Goal: Task Accomplishment & Management: Complete application form

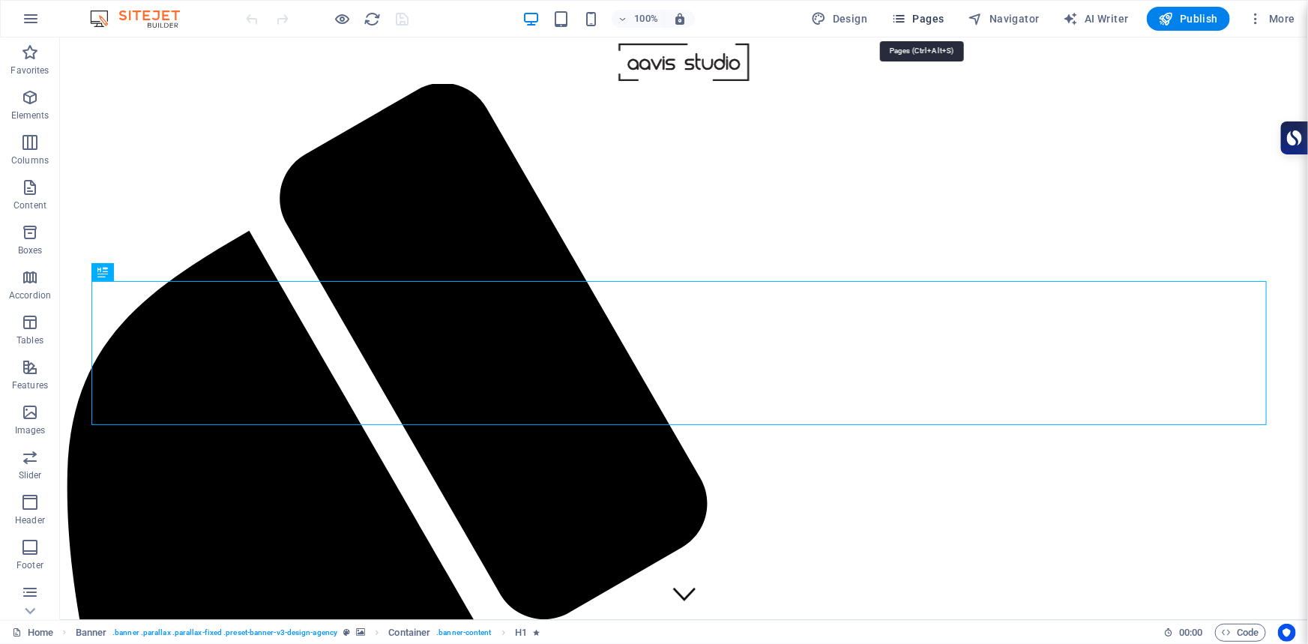
click at [931, 15] on span "Pages" at bounding box center [917, 18] width 52 height 15
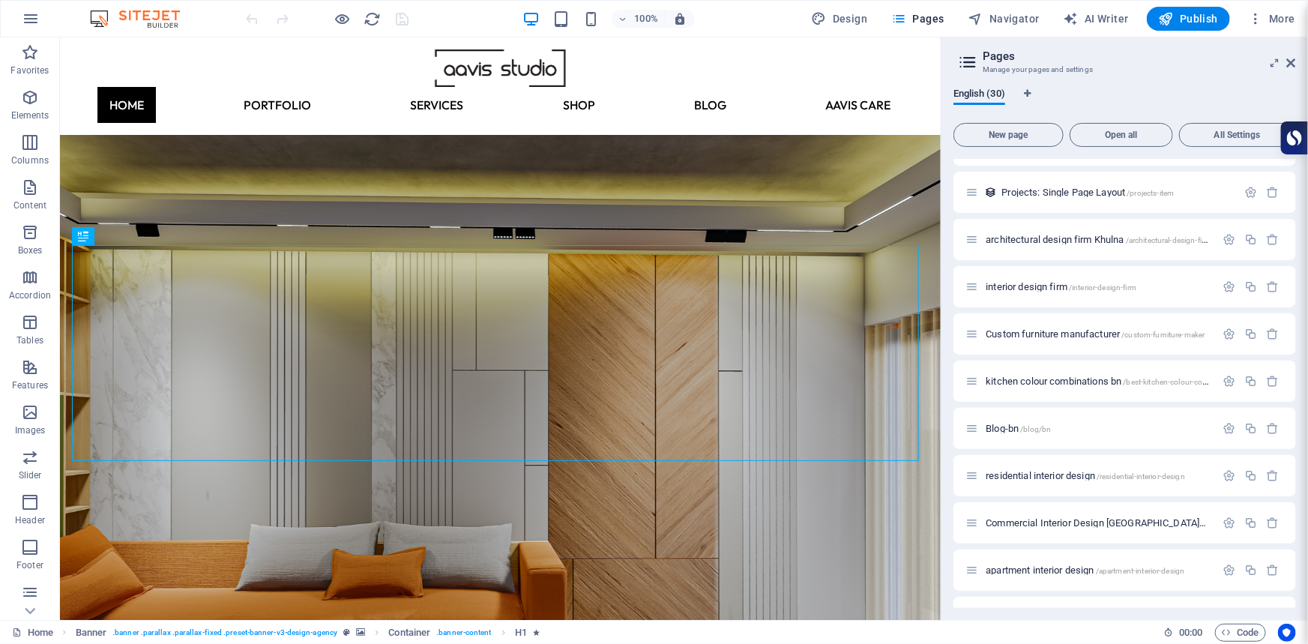
scroll to position [967, 0]
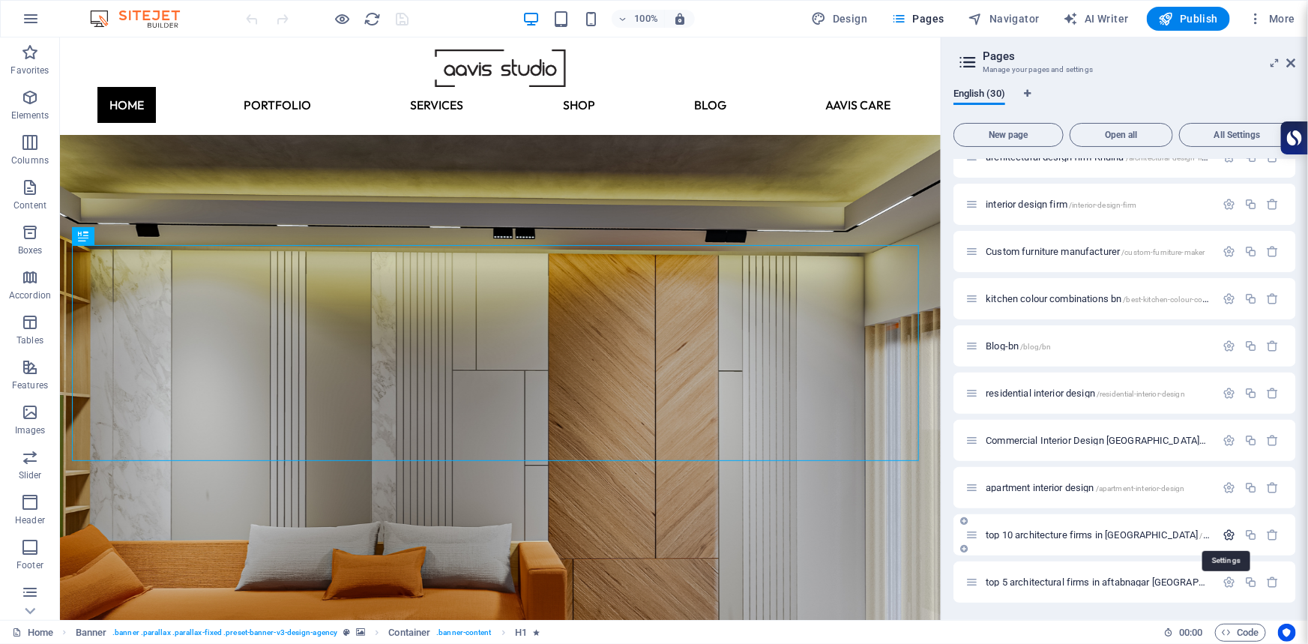
click at [1223, 535] on icon "button" at bounding box center [1229, 534] width 13 height 13
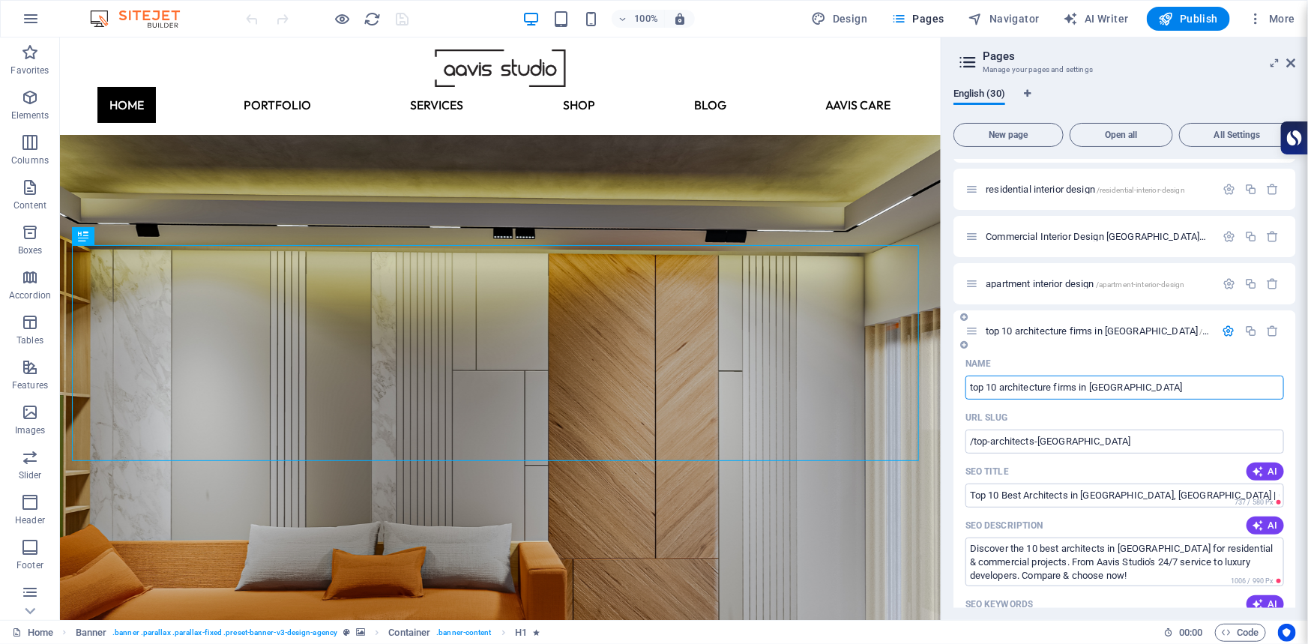
scroll to position [1103, 0]
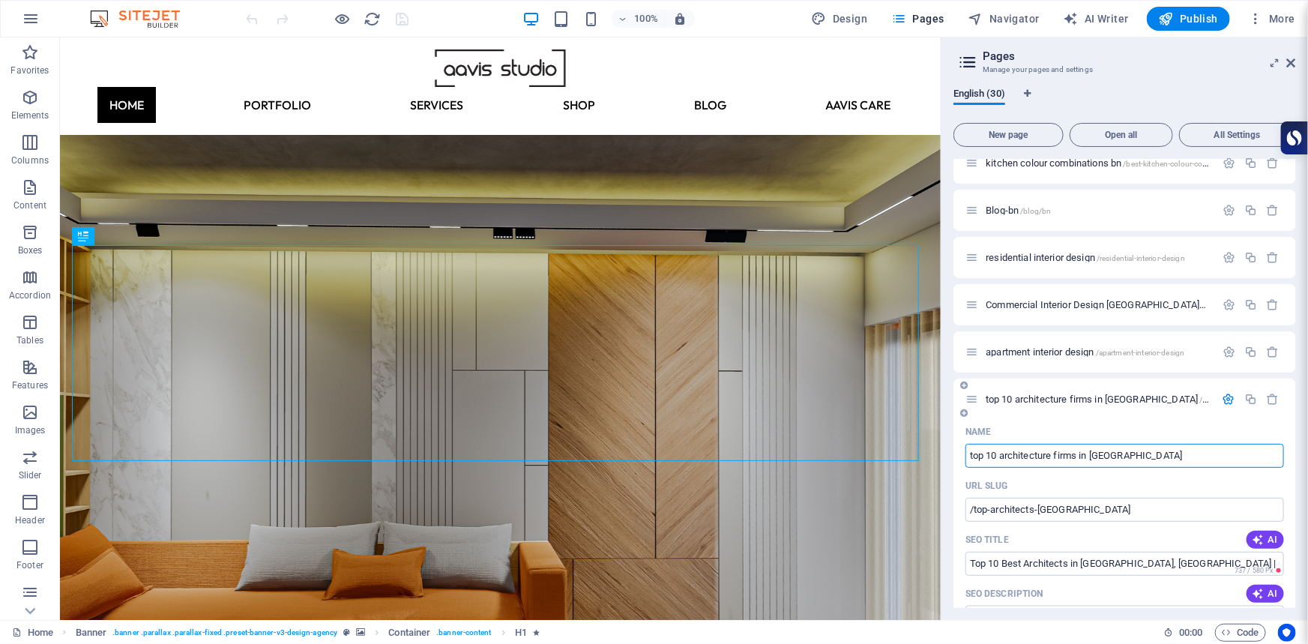
click at [1223, 397] on icon "button" at bounding box center [1229, 399] width 13 height 13
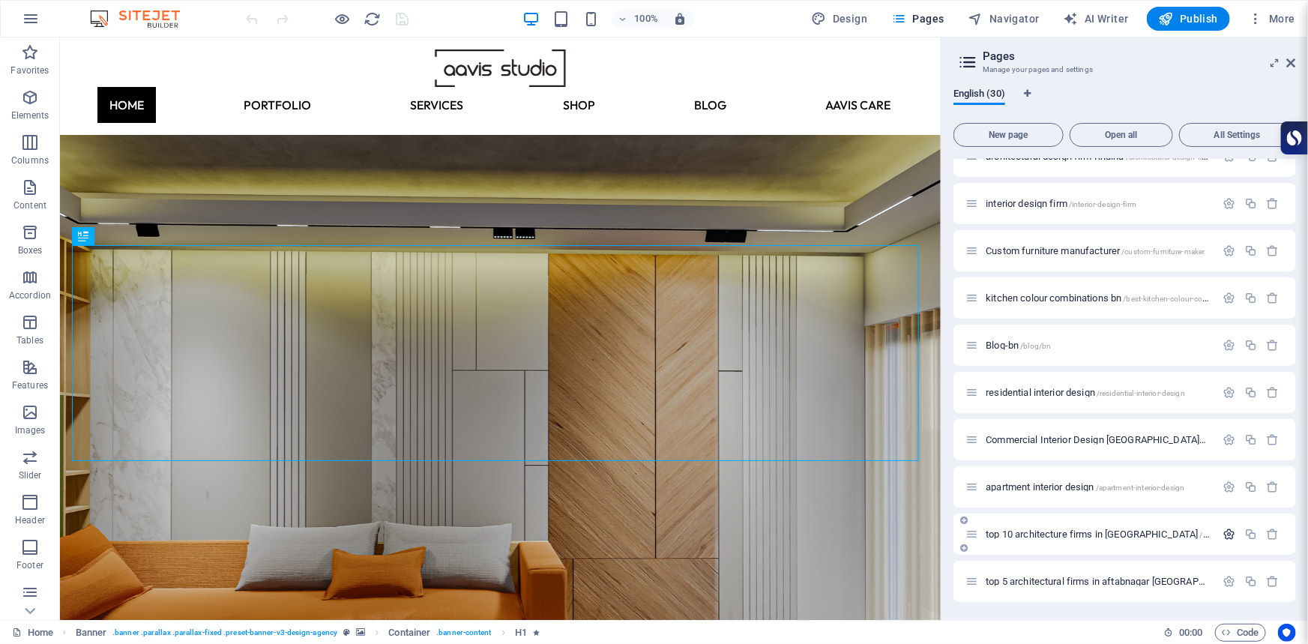
scroll to position [967, 0]
click at [1005, 132] on span "New page" at bounding box center [1008, 134] width 97 height 9
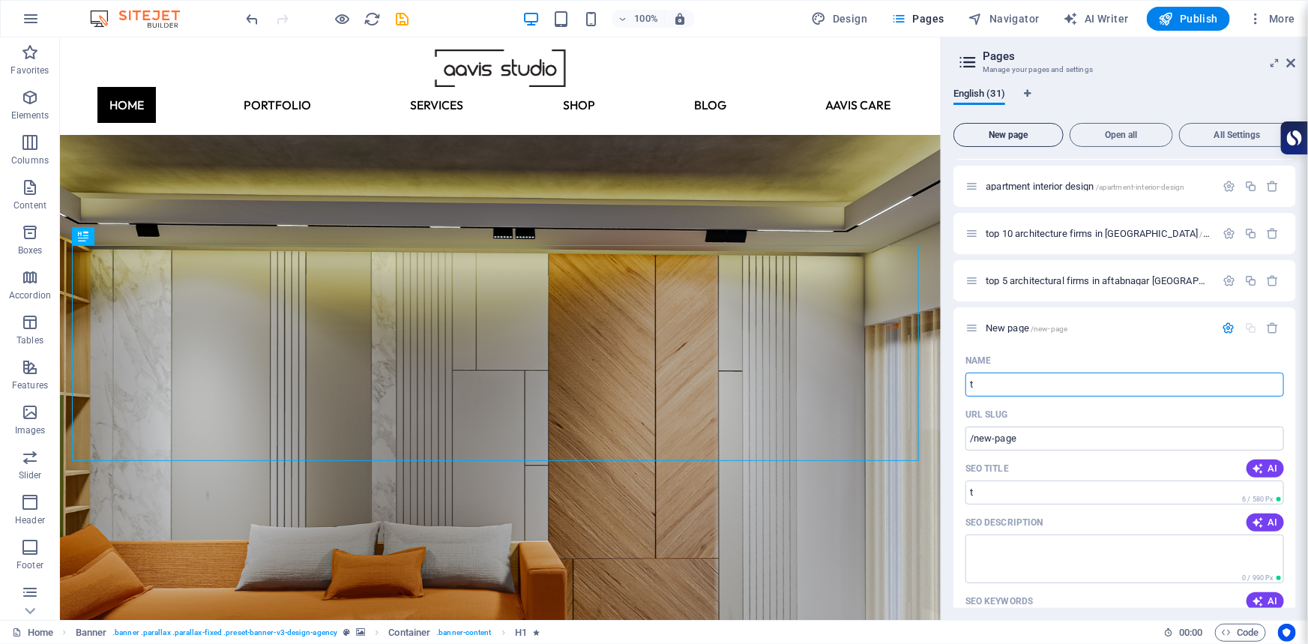
type input "to"
type input "/t"
type input "top"
type input "/top"
type input "top 7"
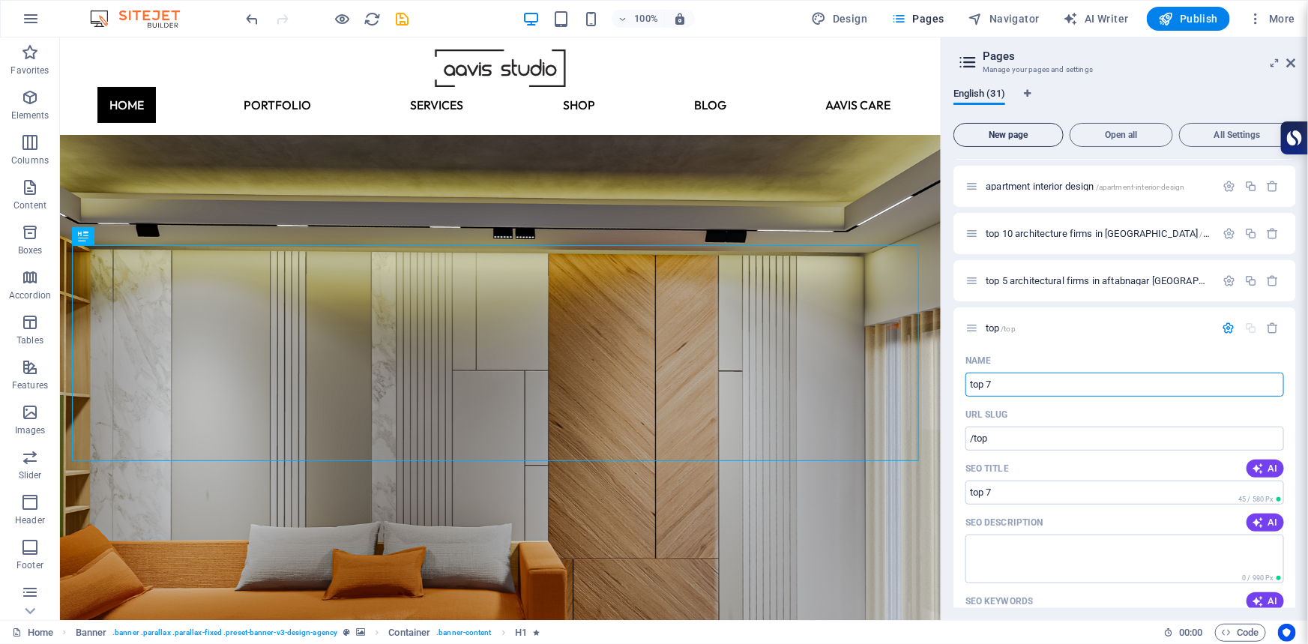
type input "/top-7"
type input "top 7int"
type input "/top-7in"
type input "top 7inte"
type input "/top-7int"
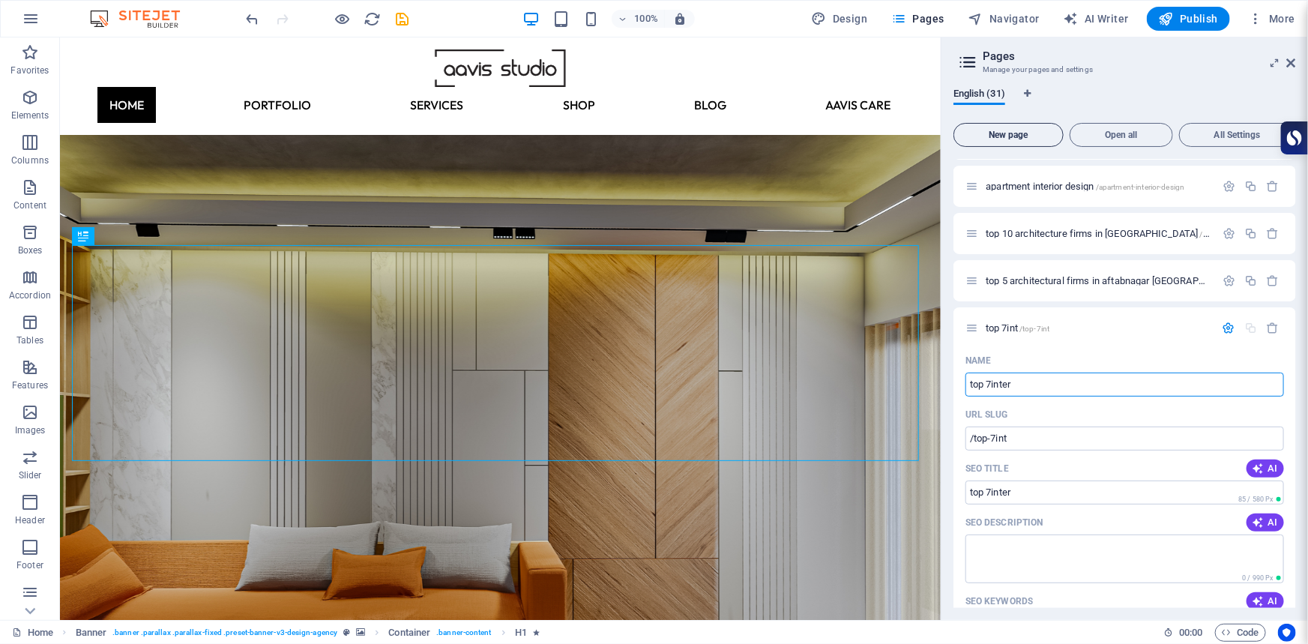
type input "top 7interi"
type input "/top-7inter"
type input "top 7interior"
type input "/top-7interio"
type input "top 7interior des"
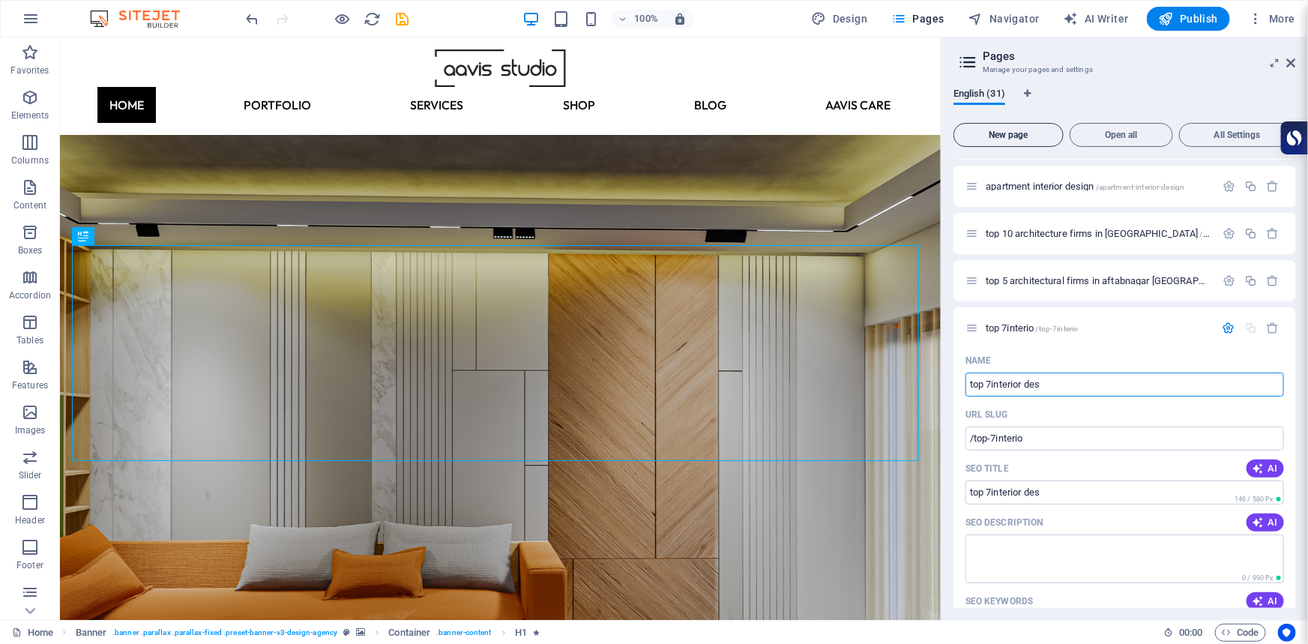
type input "/top-7interior-des"
type input "top 7interior desig"
type input "/top-7interior-desi"
type input "top 7interior designe"
type input "/top-7interior-design"
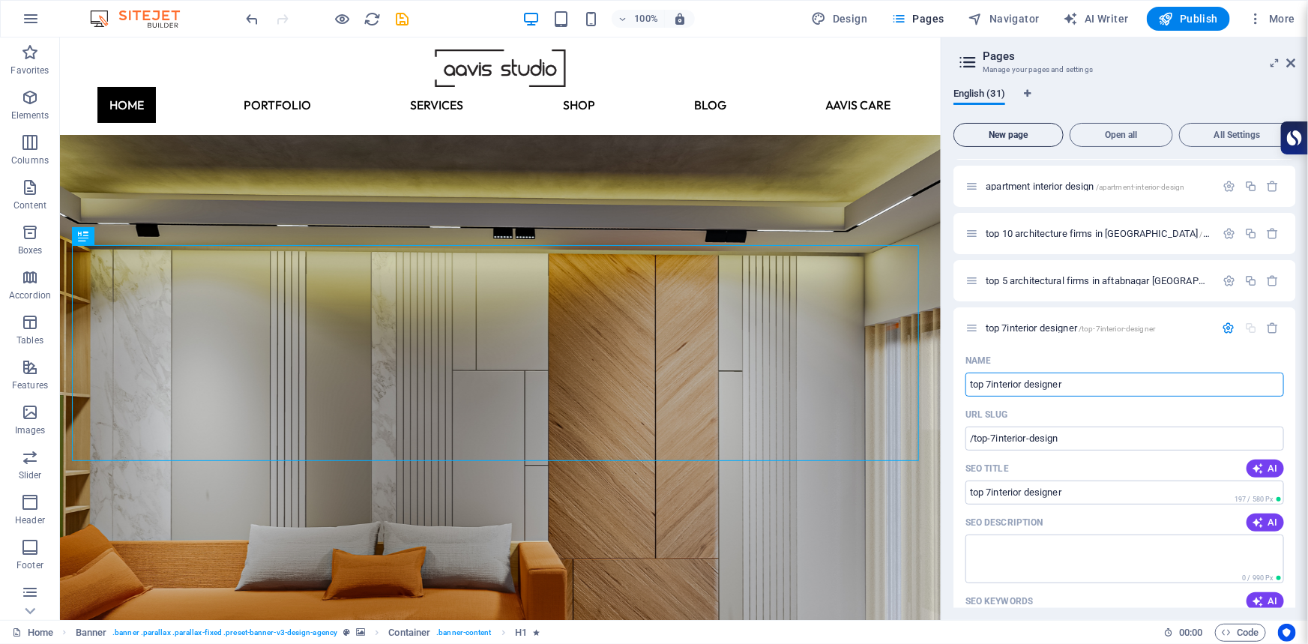
type input "top 7interior designer k"
type input "/top-7interior-designer"
type input "top 7interior designer khulna"
type input "/top-7interior-designer-khuln"
type input "top 7interior designer khulna"
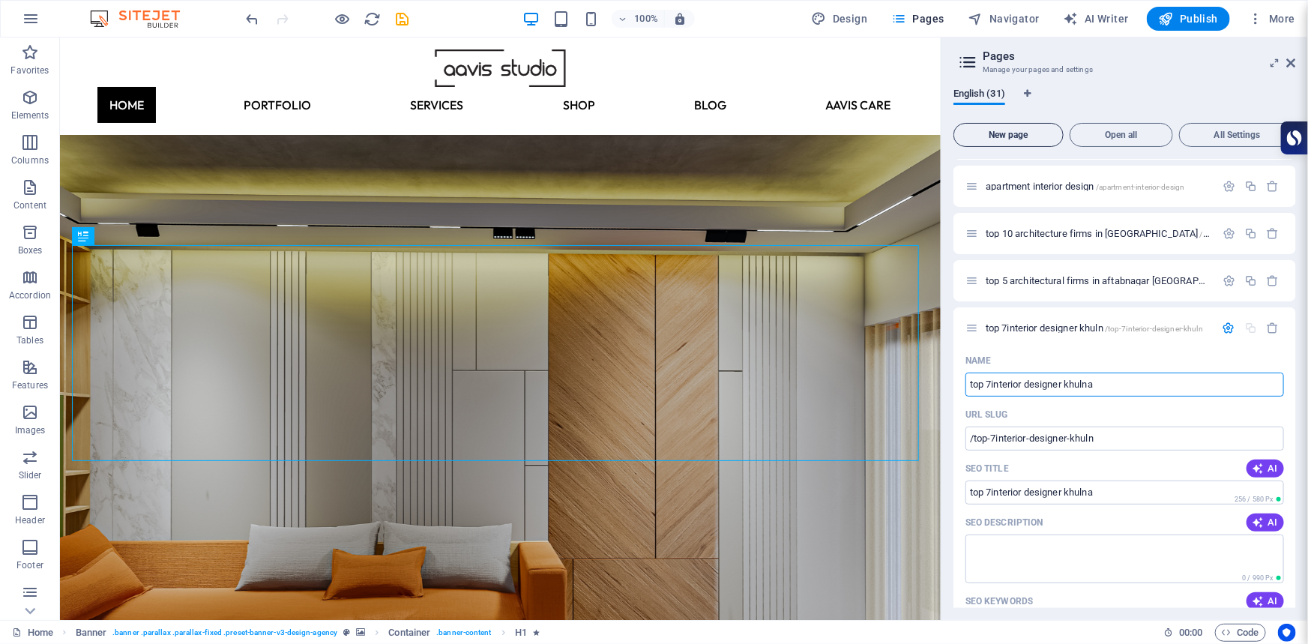
type input "/top-7interior-designer-khulna"
click at [990, 381] on input "top 7interior designer khulna" at bounding box center [1124, 385] width 319 height 24
type input "top 7 interior designer khulna"
type input "/top-7-interior-designer-khulna"
type input "top 7 interior designer khulna"
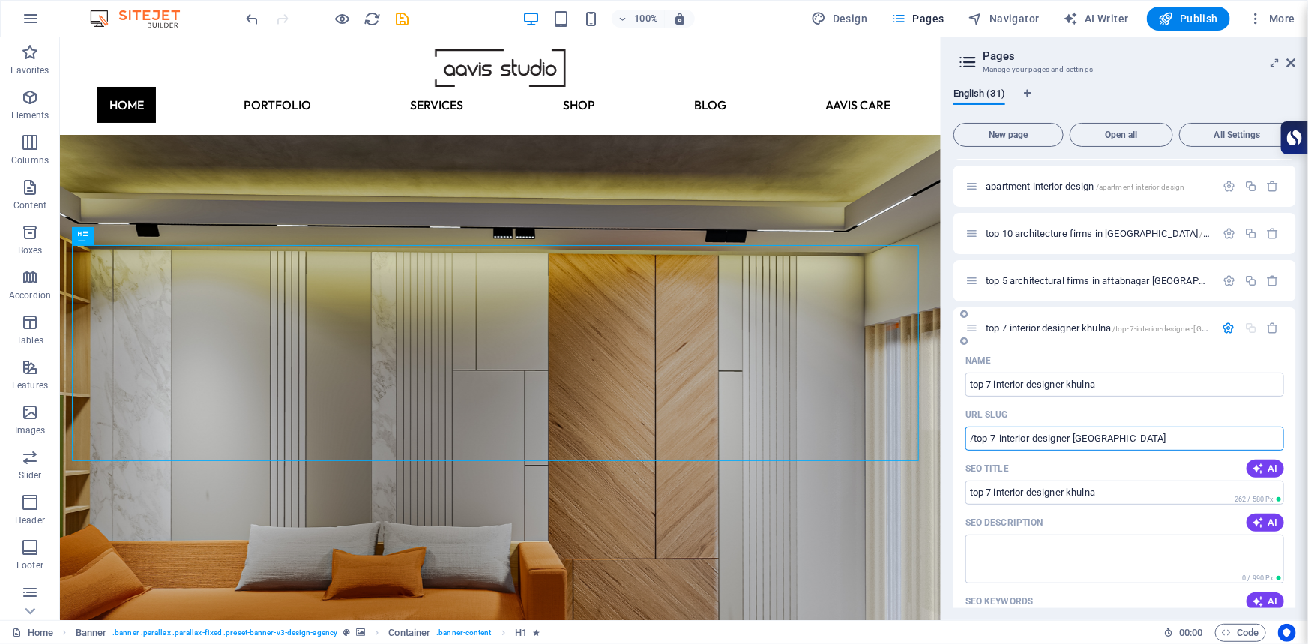
click at [1001, 435] on input "/top-7-interior-designer-khulna" at bounding box center [1124, 438] width 319 height 24
type input "/top-interior-designer-khulna"
click at [1060, 437] on input "/top-interior-designer-khulna" at bounding box center [1124, 438] width 319 height 24
click at [973, 489] on input "SEO Title" at bounding box center [1124, 492] width 319 height 24
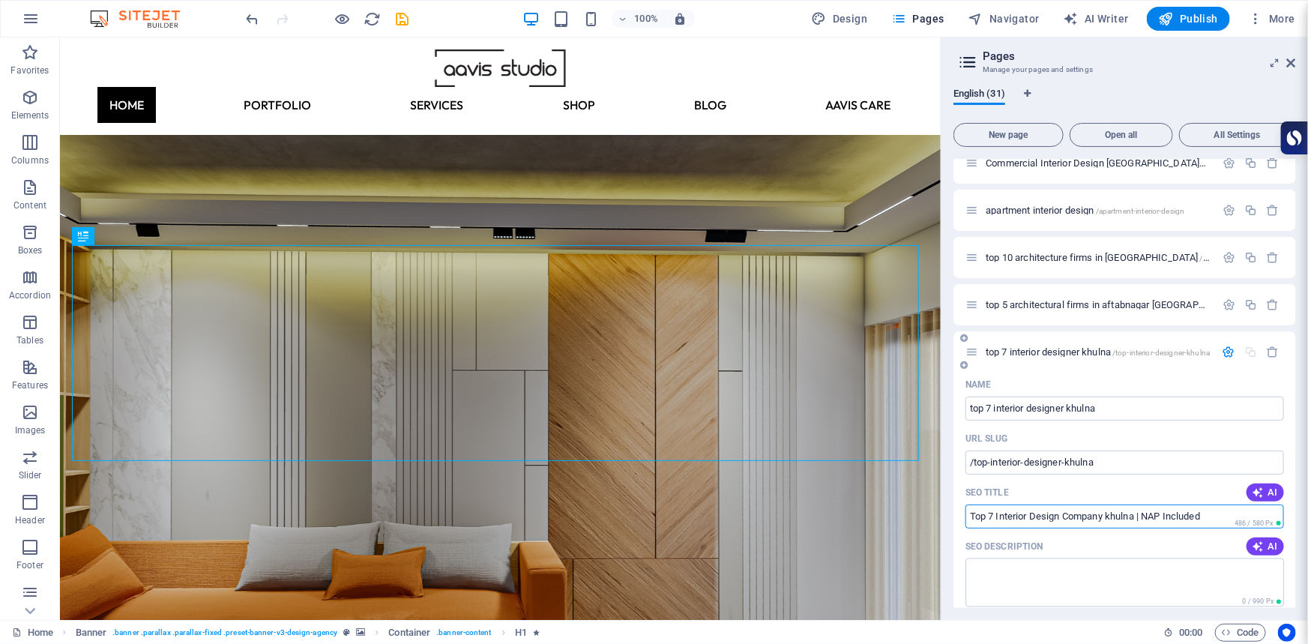
scroll to position [1238, 0]
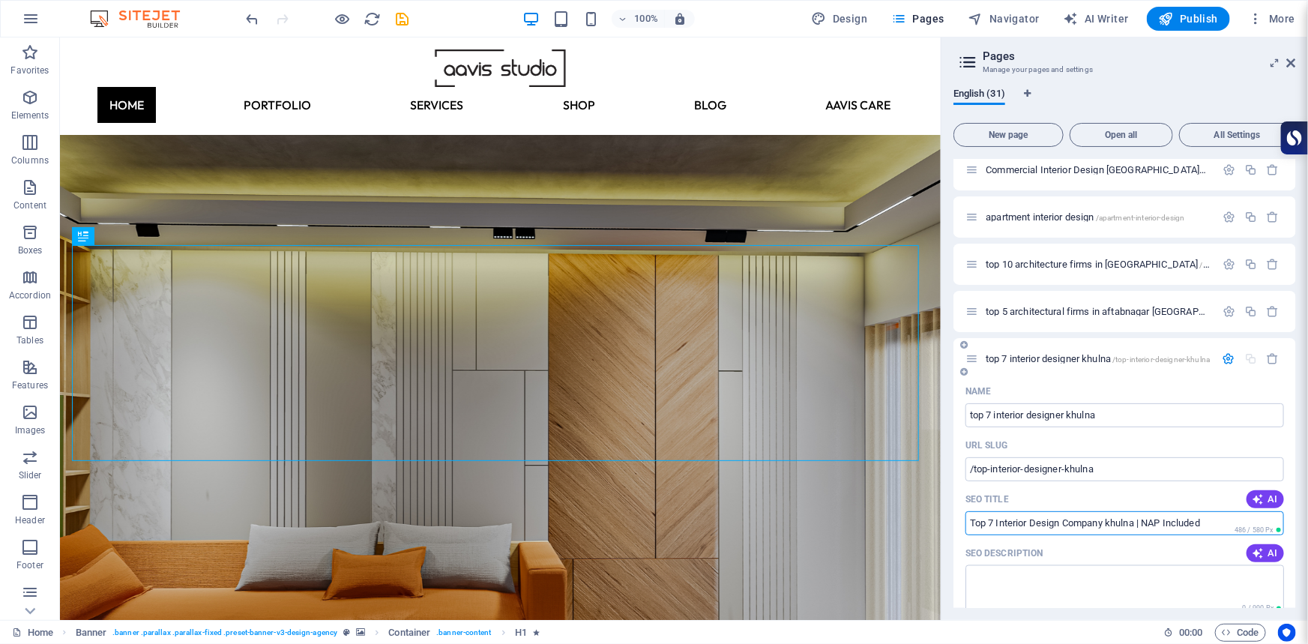
click at [1146, 522] on input "Top 7 Interior Design Company khulna | NAP Included" at bounding box center [1124, 523] width 319 height 24
drag, startPoint x: 1212, startPoint y: 516, endPoint x: 1167, endPoint y: 526, distance: 46.2
click at [1167, 526] on input "Top 7 Interior Design Company khulna | NAP Included" at bounding box center [1124, 523] width 319 height 24
click at [1120, 521] on input "Top 7 Interior Design Company khulna | NAP" at bounding box center [1124, 523] width 319 height 24
click at [1112, 522] on input "Top 7 Interior Design Company khulna | NAP" at bounding box center [1124, 523] width 319 height 24
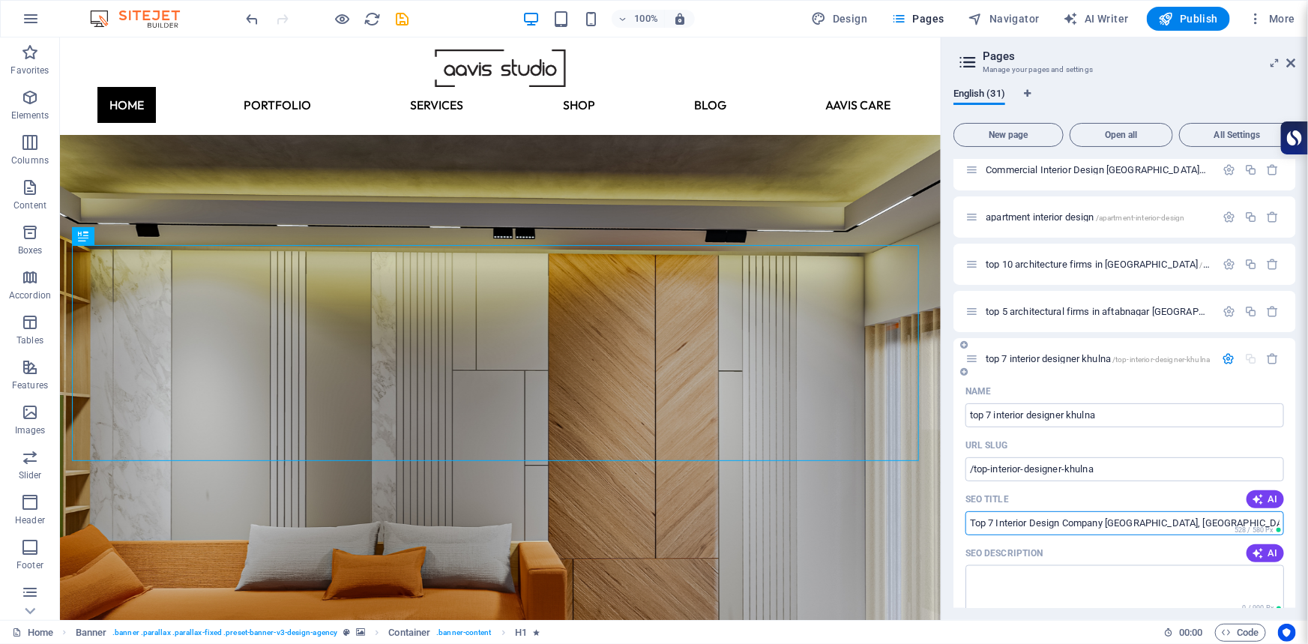
click at [1148, 519] on input "Top 7 Interior Design Company Khulna, bangladesh | NAP" at bounding box center [1124, 523] width 319 height 24
click at [1201, 520] on input "Top 7 Interior Design Company Khulna, Bangladesh | NAP" at bounding box center [1124, 523] width 319 height 24
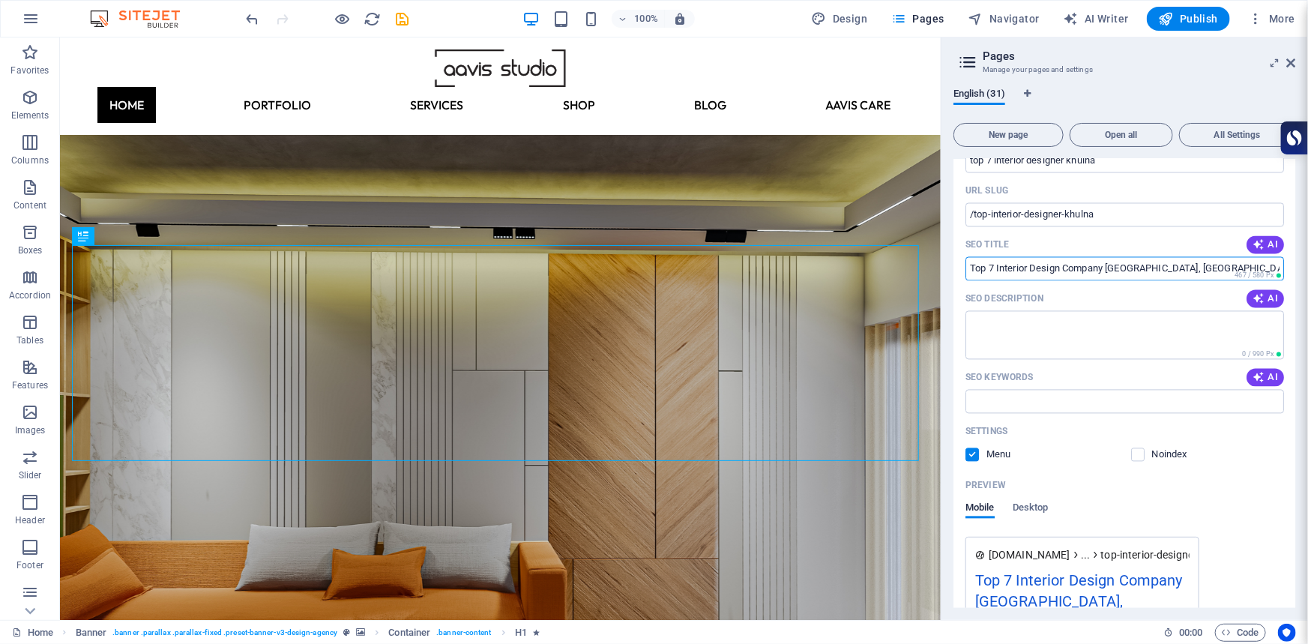
scroll to position [1442, 0]
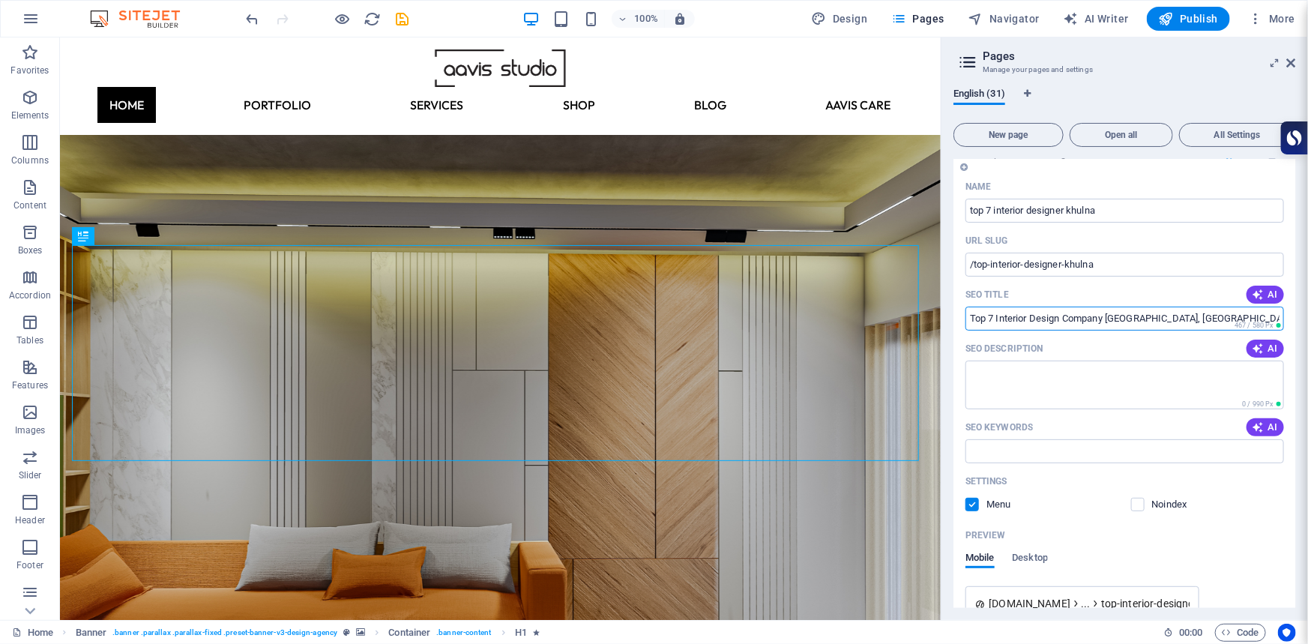
drag, startPoint x: 1211, startPoint y: 316, endPoint x: 965, endPoint y: 313, distance: 246.6
click at [965, 313] on div "Name top 7 interior designer khulna ​ URL SLUG /top-interior-designer-khulna ​ …" at bounding box center [1124, 467] width 343 height 585
paste input "ers in Khulna | AAVIS STUDIO Guide"
type input "Top 7 Interior Designers in [GEOGRAPHIC_DATA] | AAVIS STUDIO Guide"
click at [1018, 370] on textarea "SEO Description" at bounding box center [1124, 385] width 319 height 49
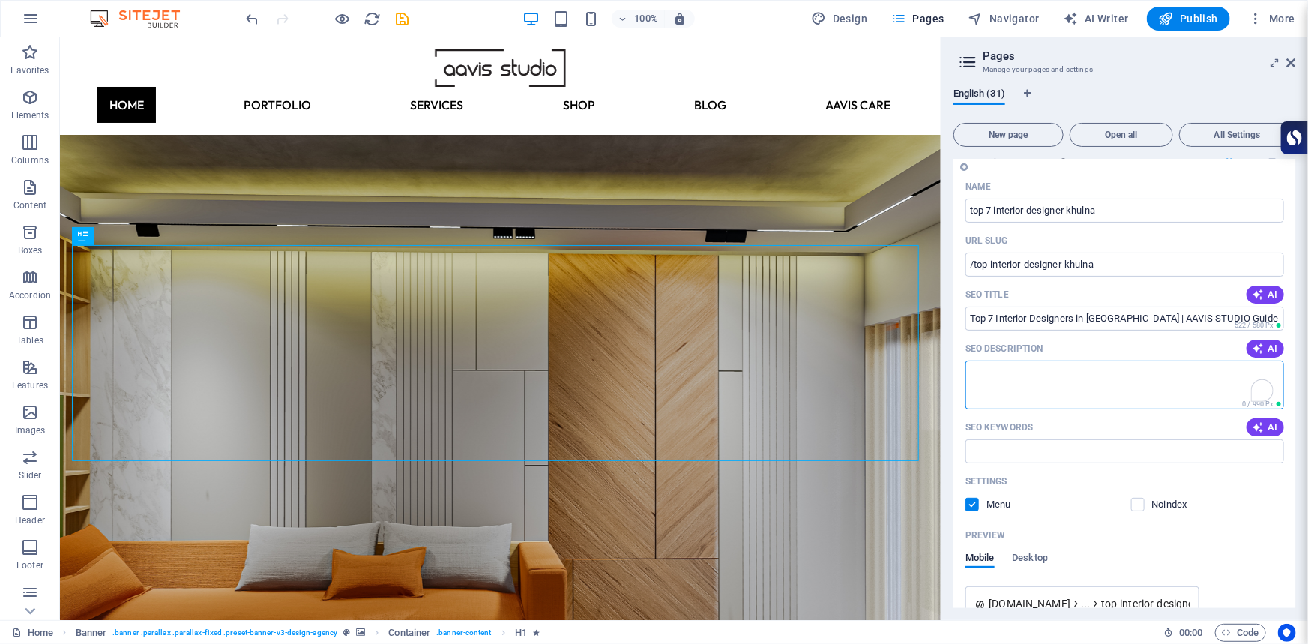
paste textarea "Discover the top 7 interior designers in [GEOGRAPHIC_DATA], [GEOGRAPHIC_DATA]. …"
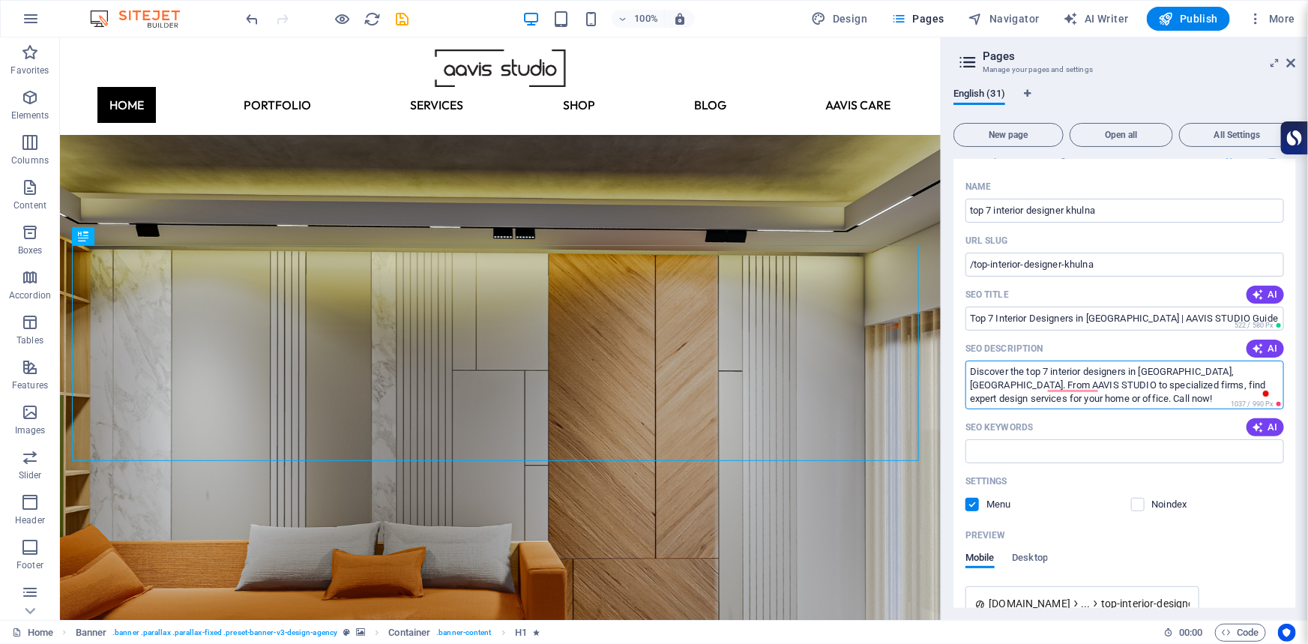
type textarea "Discover the top 7 interior designers in [GEOGRAPHIC_DATA], [GEOGRAPHIC_DATA]. …"
click at [1100, 451] on input "SEO Keywords" at bounding box center [1124, 451] width 319 height 24
paste input "Best Interior Designers Khulna"
click at [974, 450] on input "Best Interior Designers Khulna" at bounding box center [1124, 451] width 319 height 24
click at [1105, 451] on input "best interior designers khulna" at bounding box center [1124, 451] width 319 height 24
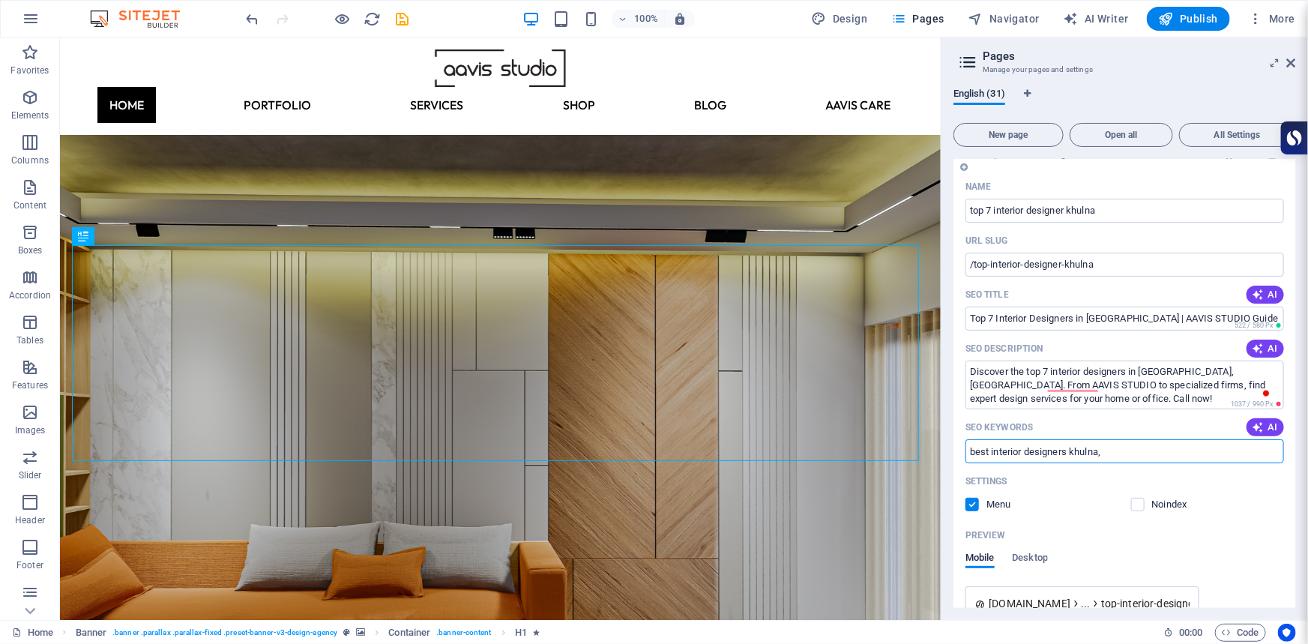
paste input "Khulna Interior Design Services"
click at [1112, 451] on input "best interior designers khulna, Khulna Interior Design Services" at bounding box center [1124, 451] width 319 height 24
click at [1140, 452] on input "best interior designers khulna, khulna Interior Design Services" at bounding box center [1124, 451] width 319 height 24
click at [1176, 452] on input "best interior designers khulna, khulna interior Design Services" at bounding box center [1124, 451] width 319 height 24
click at [1206, 450] on input "best interior designers khulna, khulna interior design Services" at bounding box center [1124, 451] width 319 height 24
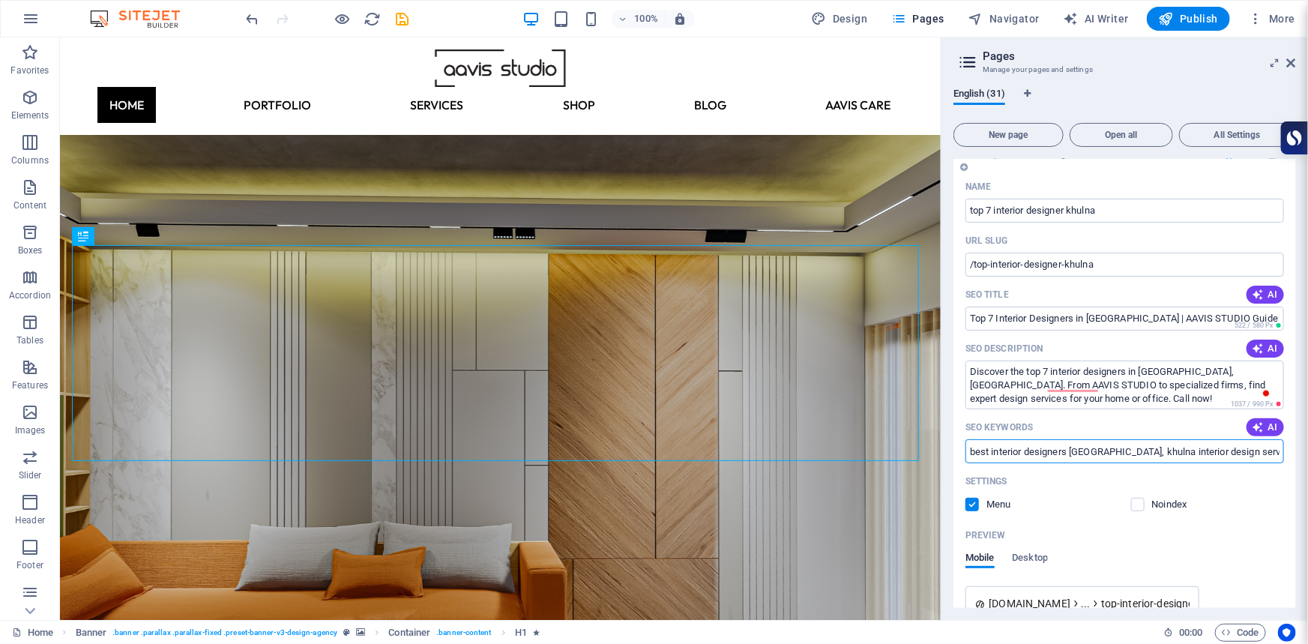
click at [1250, 453] on input "best interior designers [GEOGRAPHIC_DATA], khulna interior design services" at bounding box center [1124, 451] width 319 height 24
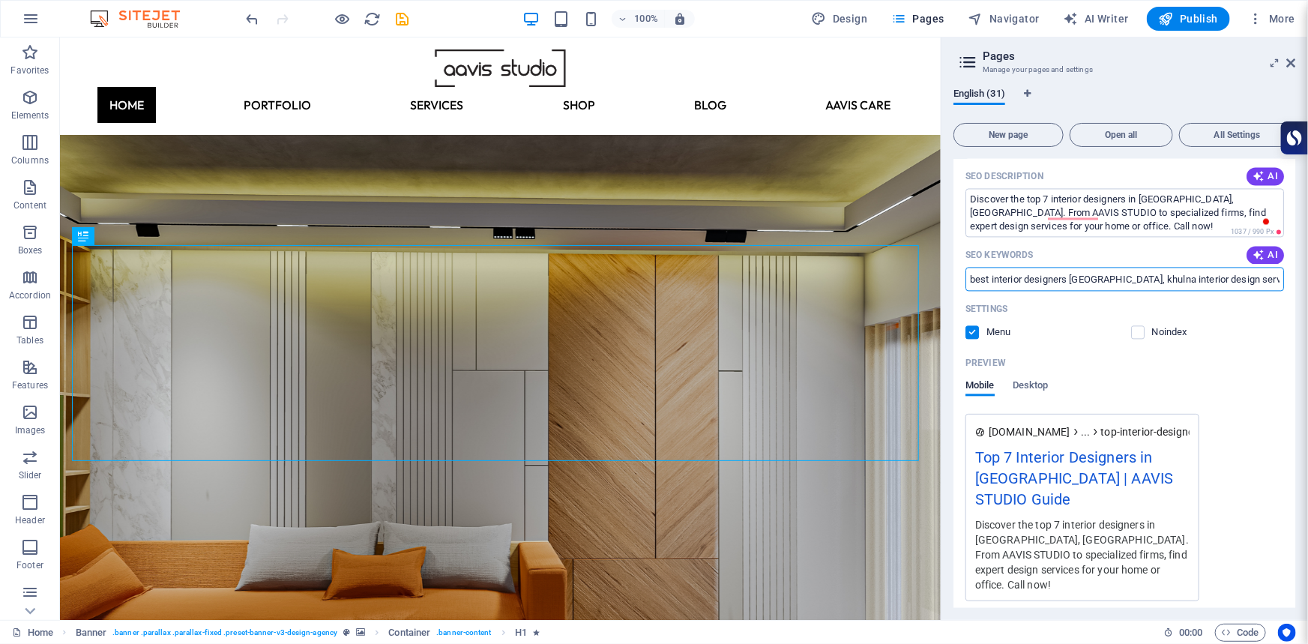
scroll to position [1639, 0]
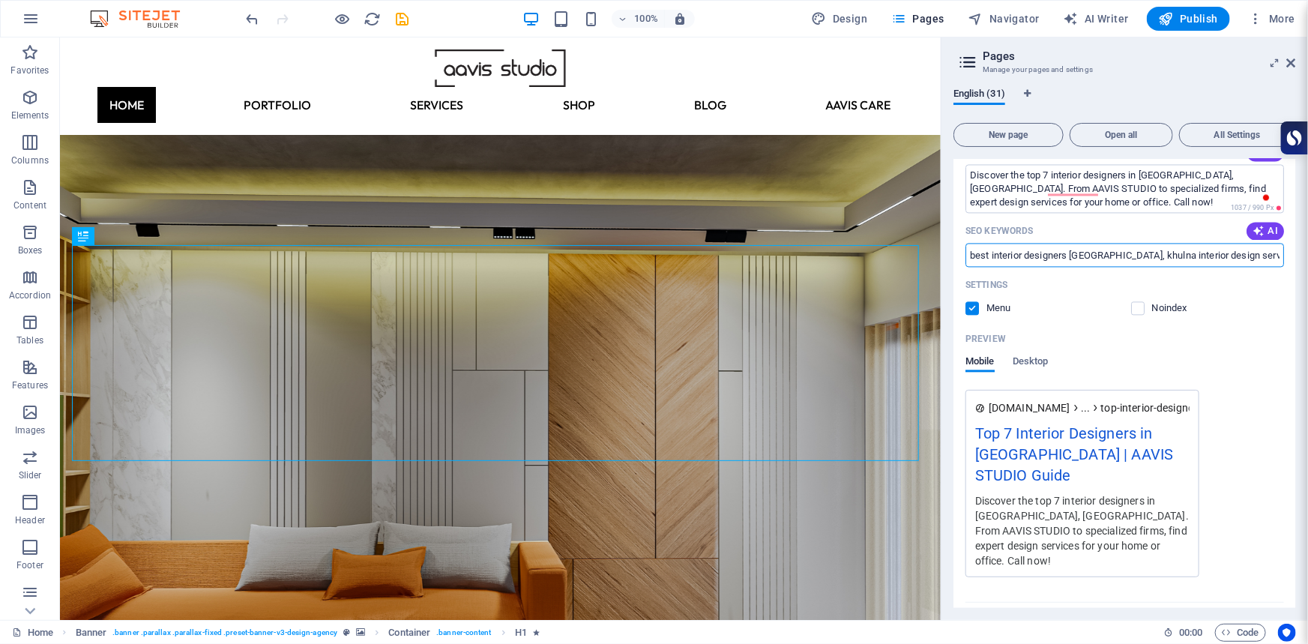
type input "best interior designers [GEOGRAPHIC_DATA], khulna interior design services"
click at [1151, 609] on icon "button" at bounding box center [1154, 617] width 17 height 17
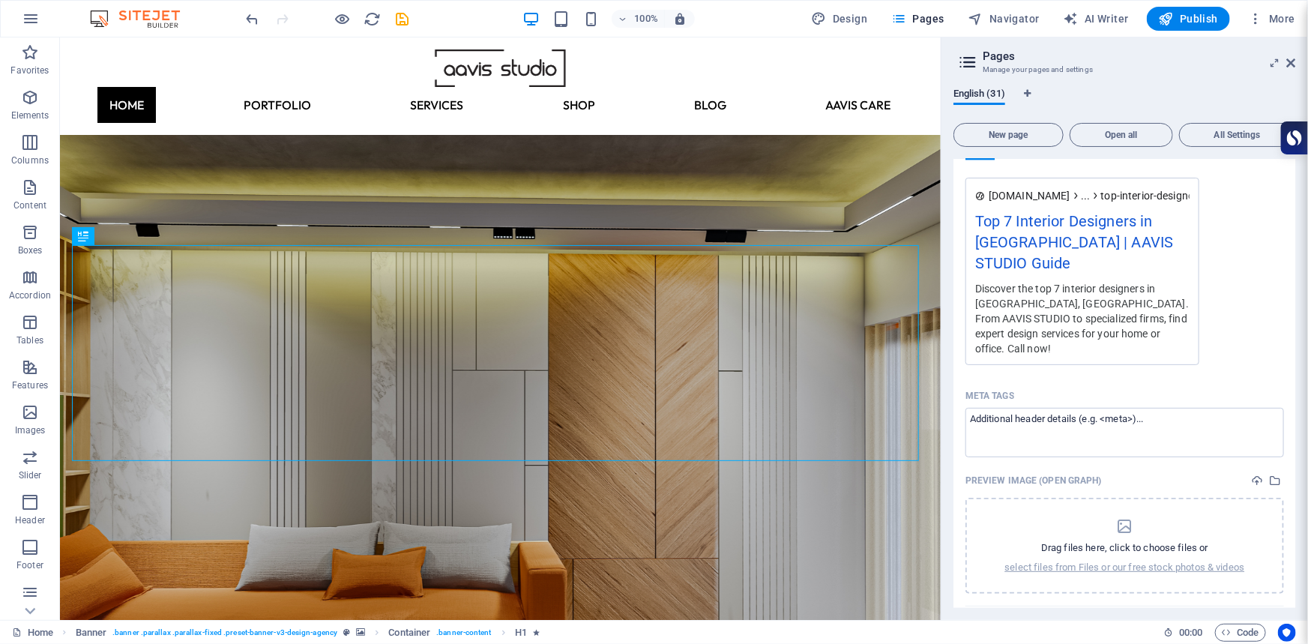
scroll to position [1854, 0]
click at [1138, 558] on p "select files from Files or our free stock photos & videos" at bounding box center [1125, 564] width 240 height 13
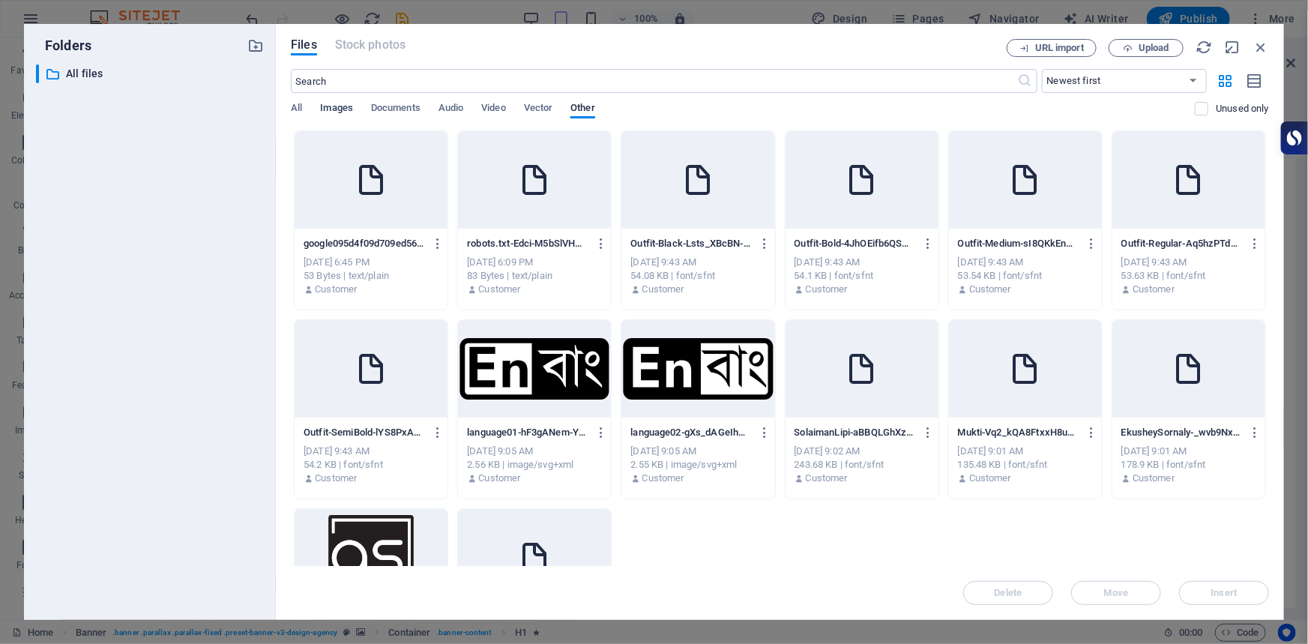
click at [327, 103] on span "Images" at bounding box center [336, 109] width 33 height 21
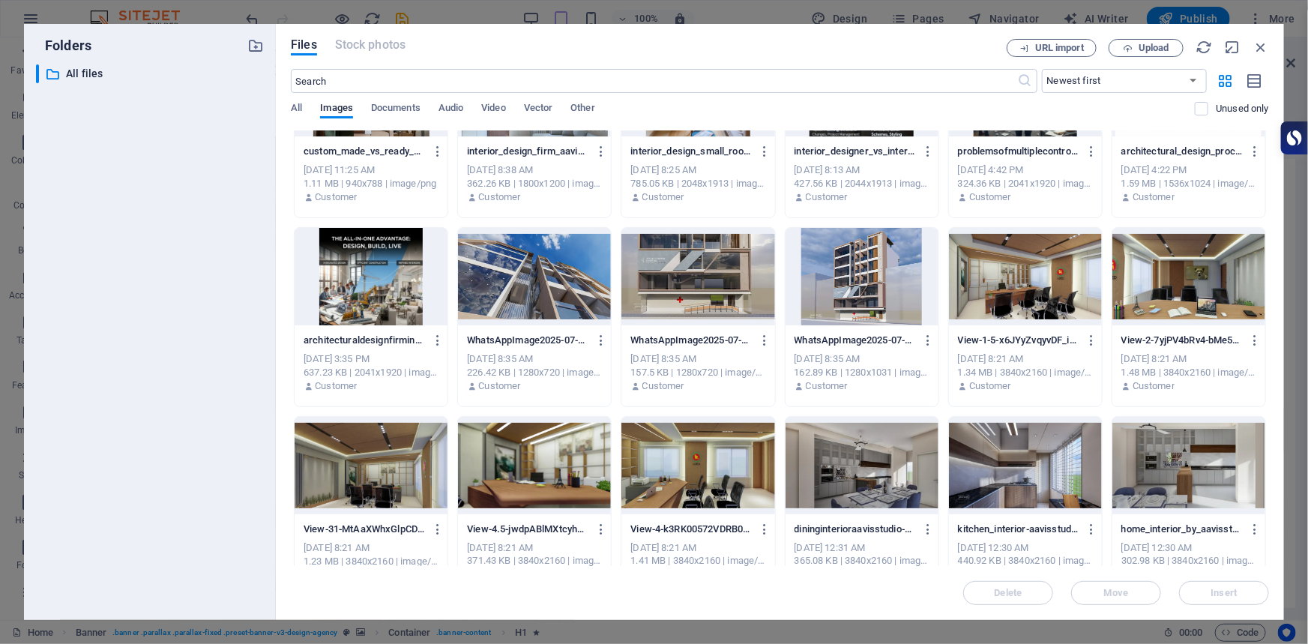
scroll to position [1226, 0]
click at [1188, 454] on div at bounding box center [1188, 464] width 153 height 97
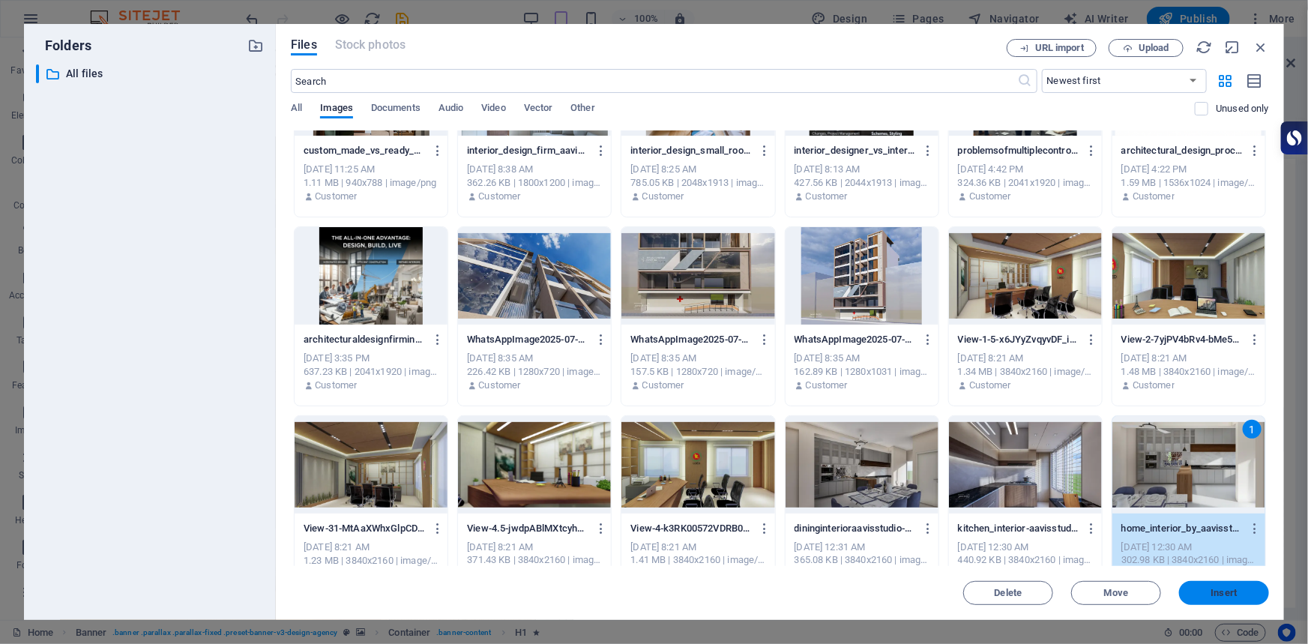
click at [1232, 585] on button "Insert" at bounding box center [1224, 593] width 90 height 24
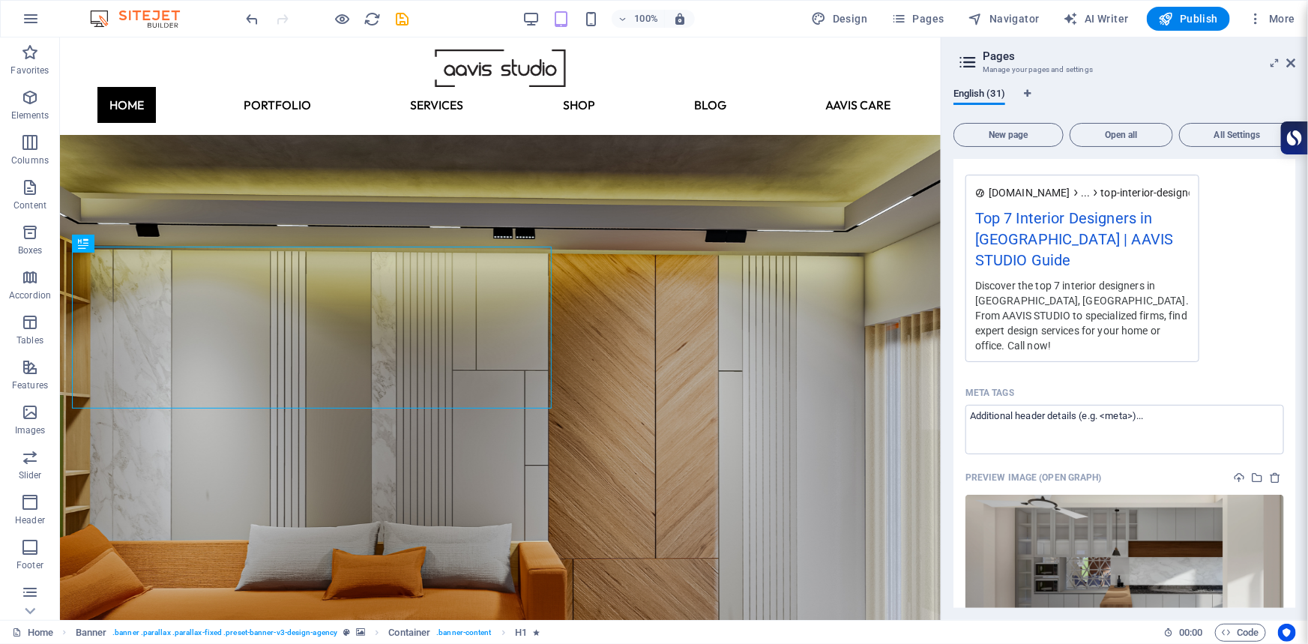
scroll to position [1758, 0]
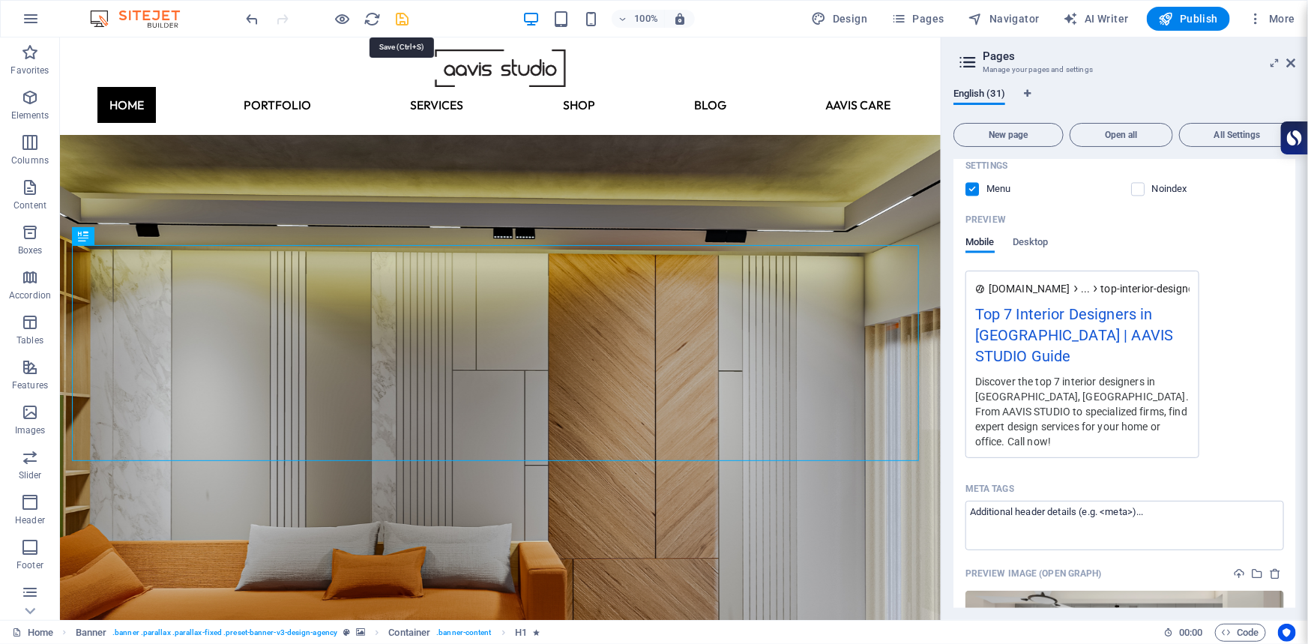
click at [409, 14] on icon "save" at bounding box center [402, 18] width 17 height 17
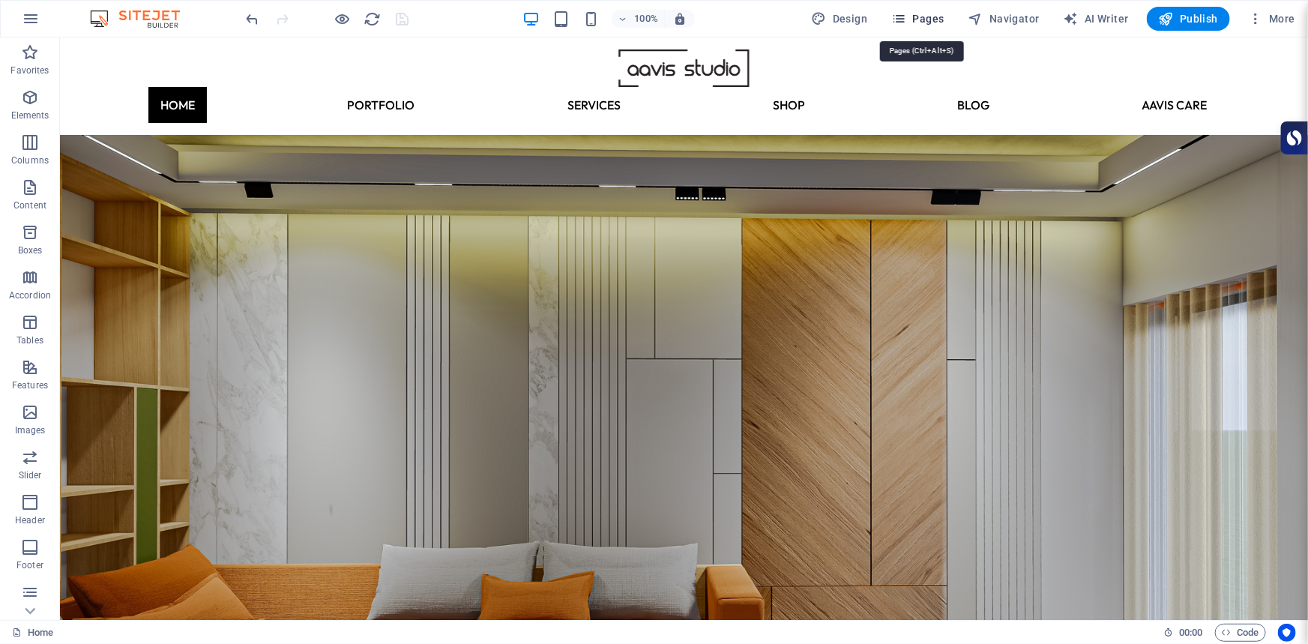
click at [914, 22] on span "Pages" at bounding box center [917, 18] width 52 height 15
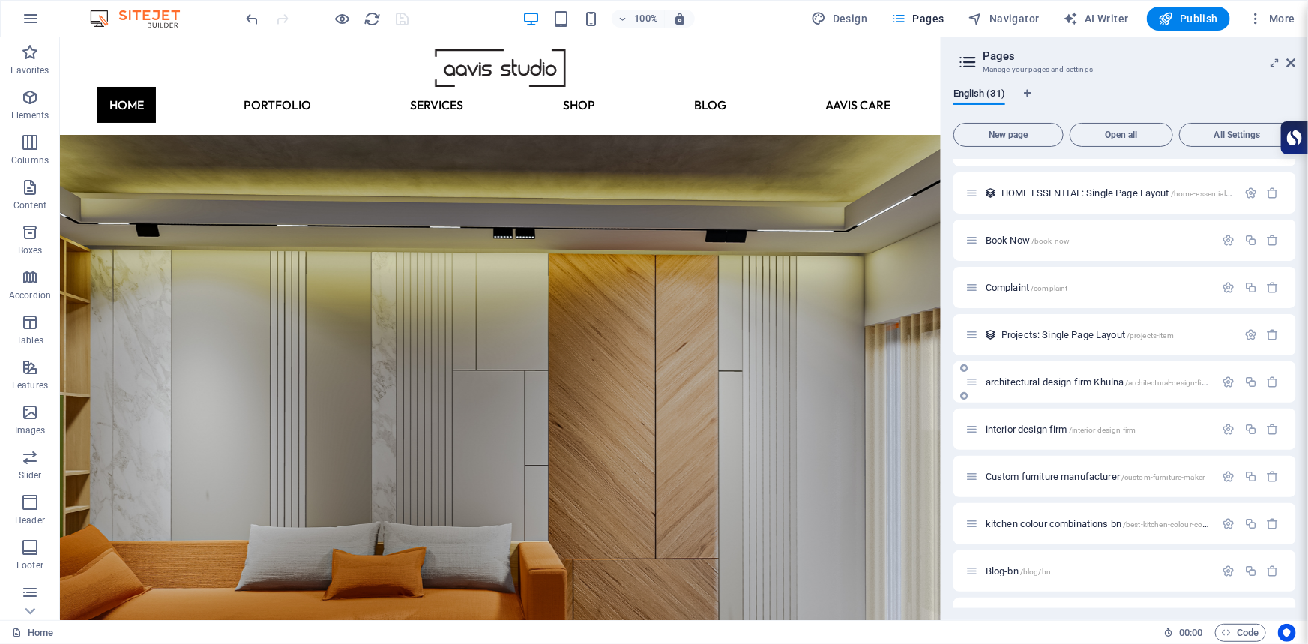
scroll to position [1014, 0]
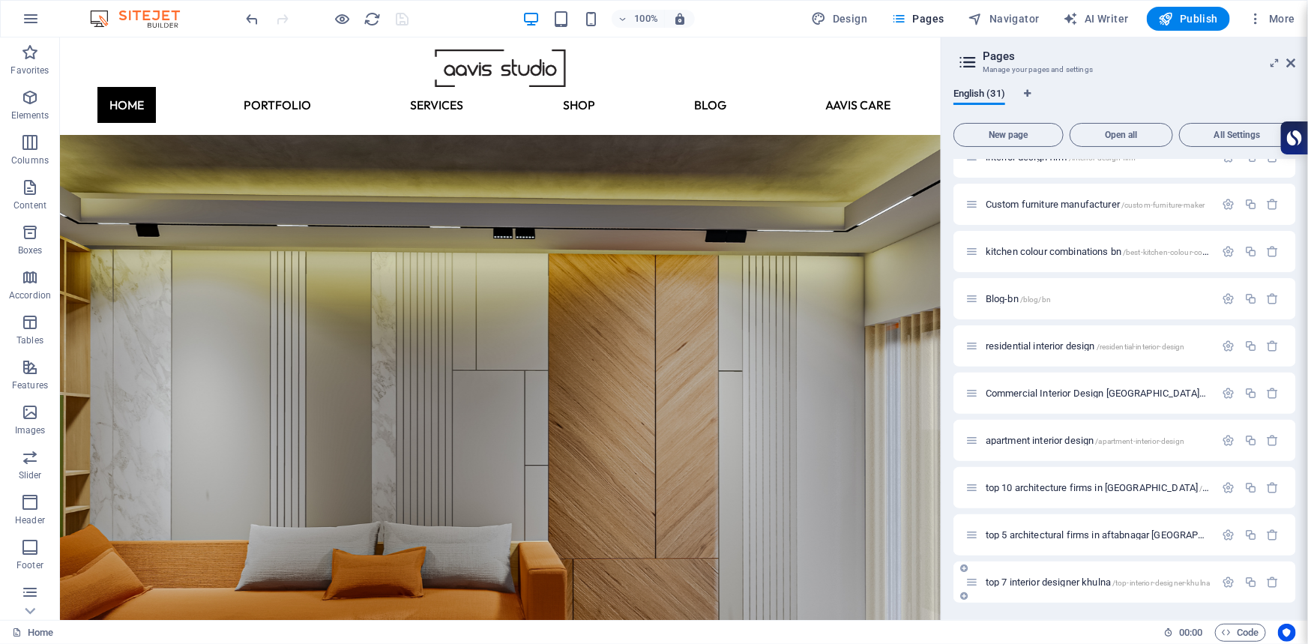
click at [1062, 581] on span "top 7 interior designer khulna /top-interior-designer-khulna" at bounding box center [1098, 581] width 224 height 11
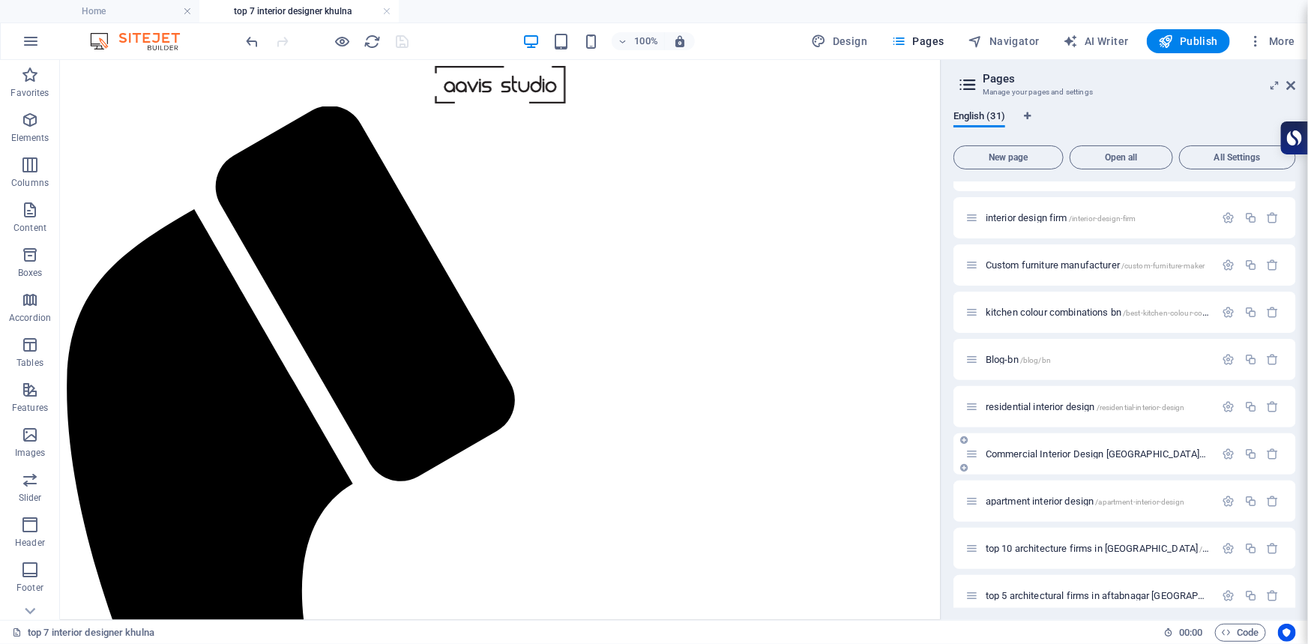
scroll to position [0, 0]
click at [1106, 545] on span "top 10 architecture firms in khulna /top-architects-khulna" at bounding box center [1157, 548] width 343 height 11
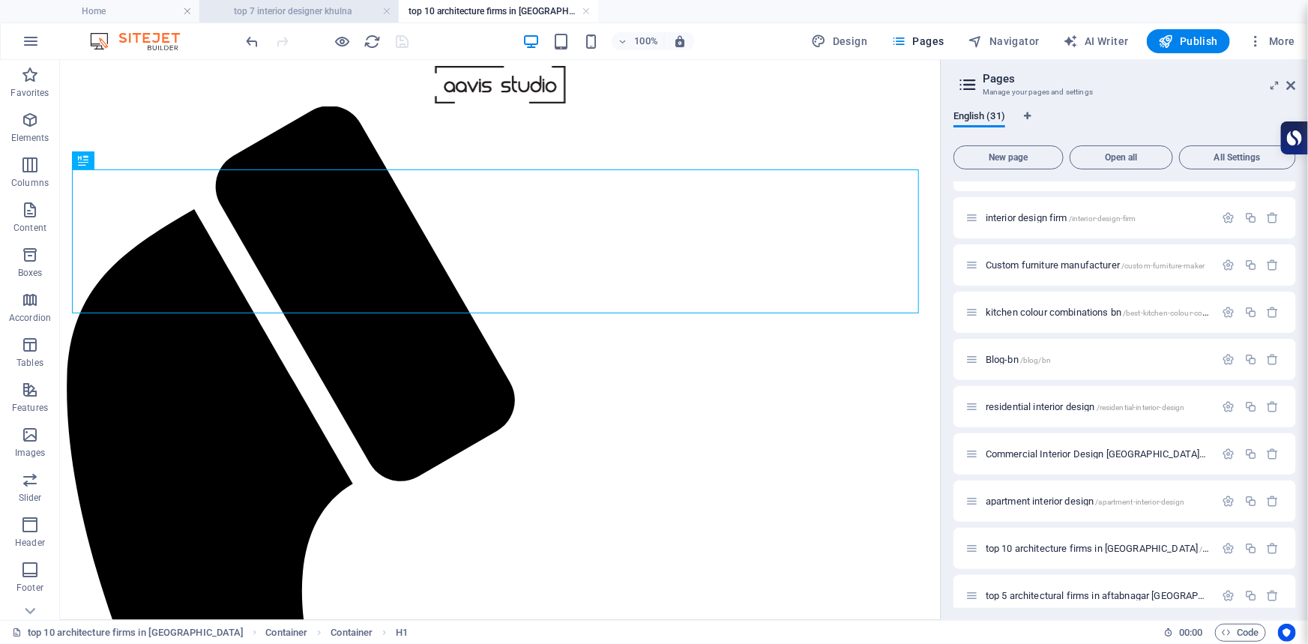
click at [278, 3] on h4 "top 7 interior designer khulna" at bounding box center [298, 11] width 199 height 16
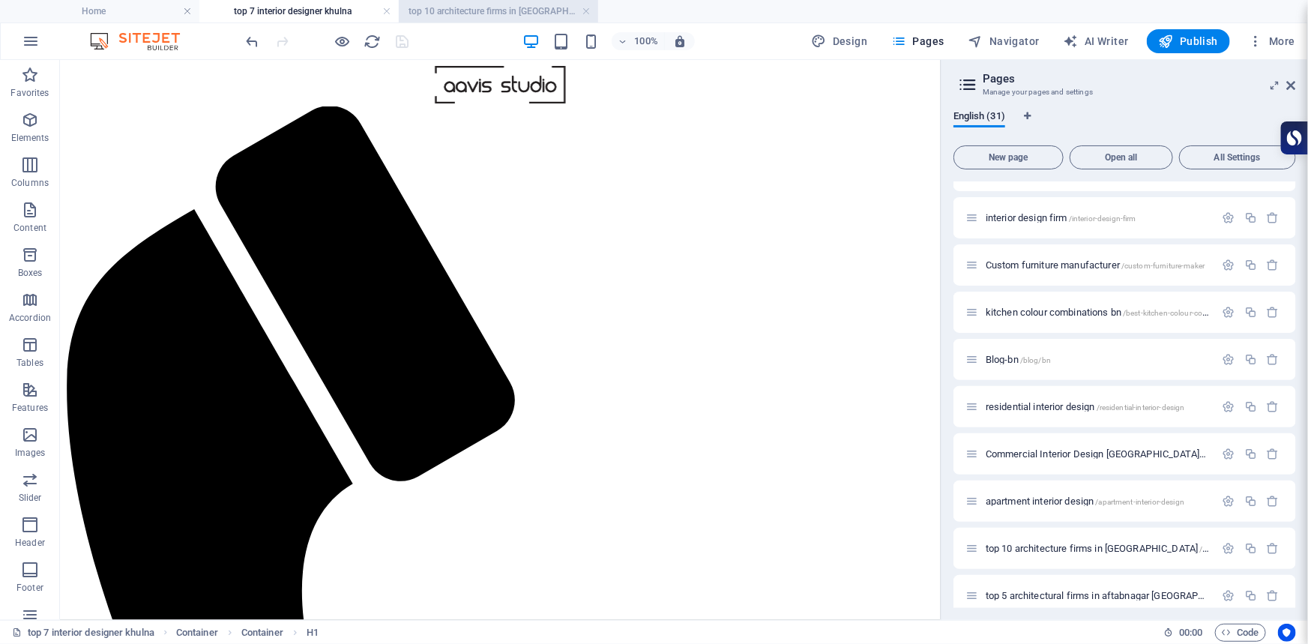
click at [480, 14] on h4 "top 10 architecture firms in [GEOGRAPHIC_DATA]" at bounding box center [498, 11] width 199 height 16
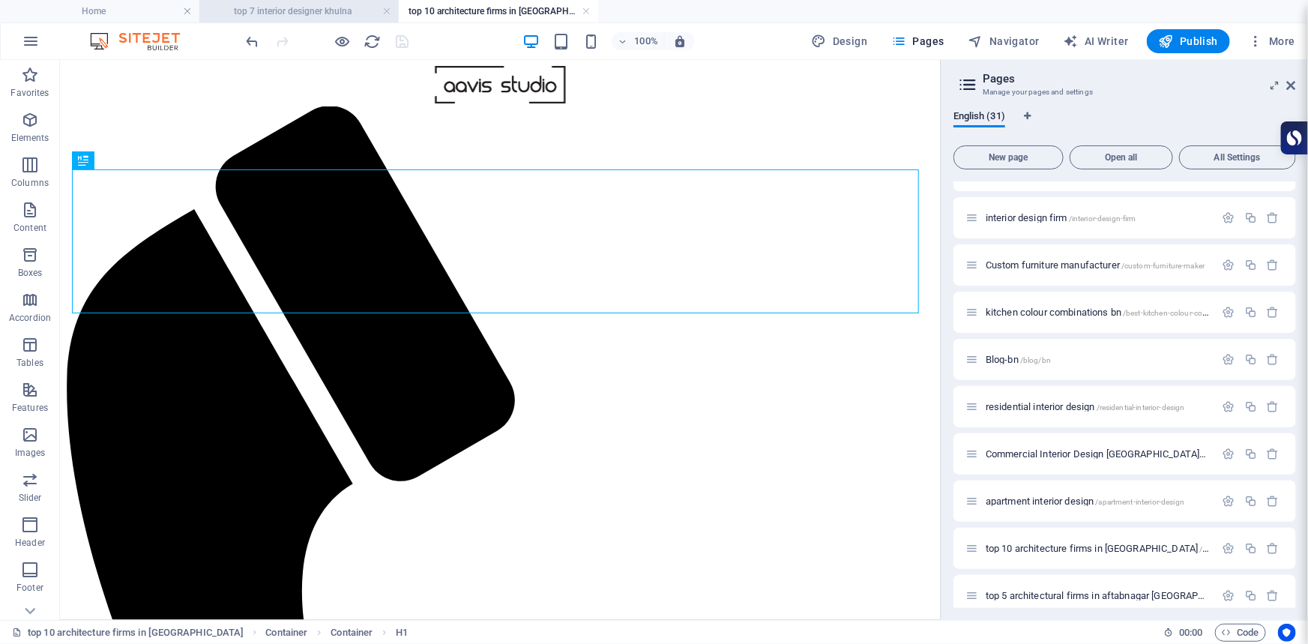
click at [322, 13] on h4 "top 7 interior designer khulna" at bounding box center [298, 11] width 199 height 16
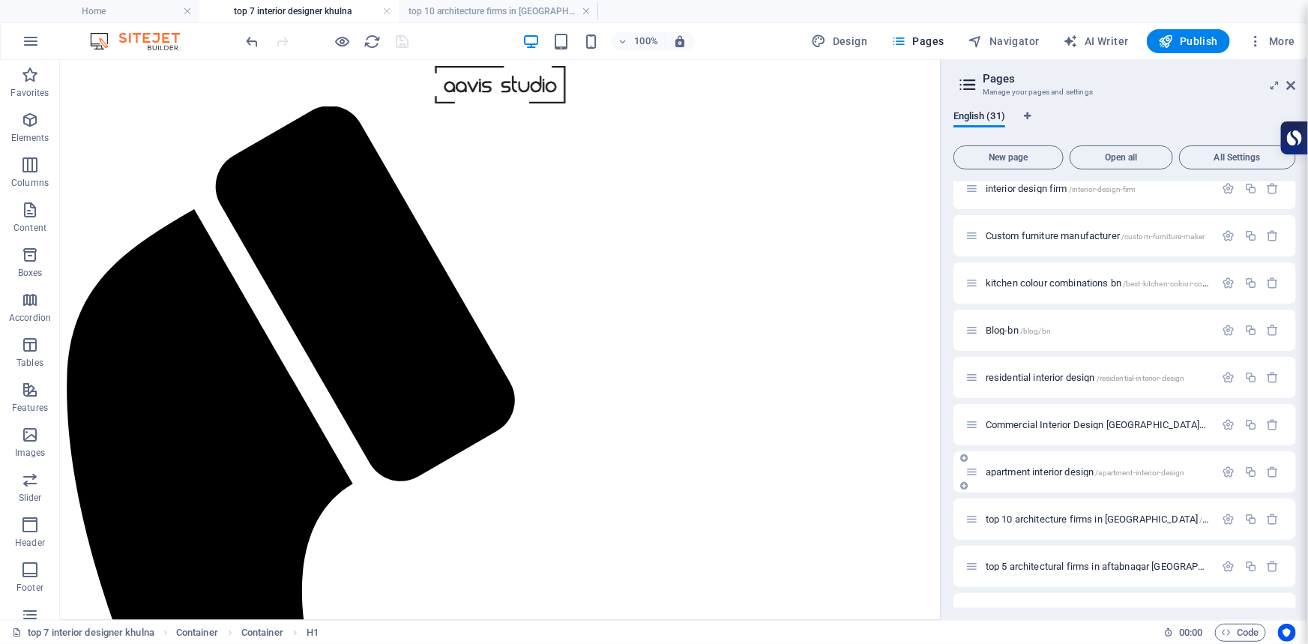
scroll to position [1037, 0]
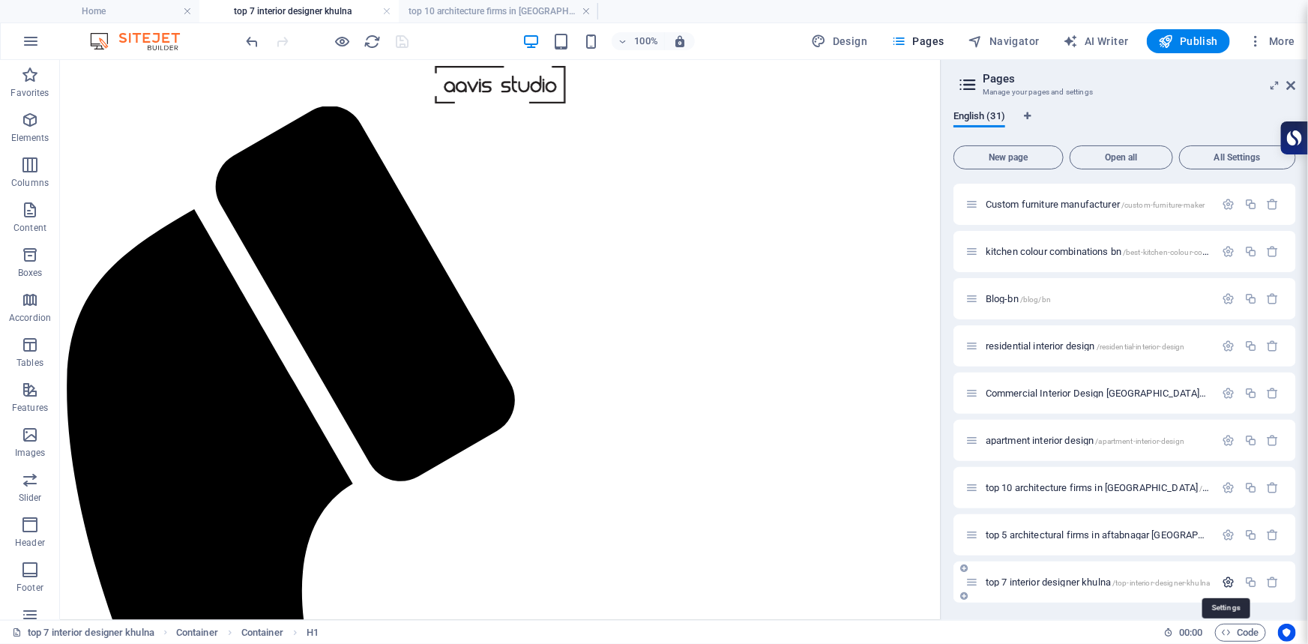
click at [1229, 576] on icon "button" at bounding box center [1229, 582] width 13 height 13
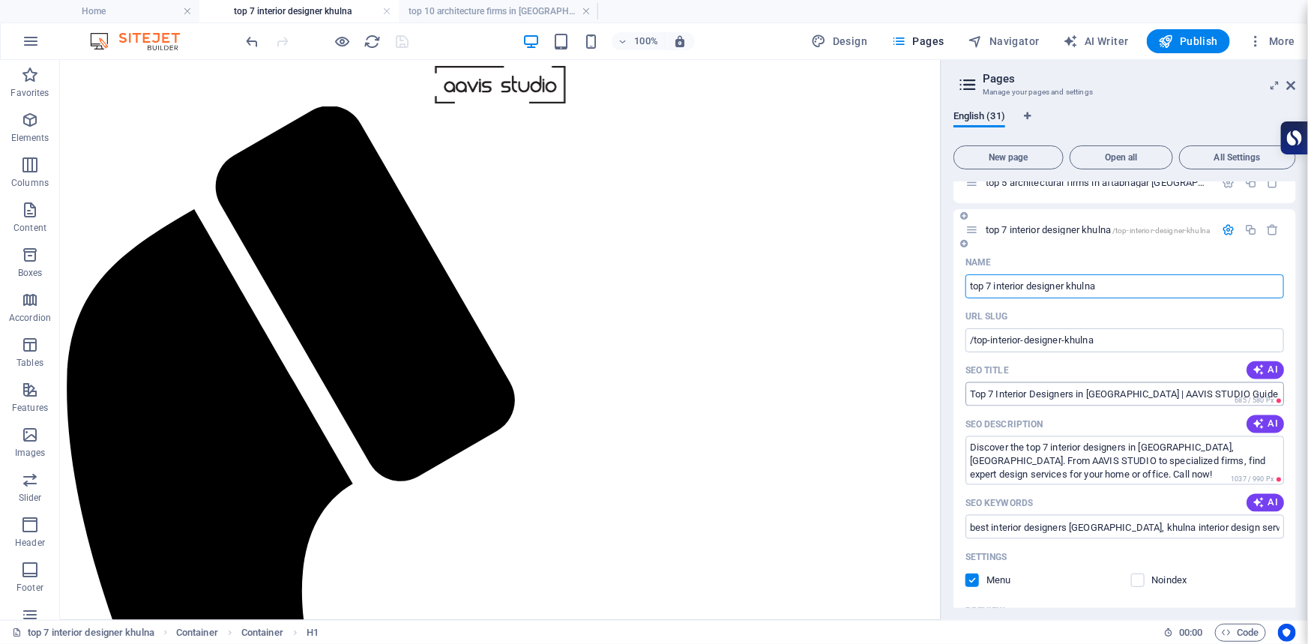
scroll to position [1417, 0]
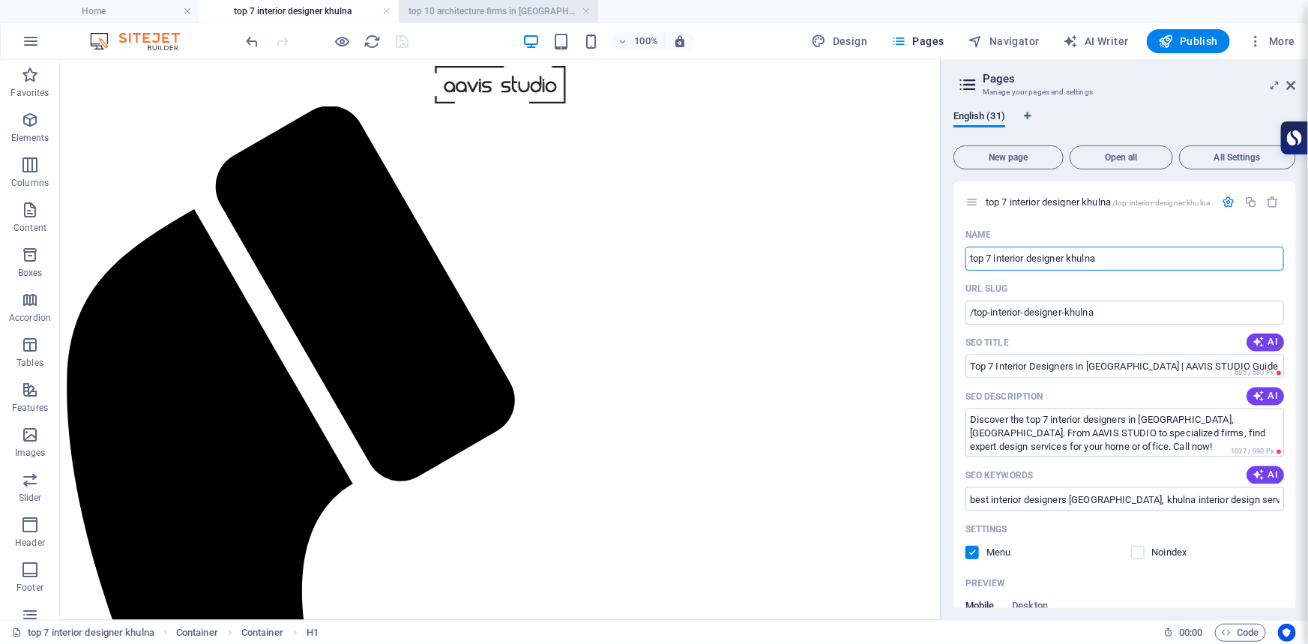
click at [474, 11] on h4 "top 10 architecture firms in [GEOGRAPHIC_DATA]" at bounding box center [498, 11] width 199 height 16
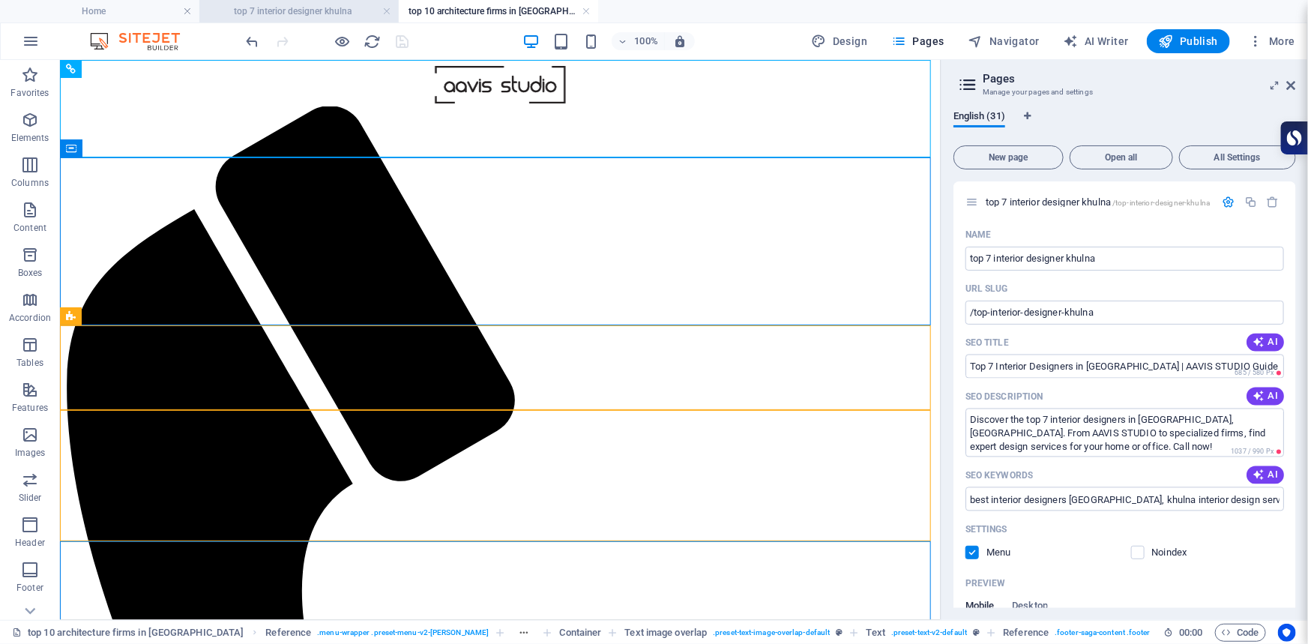
click at [291, 6] on h4 "top 7 interior designer khulna" at bounding box center [298, 11] width 199 height 16
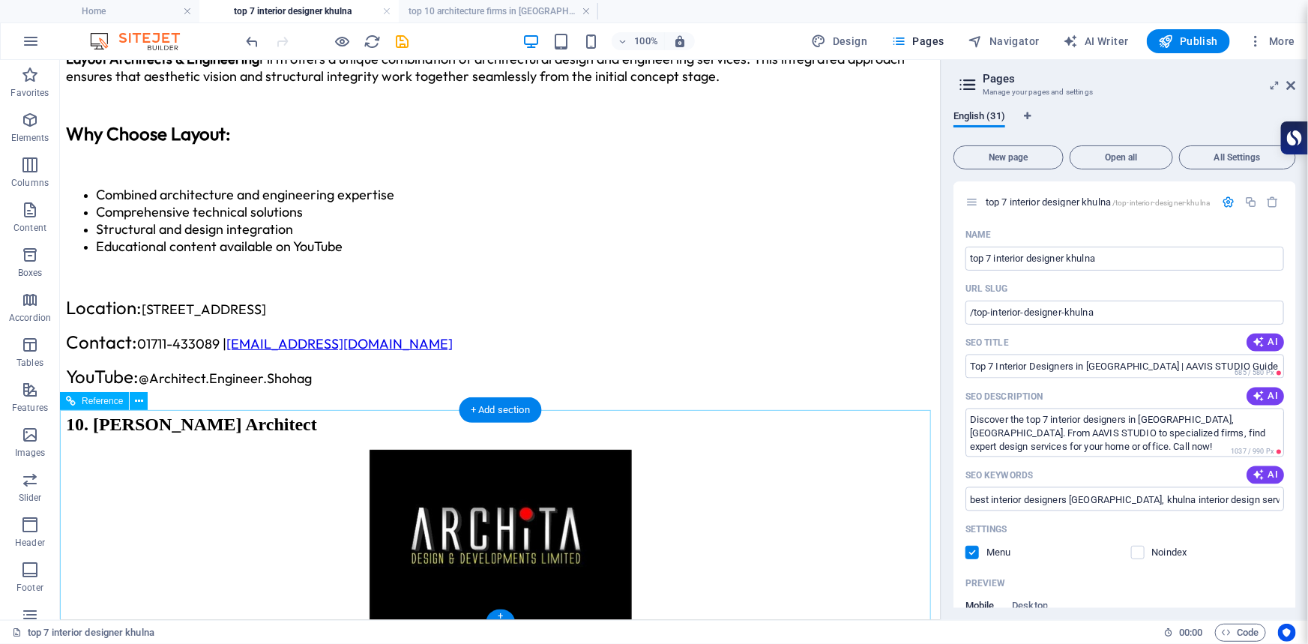
scroll to position [6297, 0]
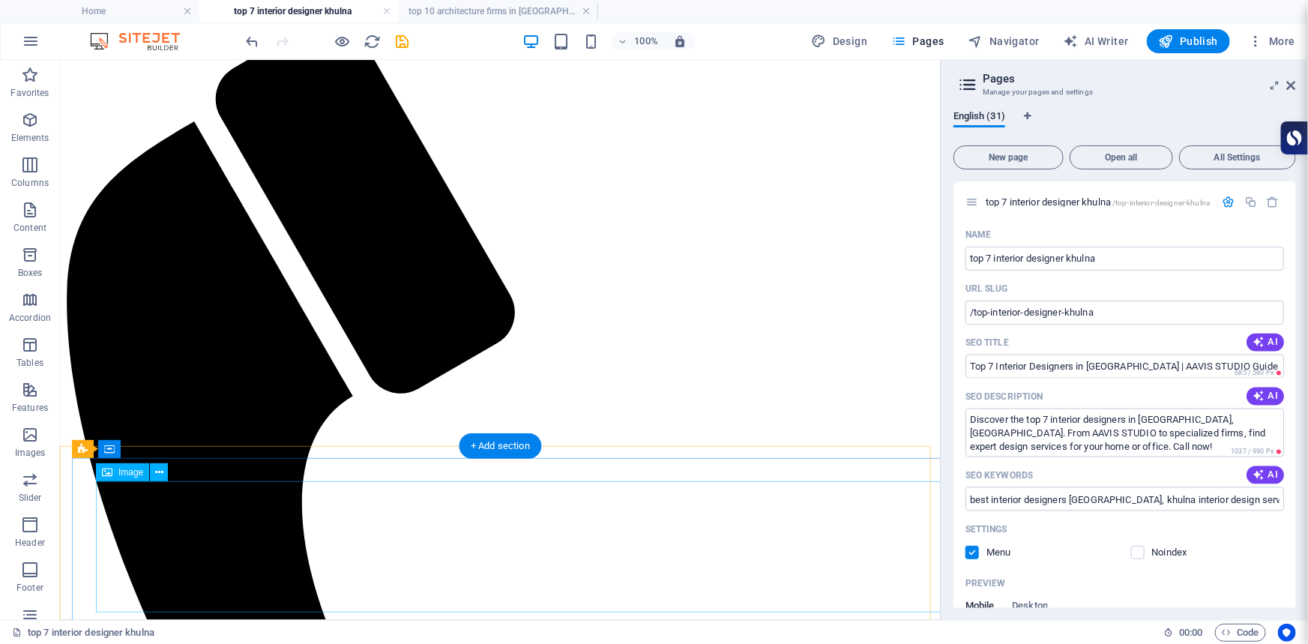
scroll to position [0, 0]
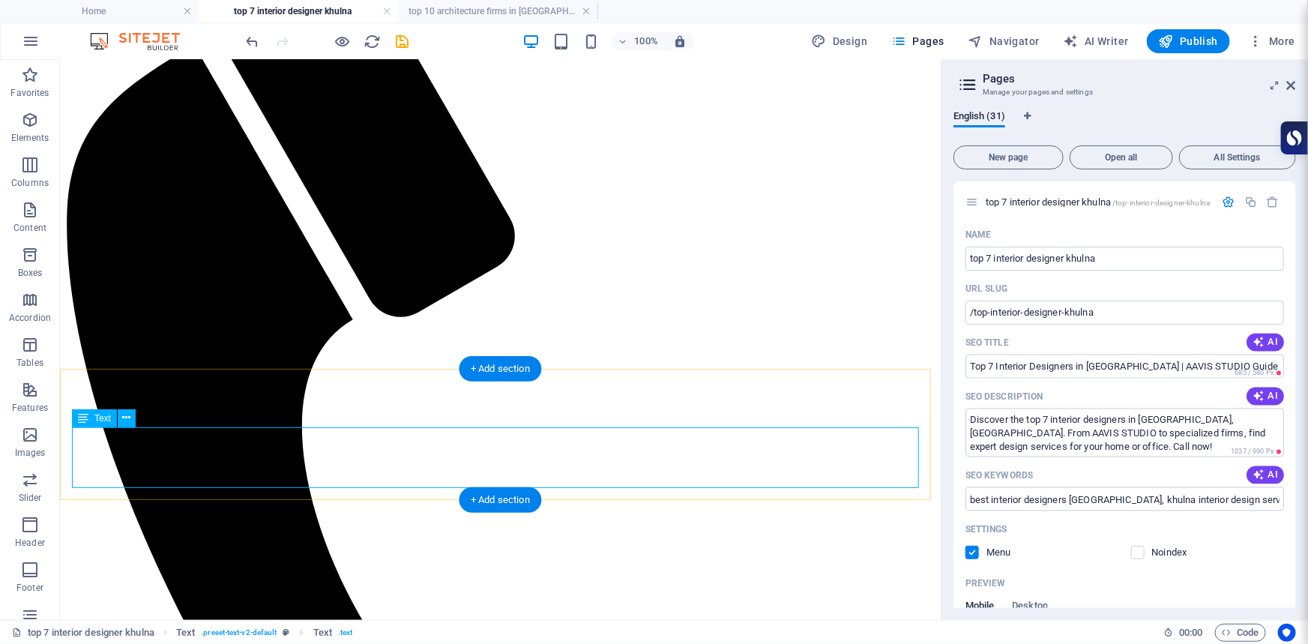
scroll to position [204, 0]
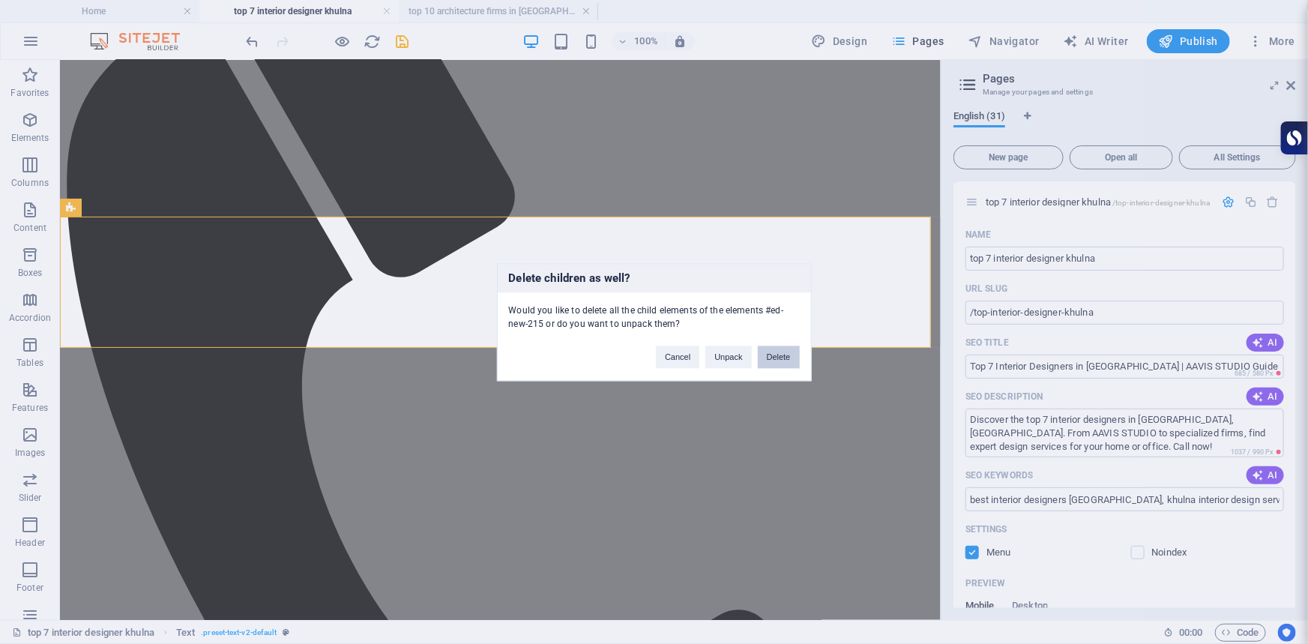
click at [787, 354] on button "Delete" at bounding box center [779, 357] width 42 height 22
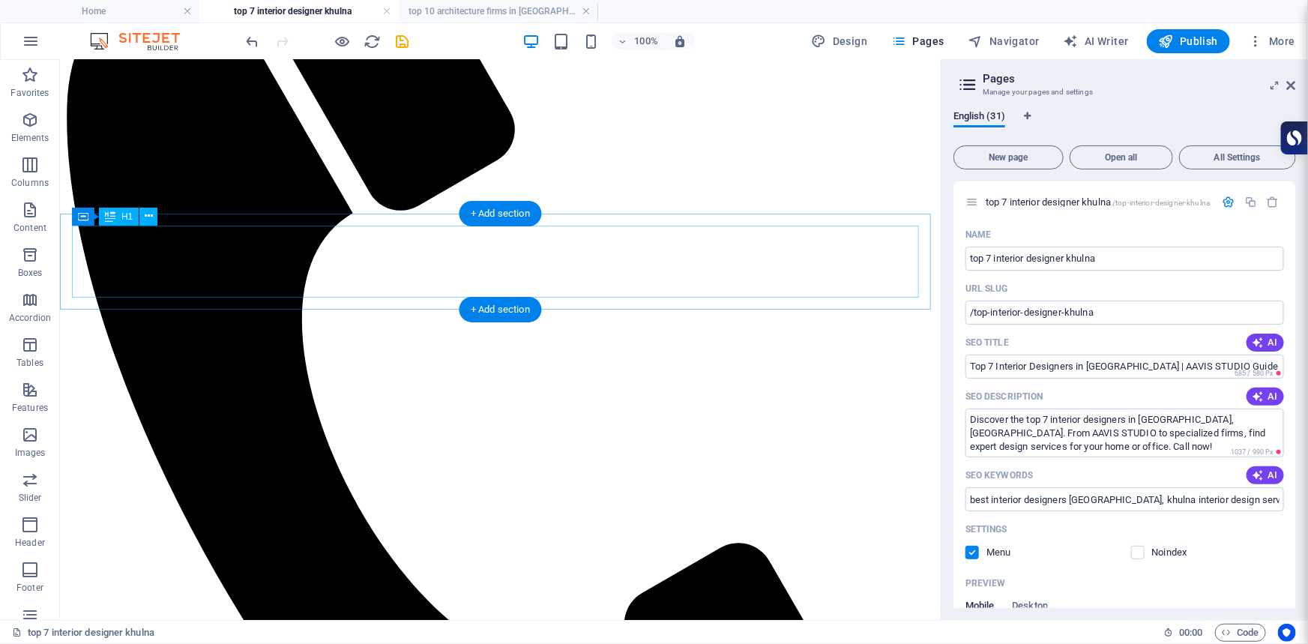
scroll to position [272, 0]
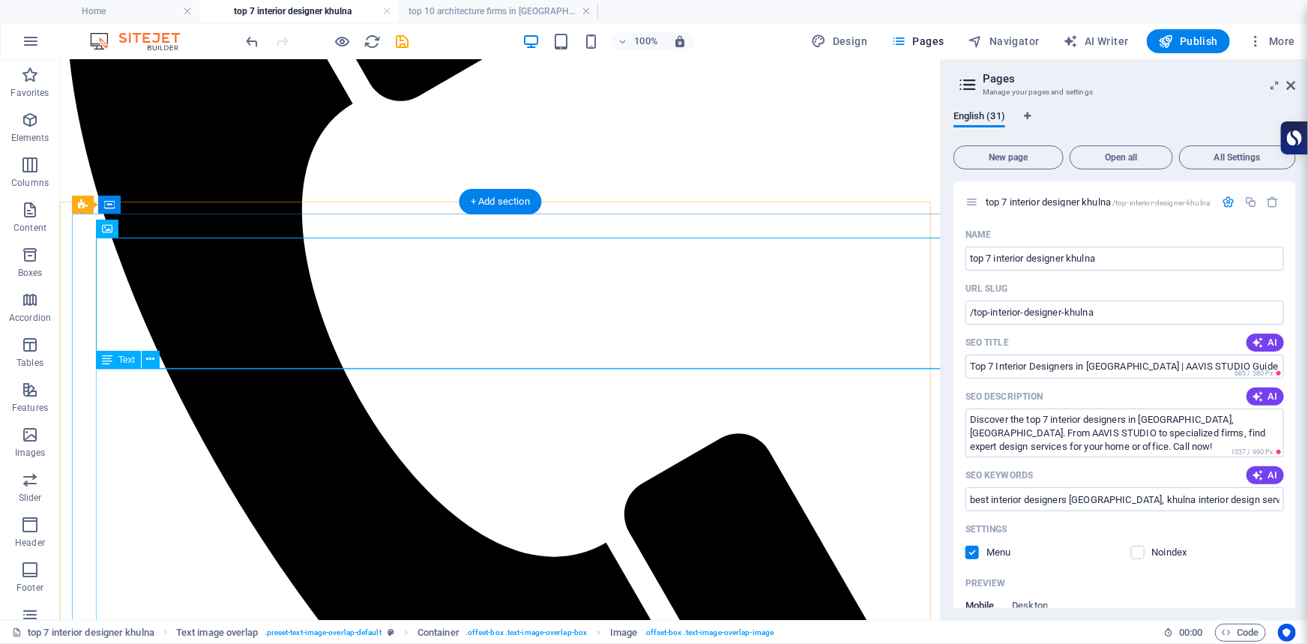
scroll to position [409, 0]
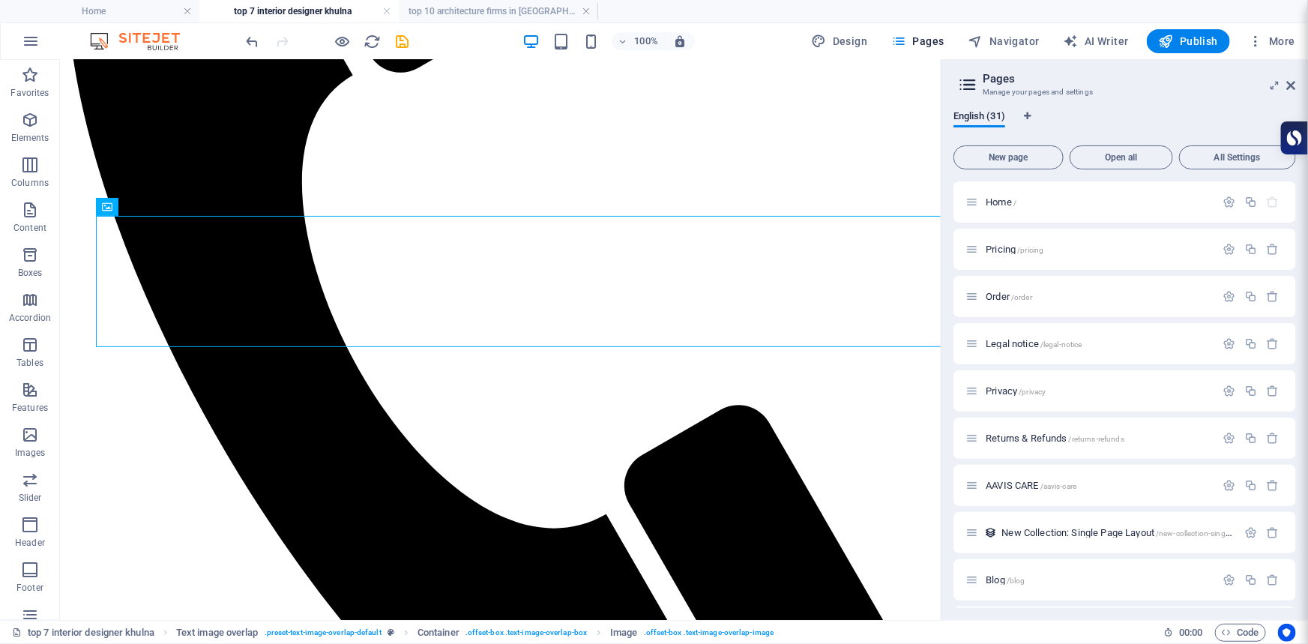
scroll to position [1417, 0]
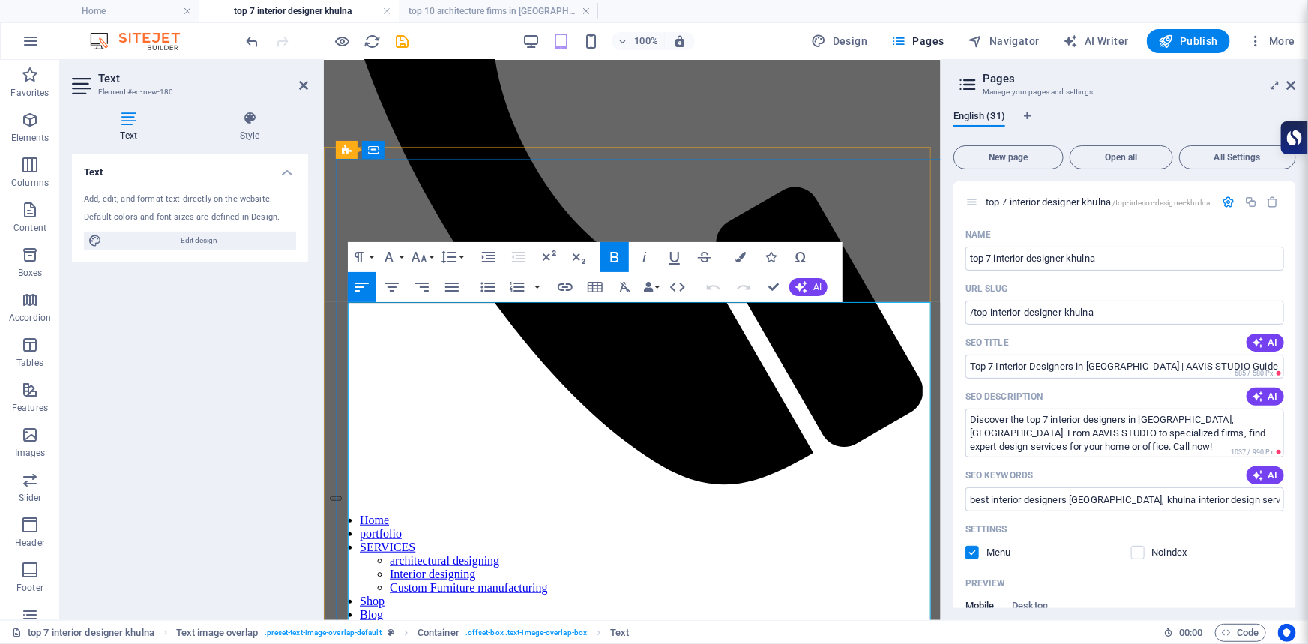
scroll to position [389, 0]
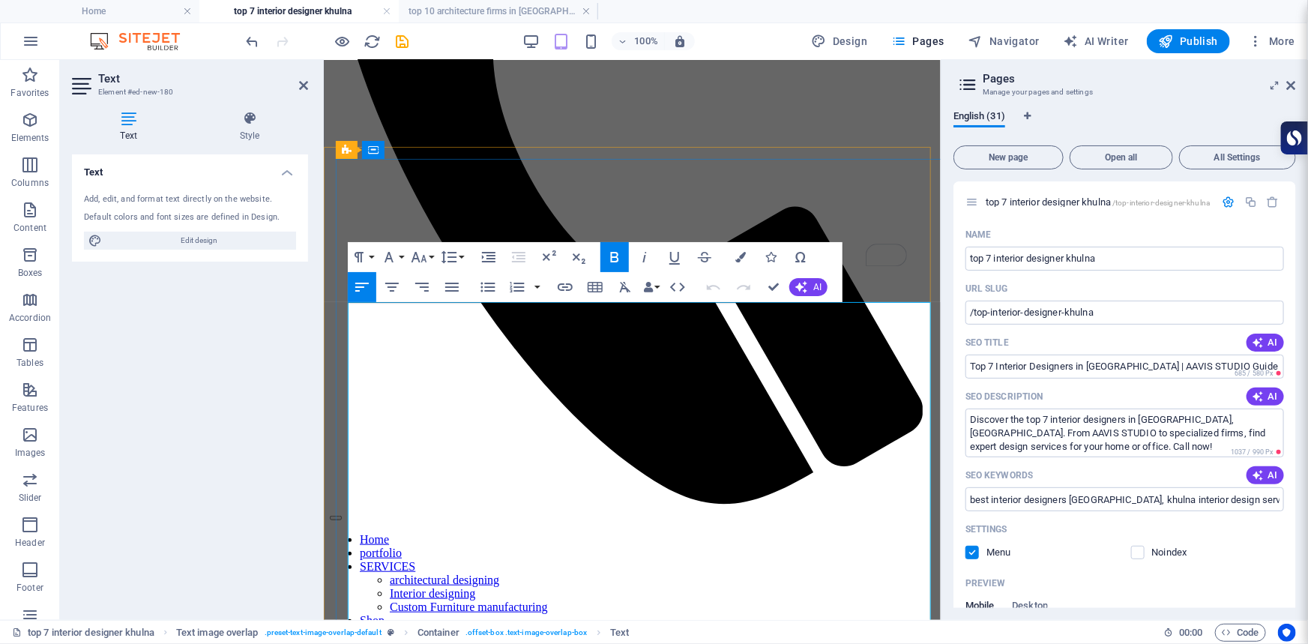
drag, startPoint x: 474, startPoint y: 400, endPoint x: 349, endPoint y: 308, distance: 156.1
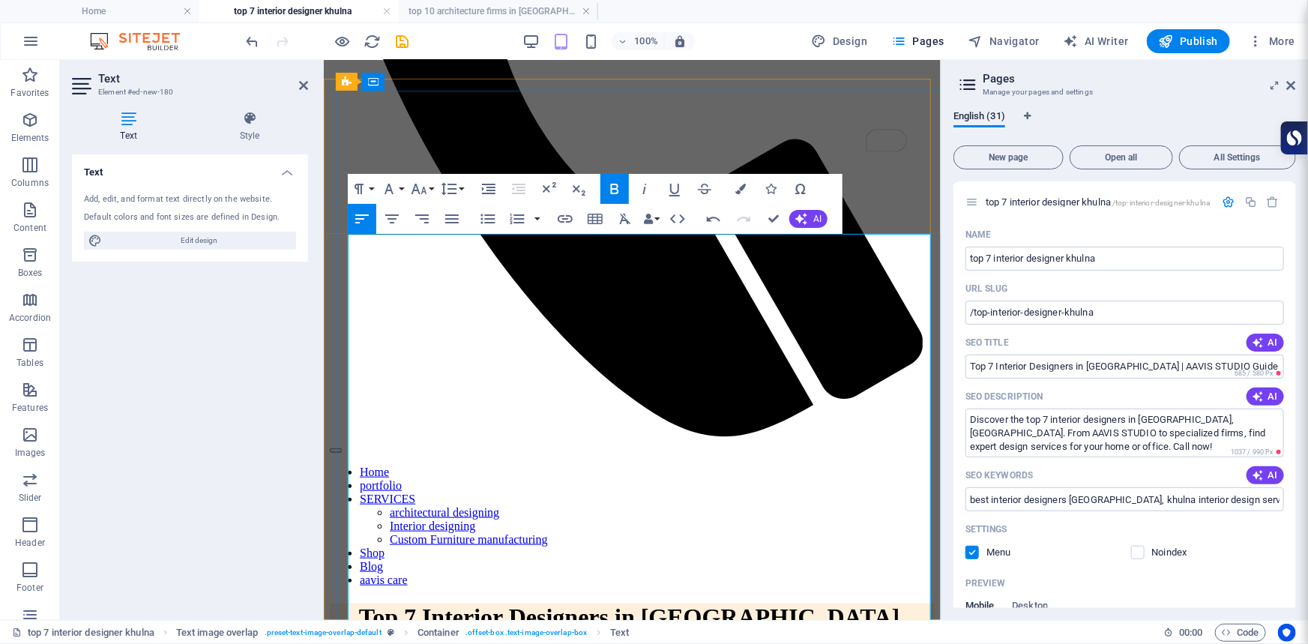
scroll to position [457, 0]
drag, startPoint x: 697, startPoint y: 447, endPoint x: 359, endPoint y: 362, distance: 348.7
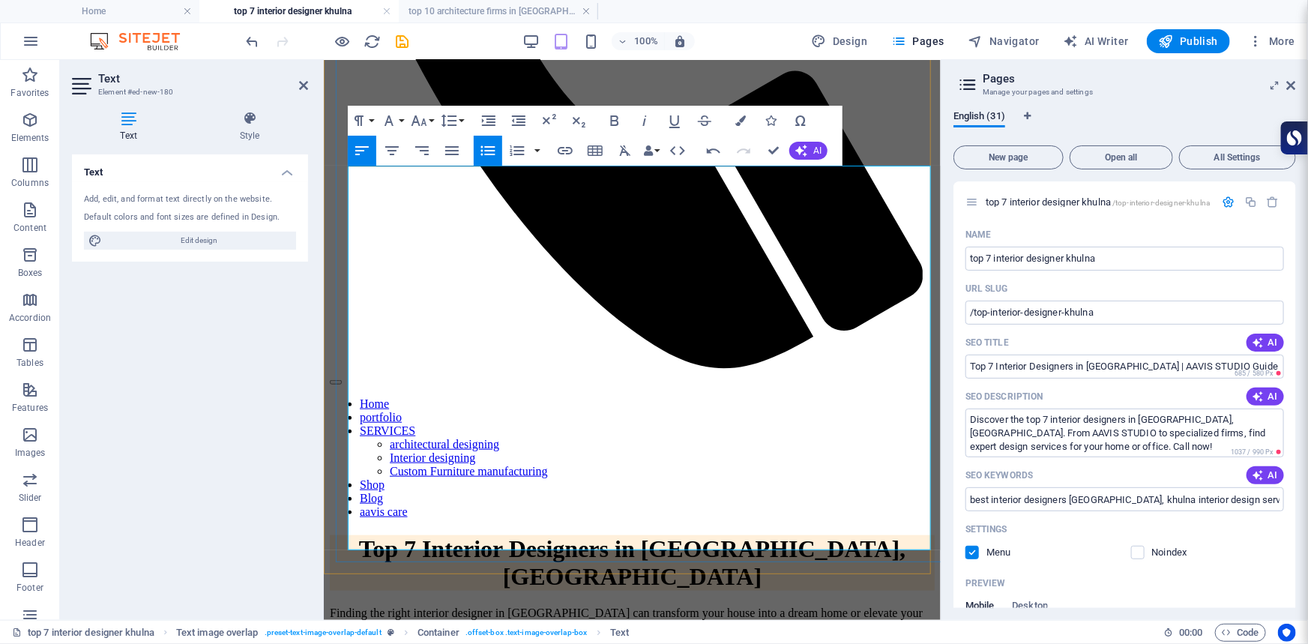
scroll to position [593, 0]
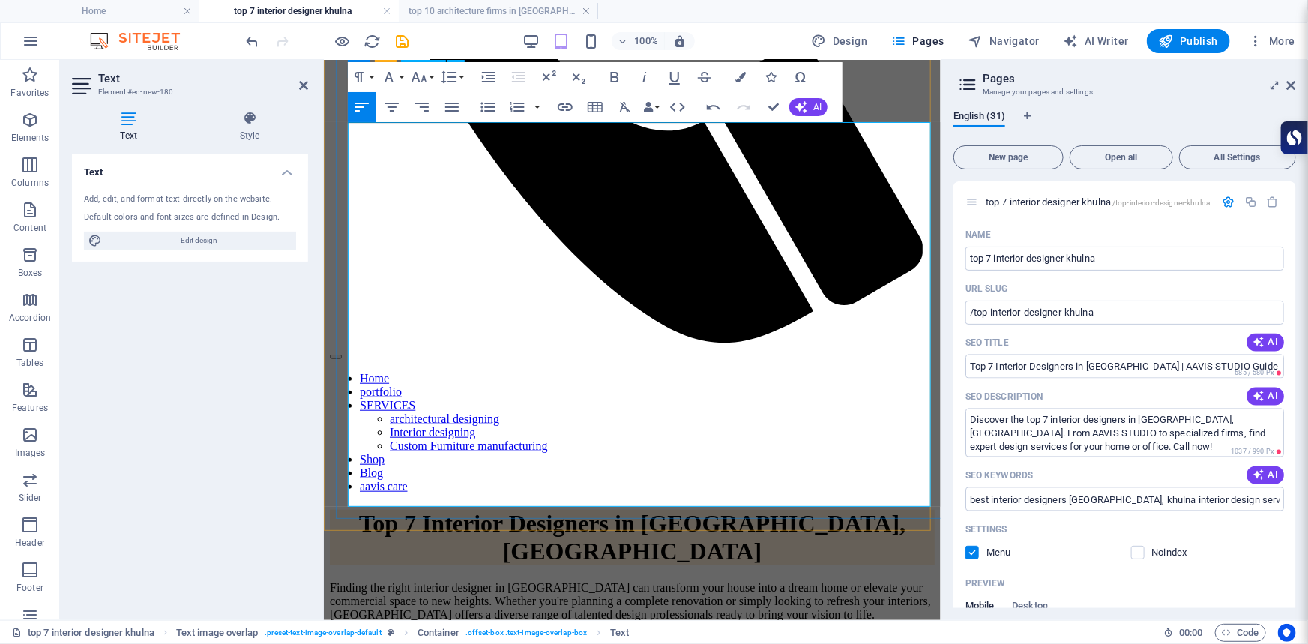
scroll to position [525, 0]
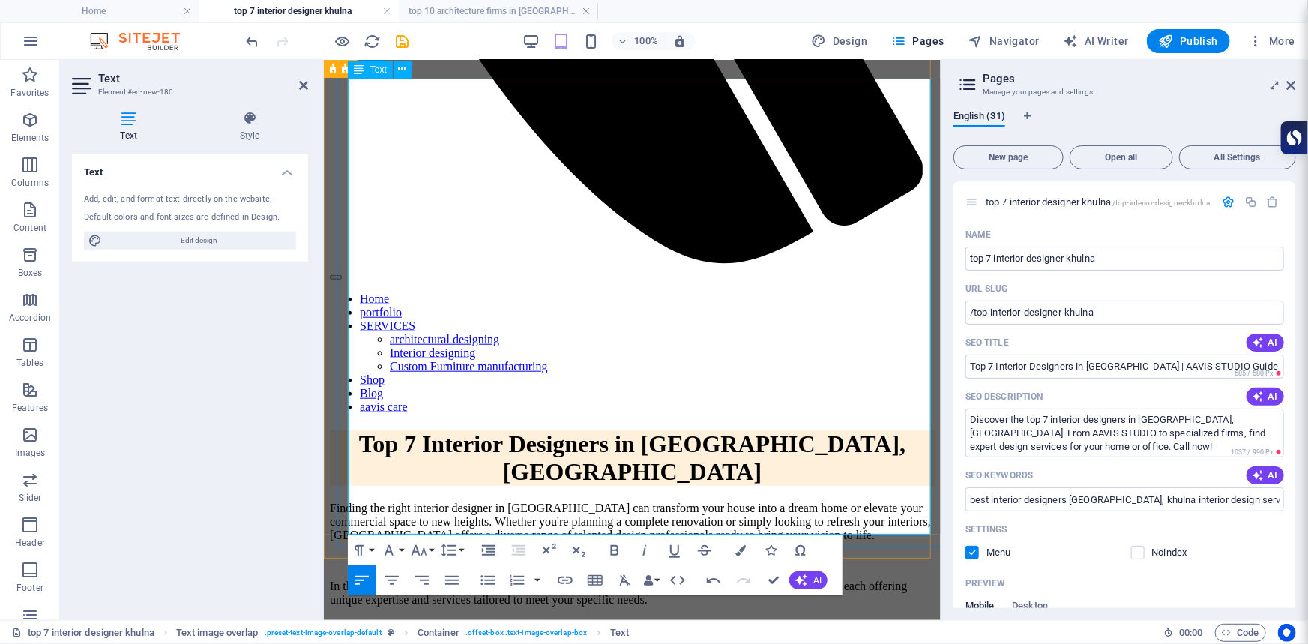
scroll to position [661, 0]
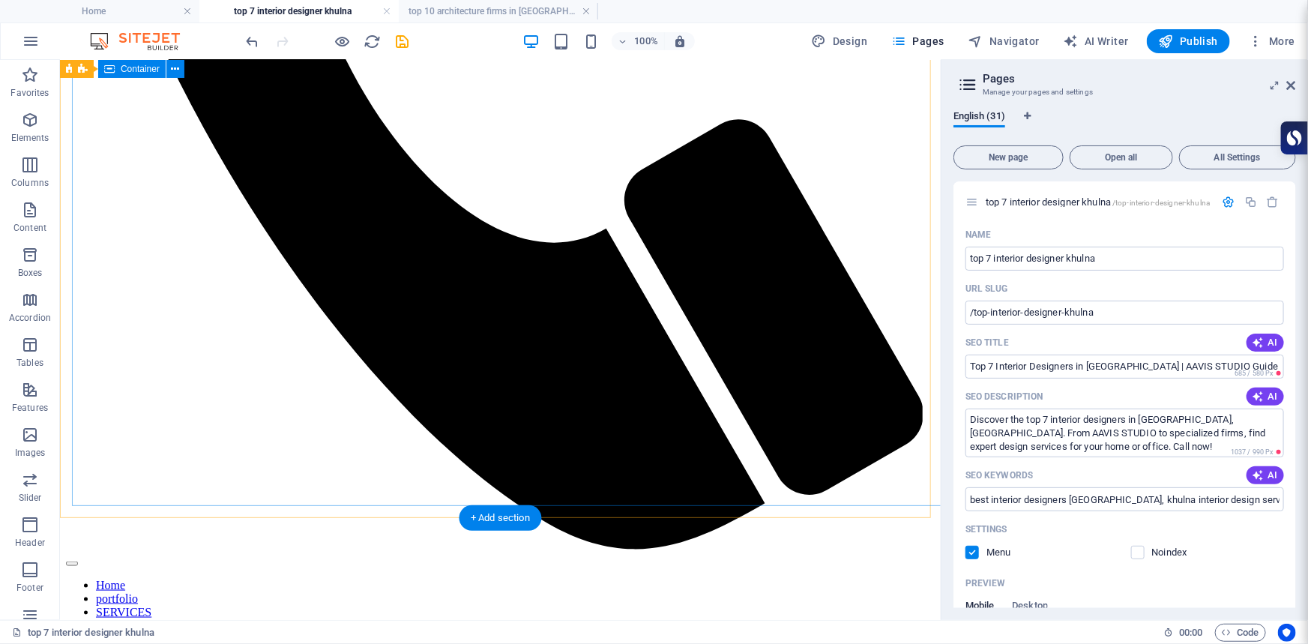
scroll to position [967, 0]
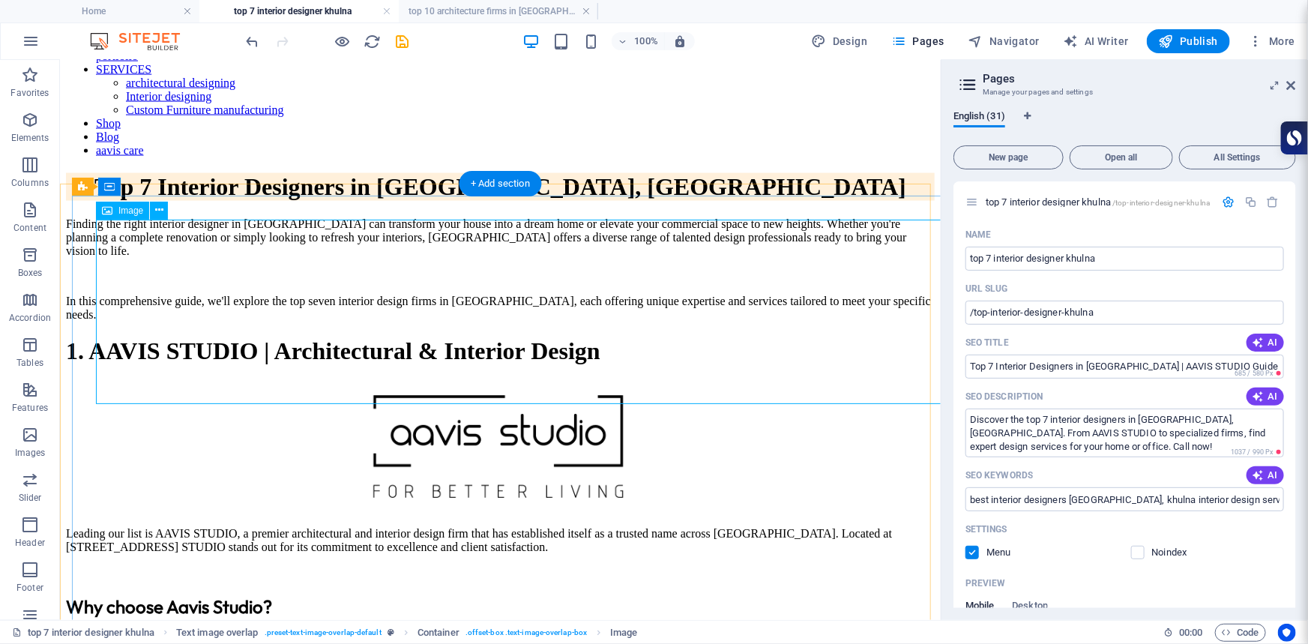
scroll to position [1238, 0]
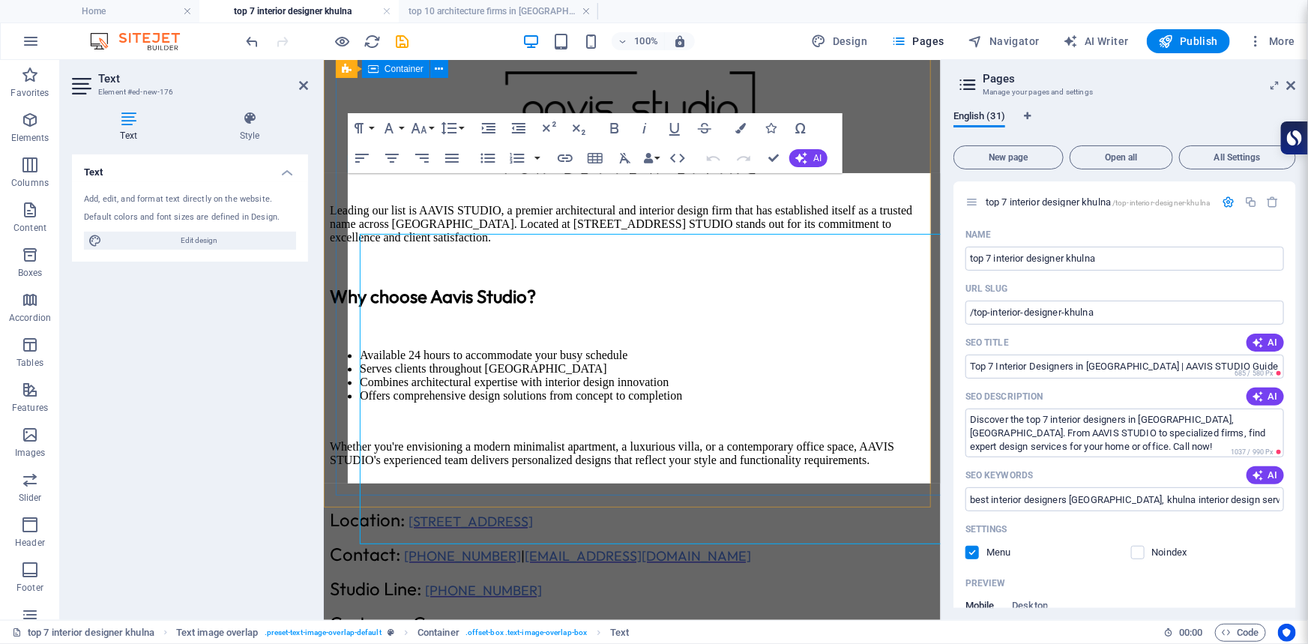
scroll to position [1258, 0]
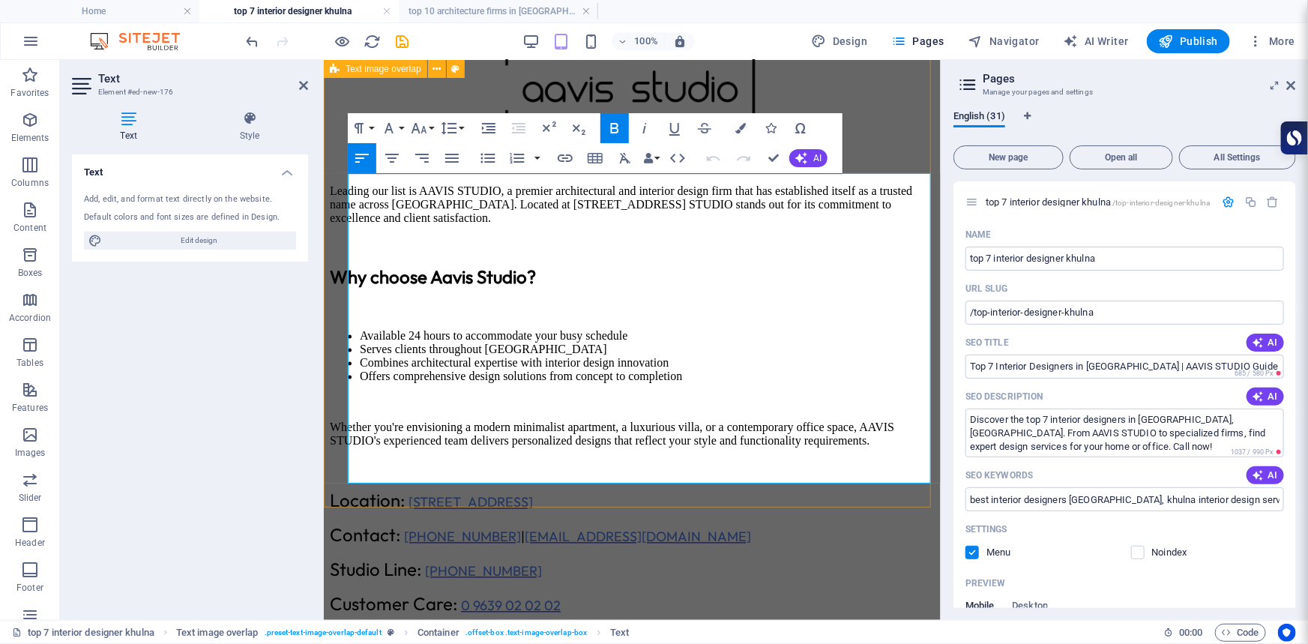
drag, startPoint x: 807, startPoint y: 209, endPoint x: 337, endPoint y: 182, distance: 471.5
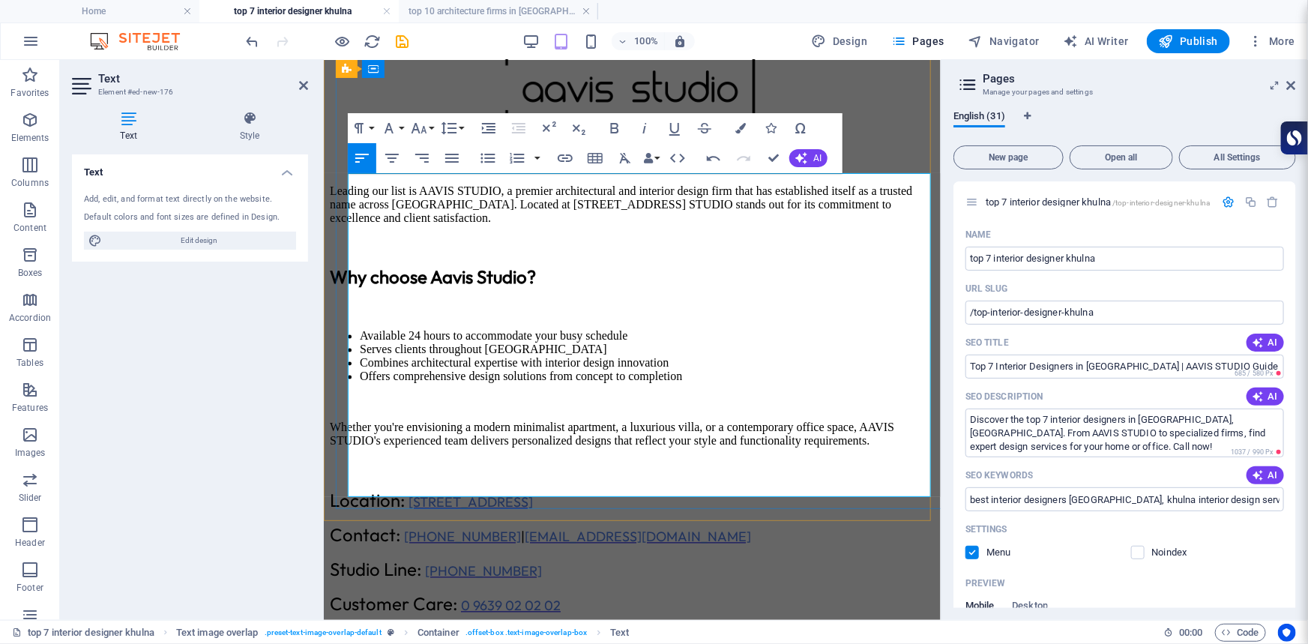
drag, startPoint x: 354, startPoint y: 285, endPoint x: 569, endPoint y: 390, distance: 239.3
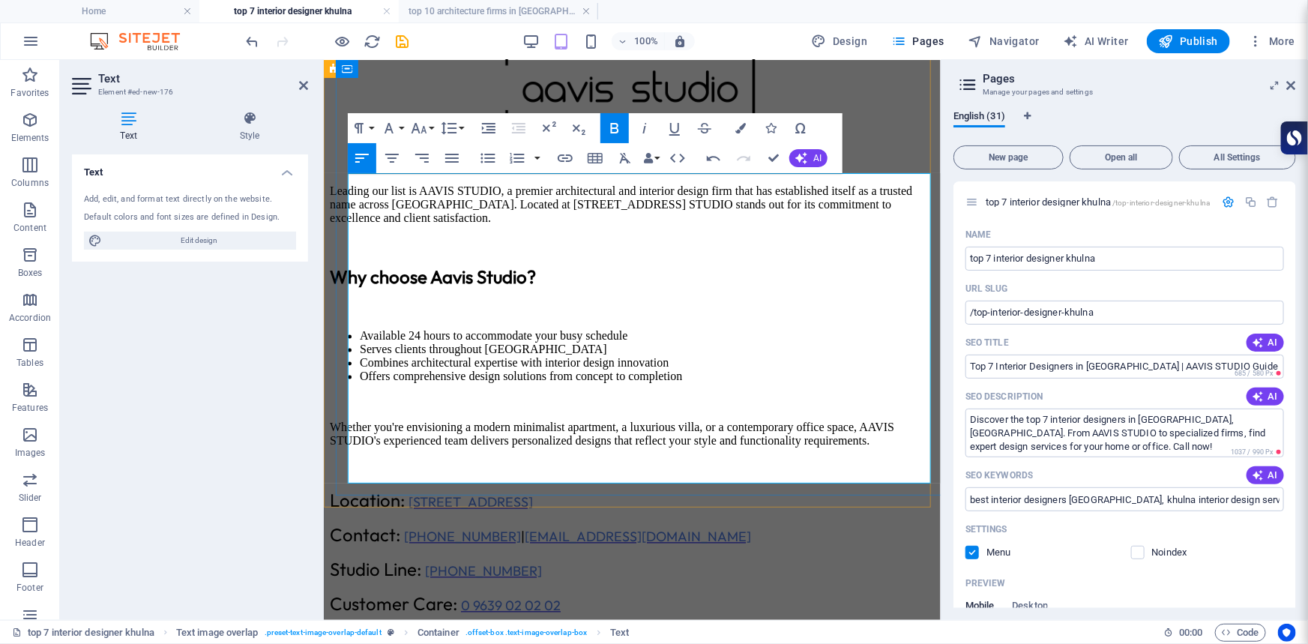
drag, startPoint x: 397, startPoint y: 352, endPoint x: 479, endPoint y: 355, distance: 82.5
copy p "01730-593233"
drag, startPoint x: 421, startPoint y: 440, endPoint x: 531, endPoint y: 441, distance: 109.4
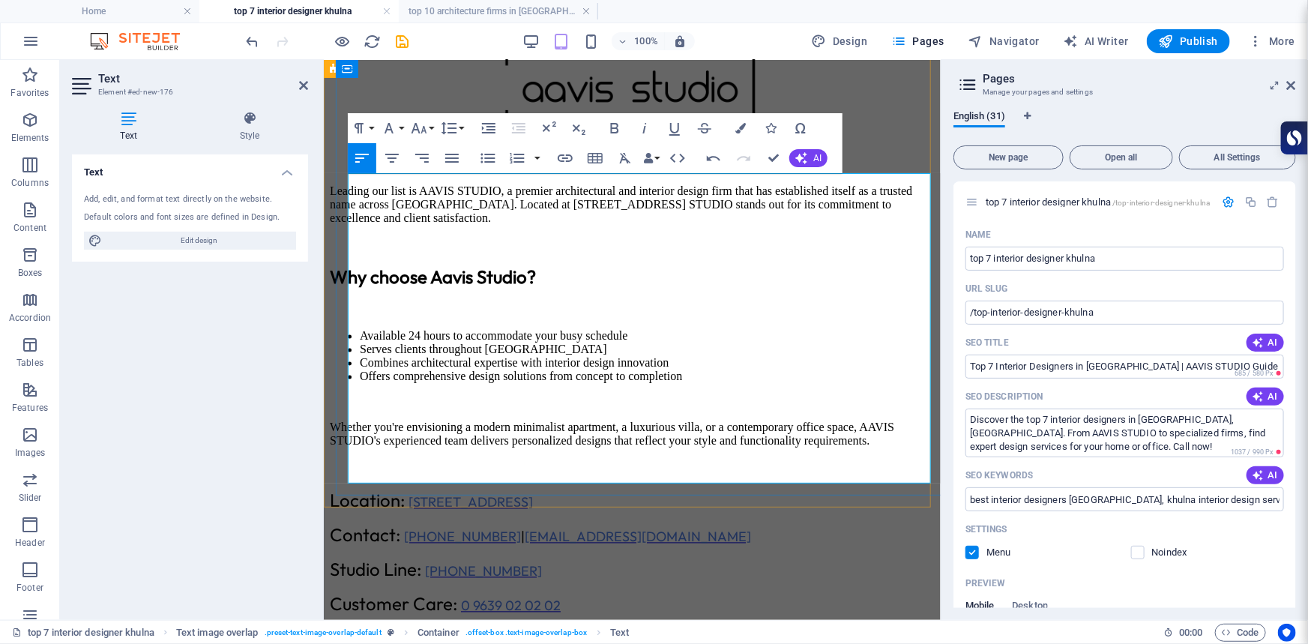
drag, startPoint x: 504, startPoint y: 441, endPoint x: 684, endPoint y: 441, distance: 180.6
drag, startPoint x: 396, startPoint y: 373, endPoint x: 532, endPoint y: 373, distance: 136.4
copy link "[URL][DOMAIN_NAME]"
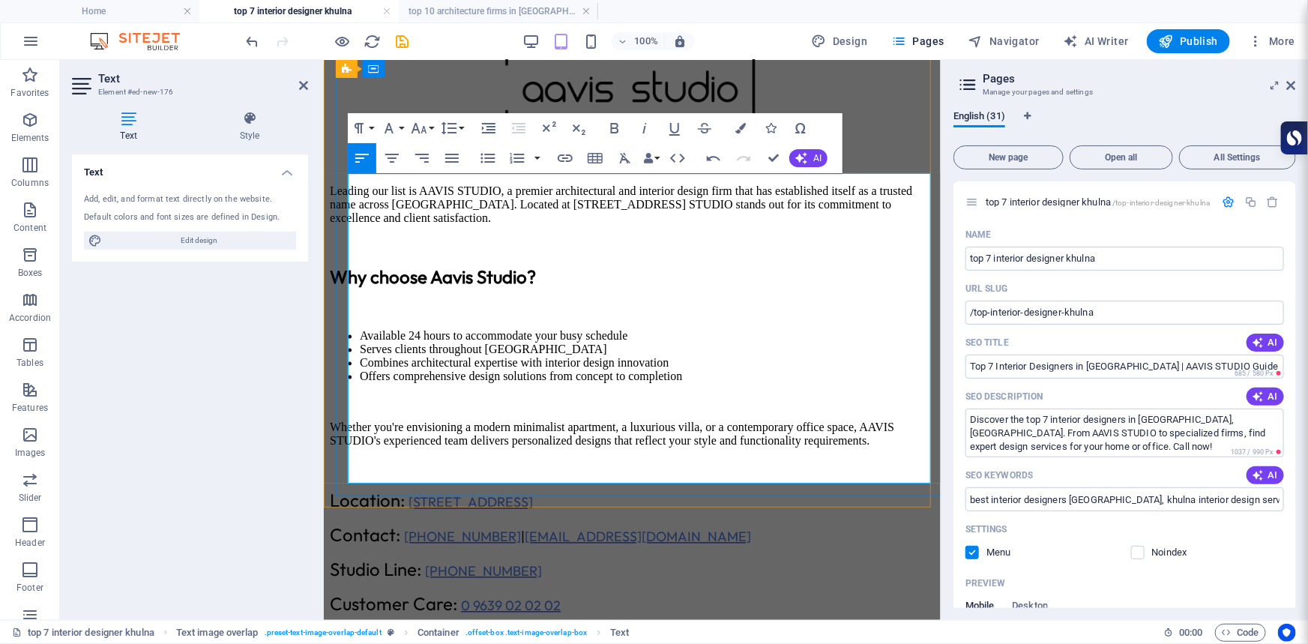
drag, startPoint x: 417, startPoint y: 466, endPoint x: 543, endPoint y: 481, distance: 126.8
drag, startPoint x: 532, startPoint y: 373, endPoint x: 338, endPoint y: 352, distance: 195.3
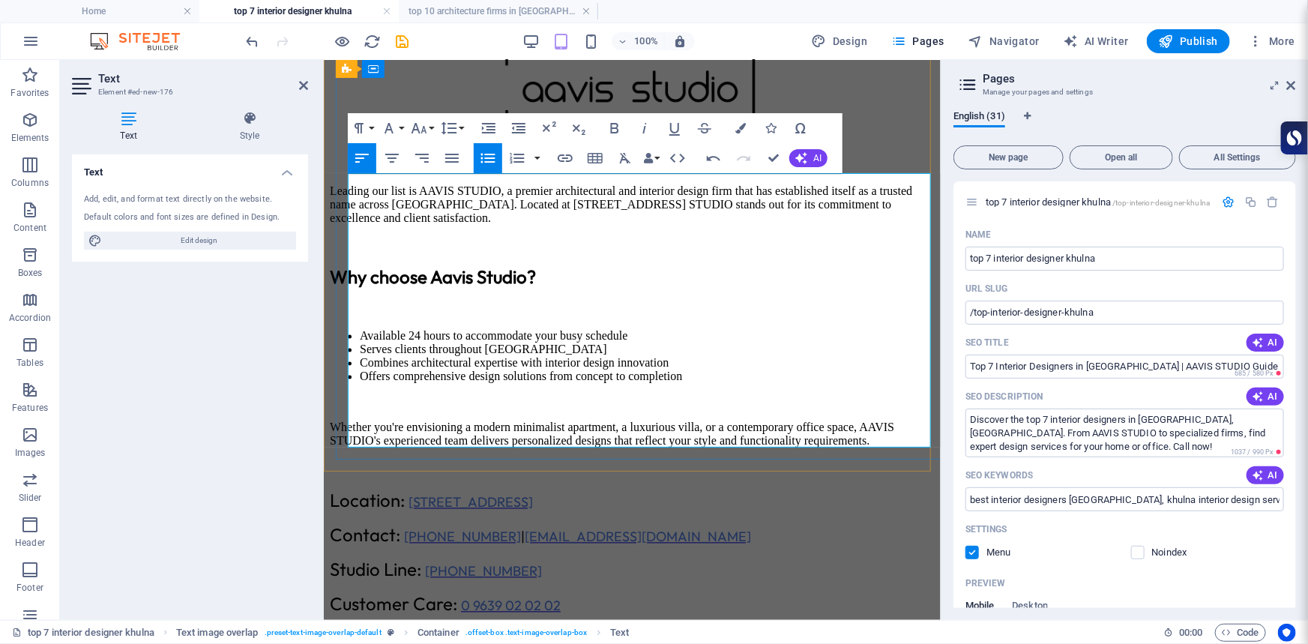
drag, startPoint x: 630, startPoint y: 179, endPoint x: 447, endPoint y: 181, distance: 182.1
drag, startPoint x: 627, startPoint y: 180, endPoint x: 409, endPoint y: 174, distance: 219.0
copy p "78/1 Khan's Court Building, Shib Bari More"
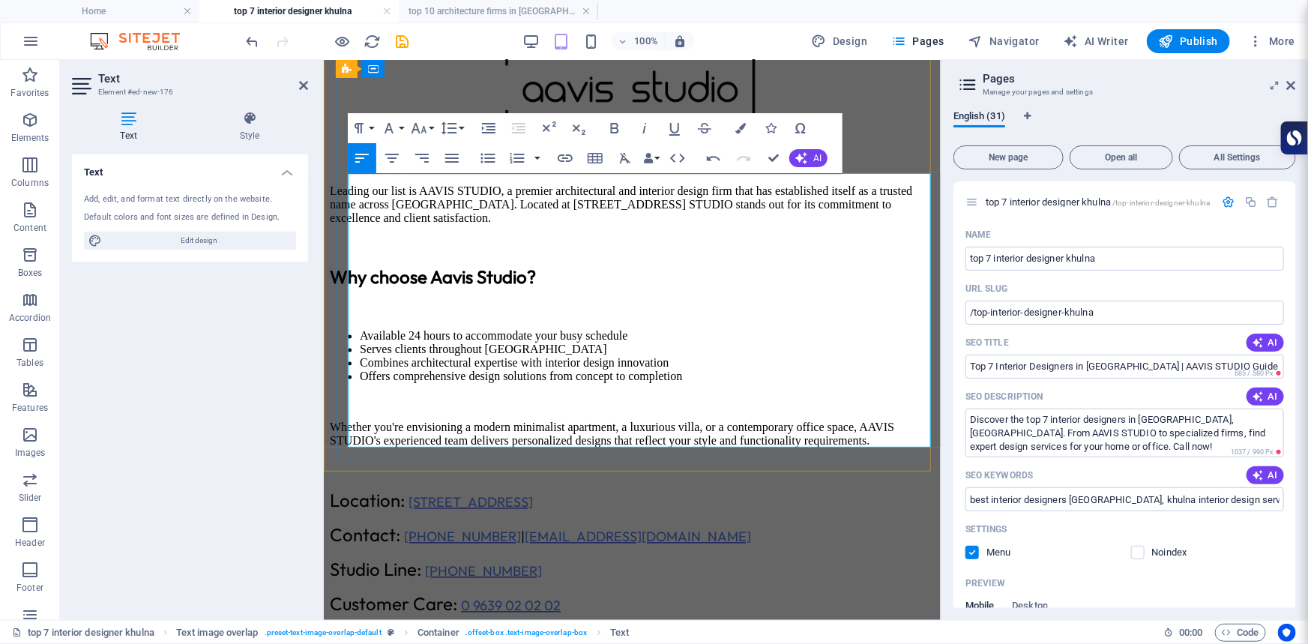
drag, startPoint x: 425, startPoint y: 376, endPoint x: 744, endPoint y: 378, distance: 319.3
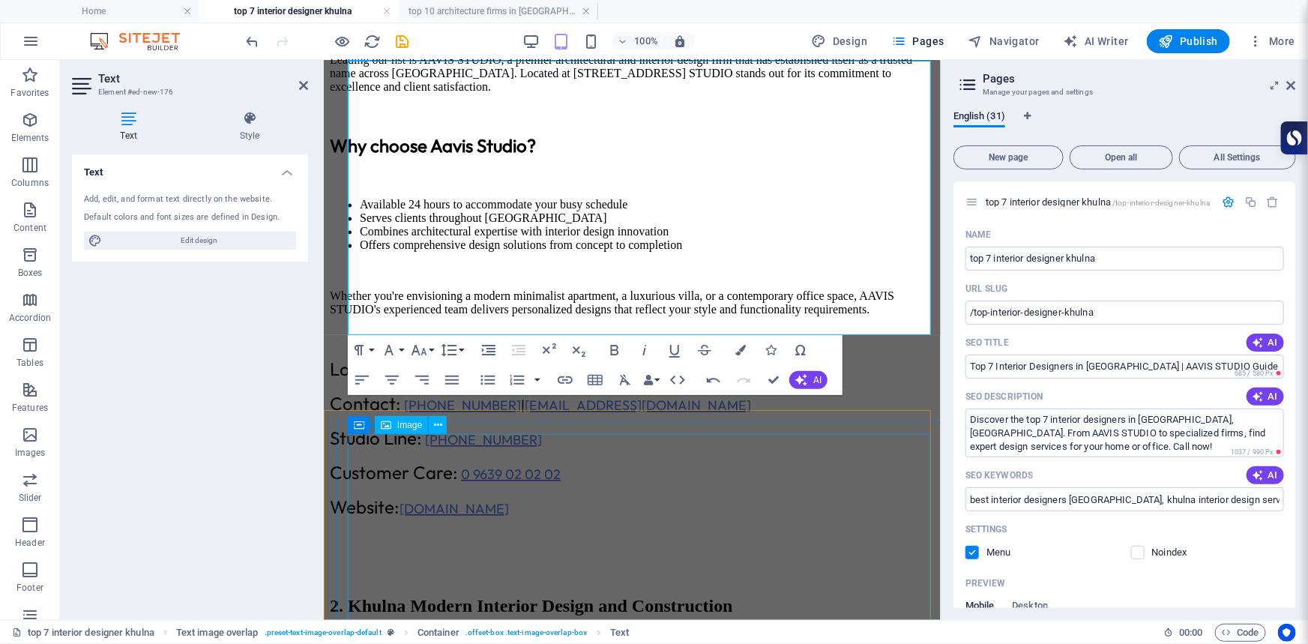
scroll to position [1394, 0]
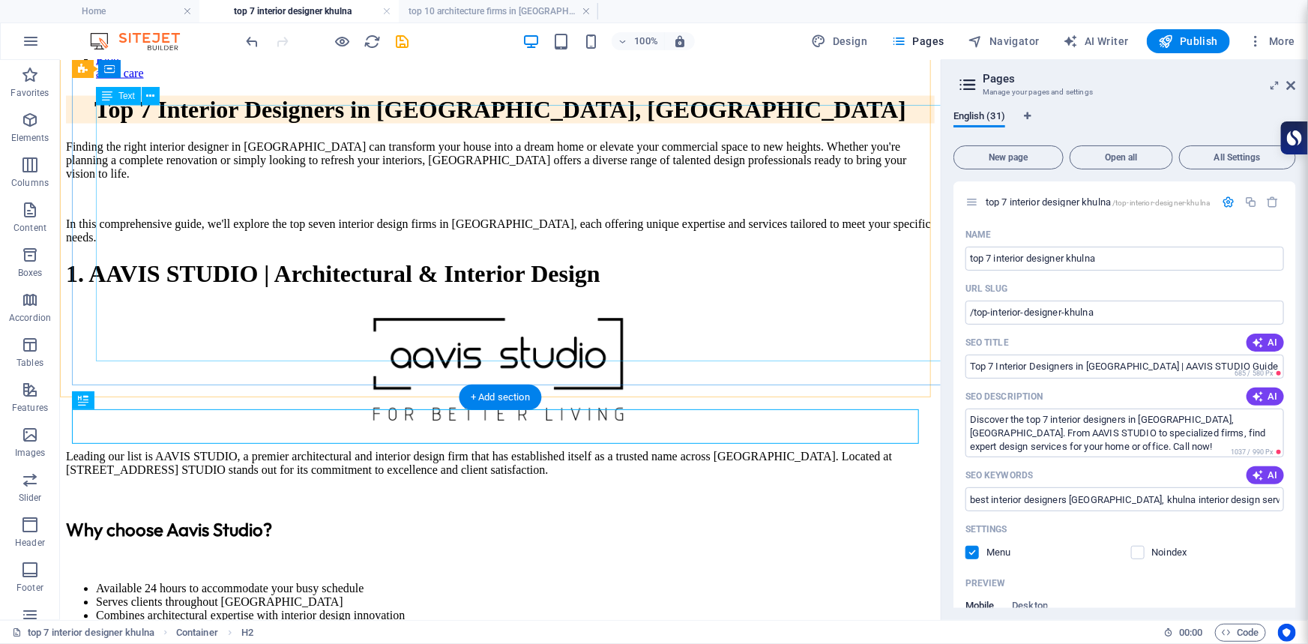
scroll to position [1443, 0]
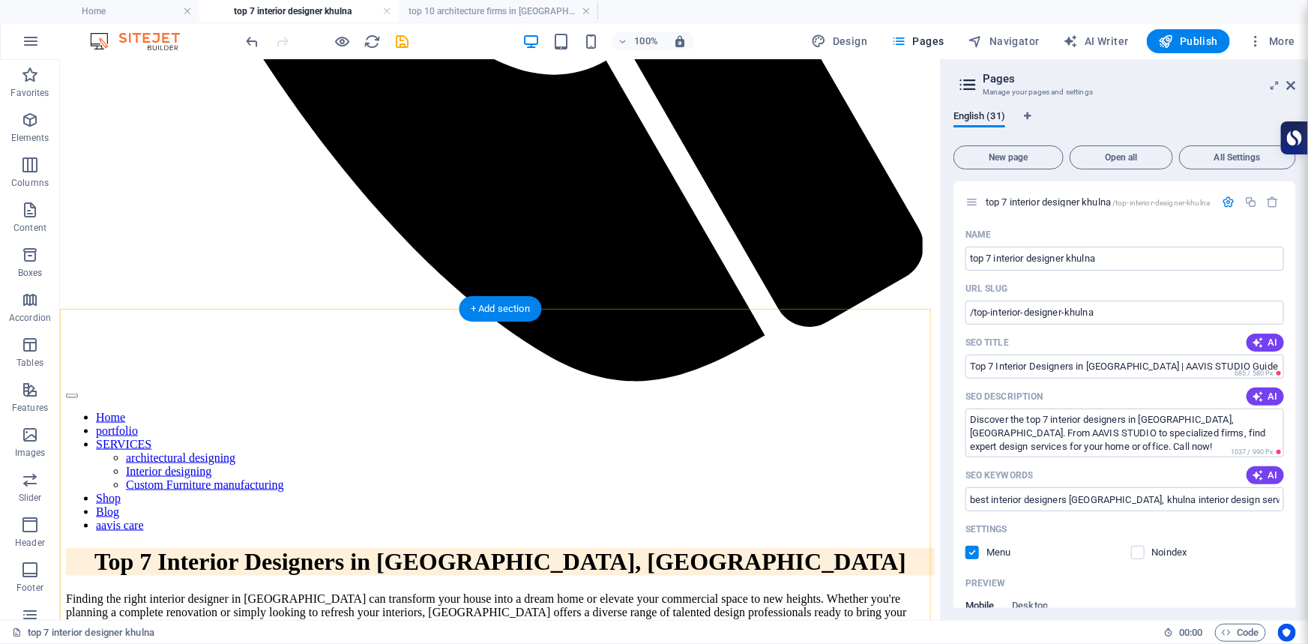
scroll to position [965, 0]
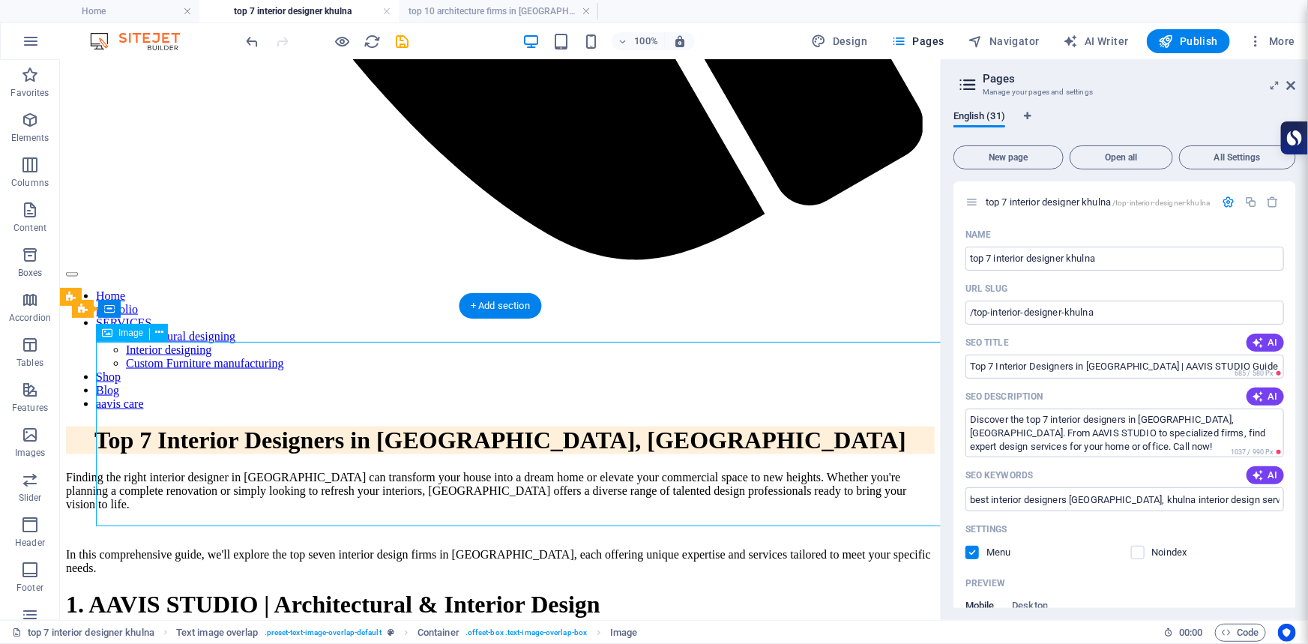
select select "px"
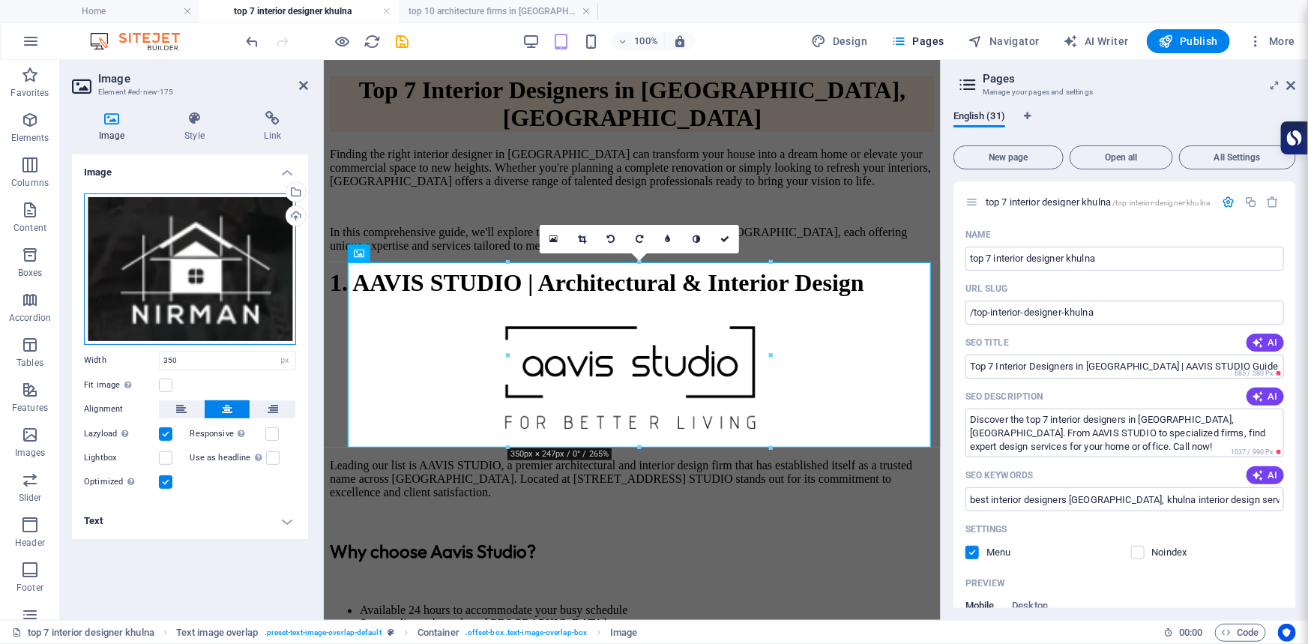
click at [275, 210] on div "Drag files here, click to choose files or select files from Files or our free s…" at bounding box center [190, 268] width 212 height 151
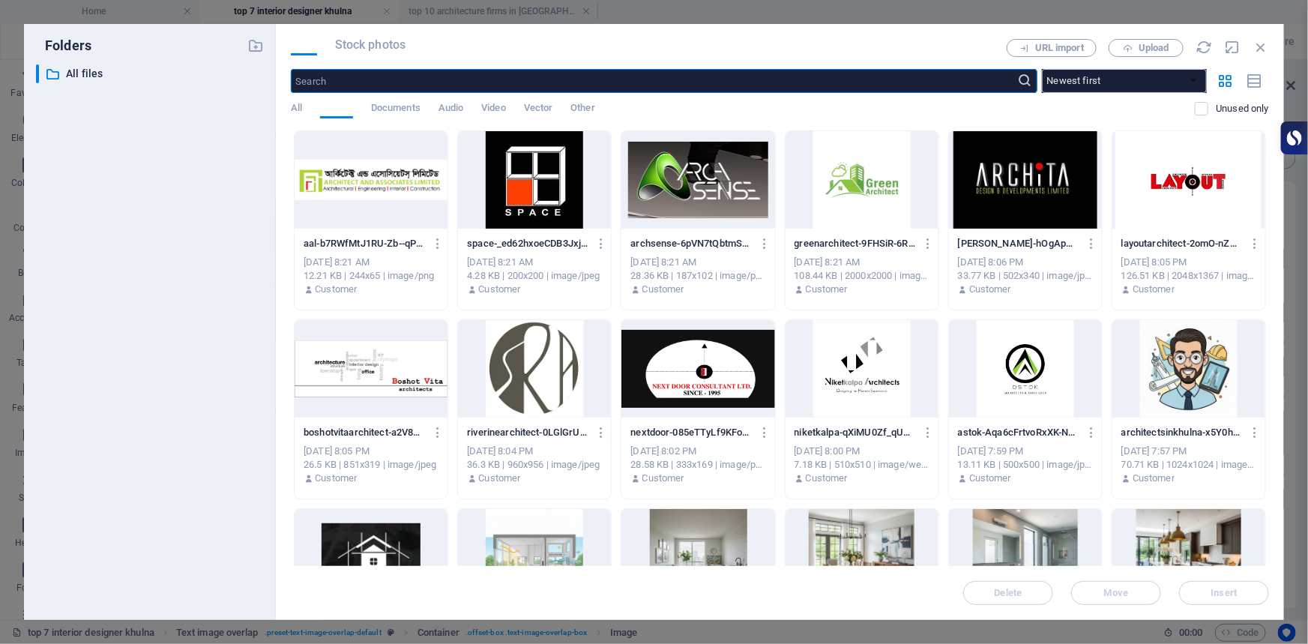
scroll to position [1497, 0]
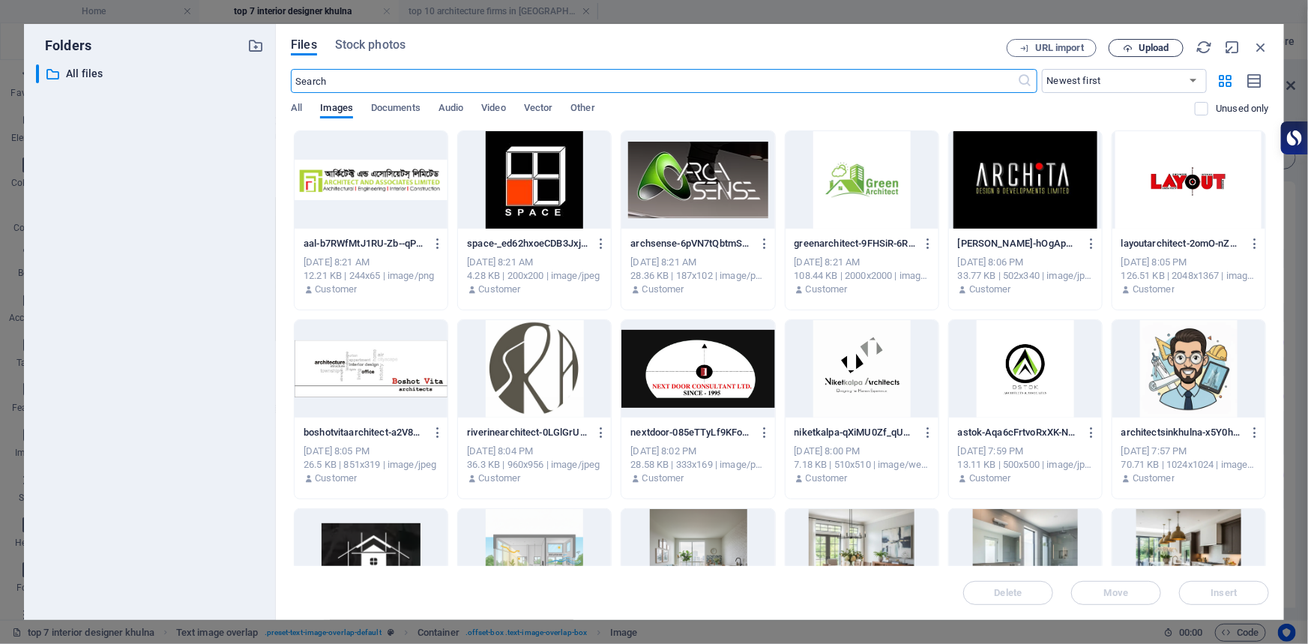
click at [1162, 46] on span "Upload" at bounding box center [1154, 47] width 31 height 9
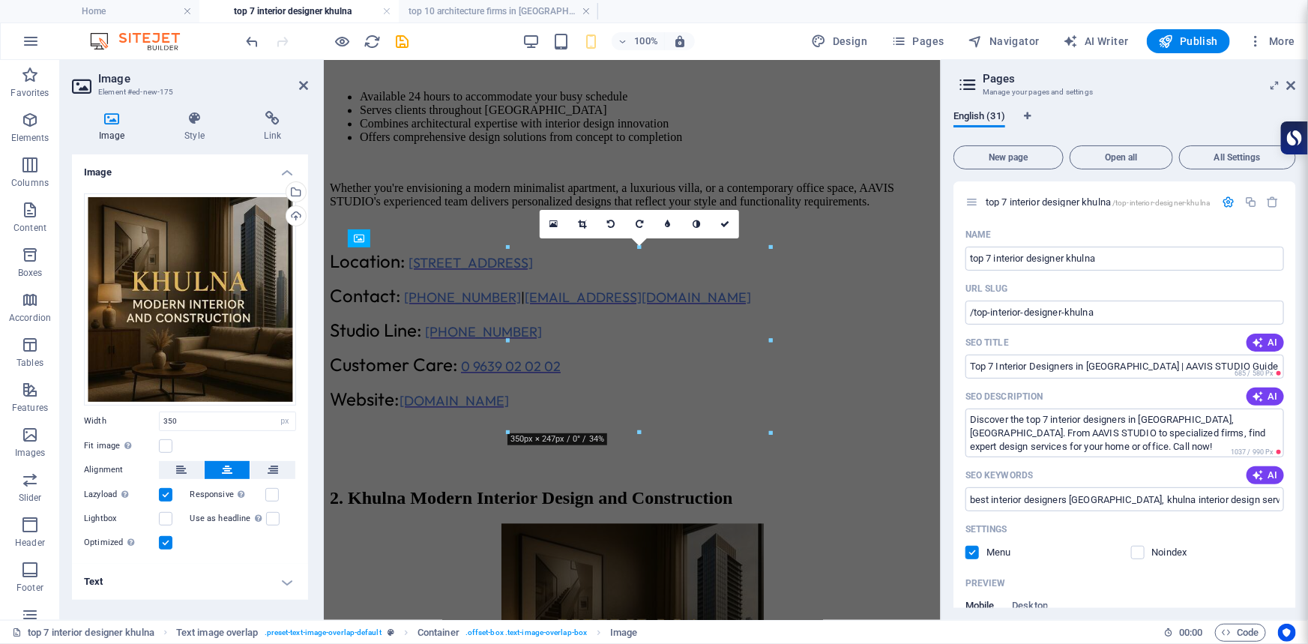
scroll to position [998, 0]
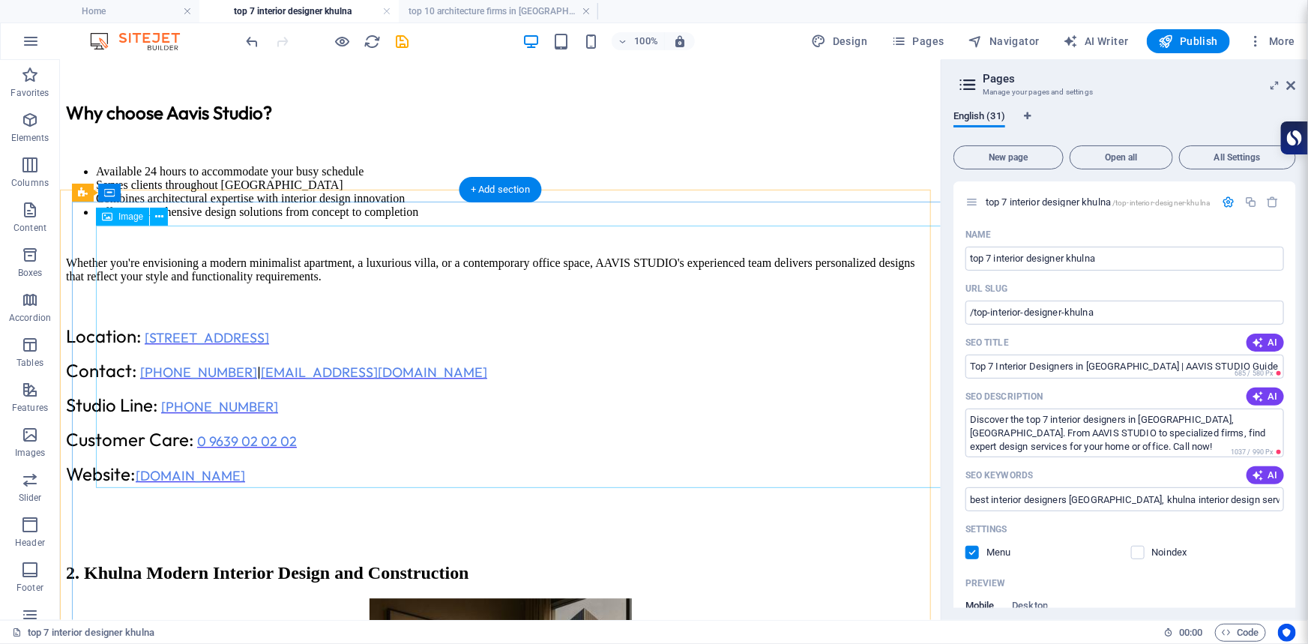
scroll to position [1730, 0]
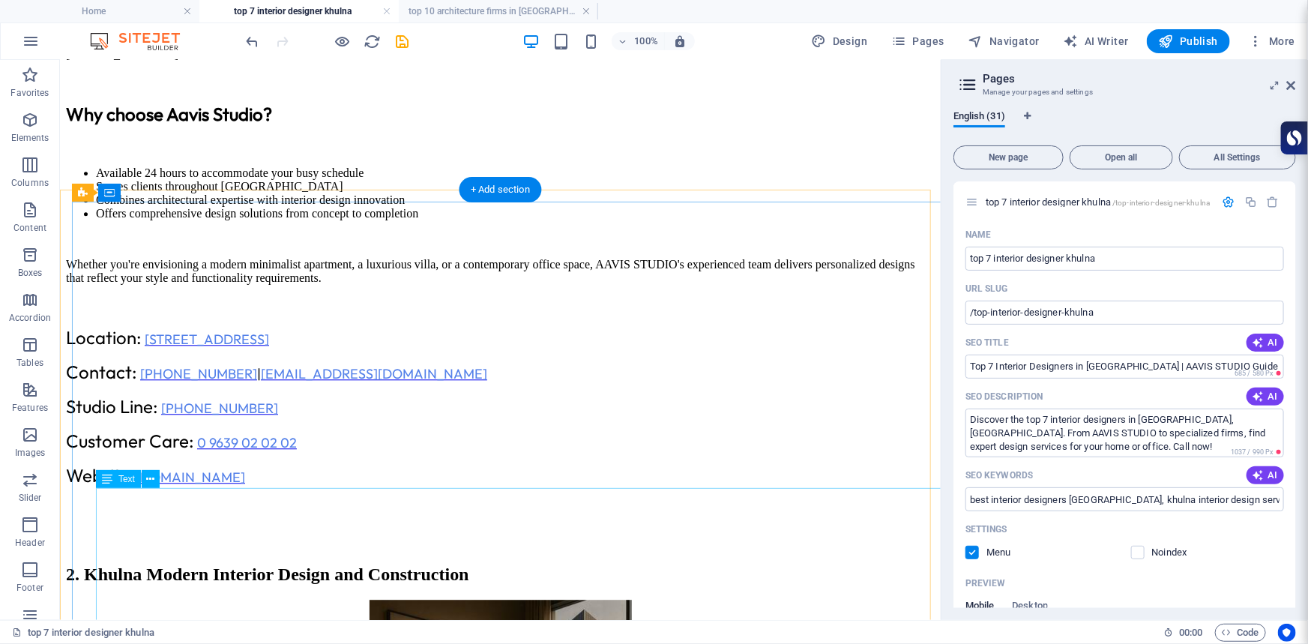
drag, startPoint x: 282, startPoint y: 522, endPoint x: 360, endPoint y: 519, distance: 78.0
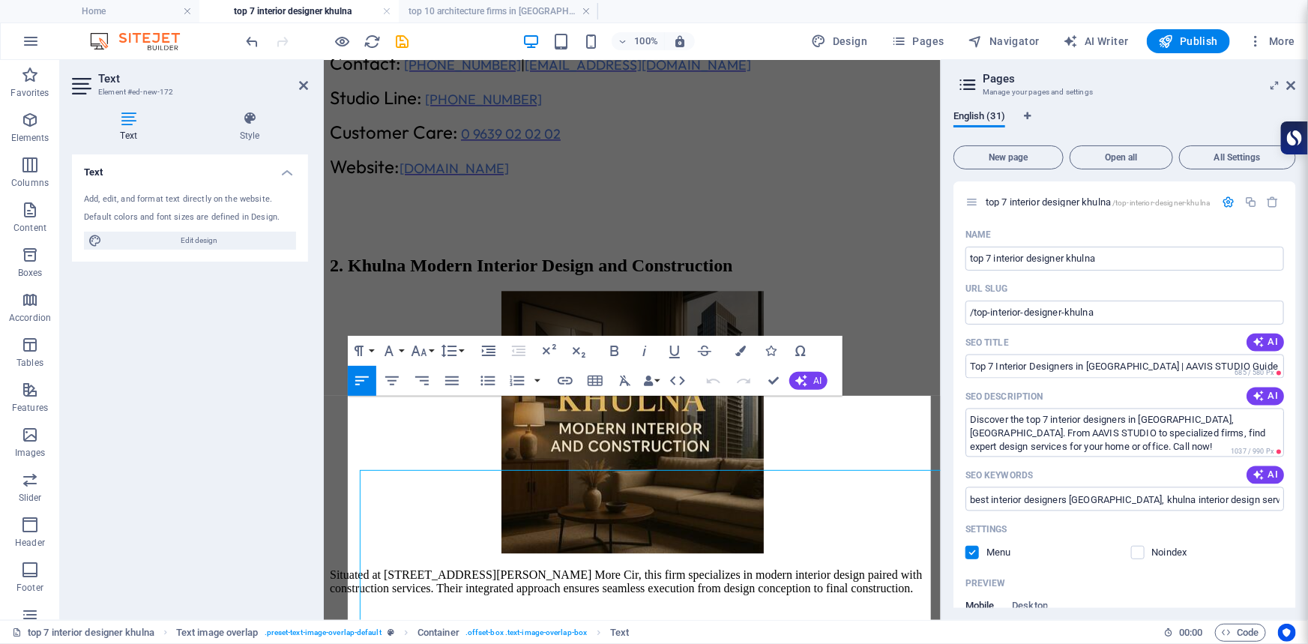
scroll to position [1748, 0]
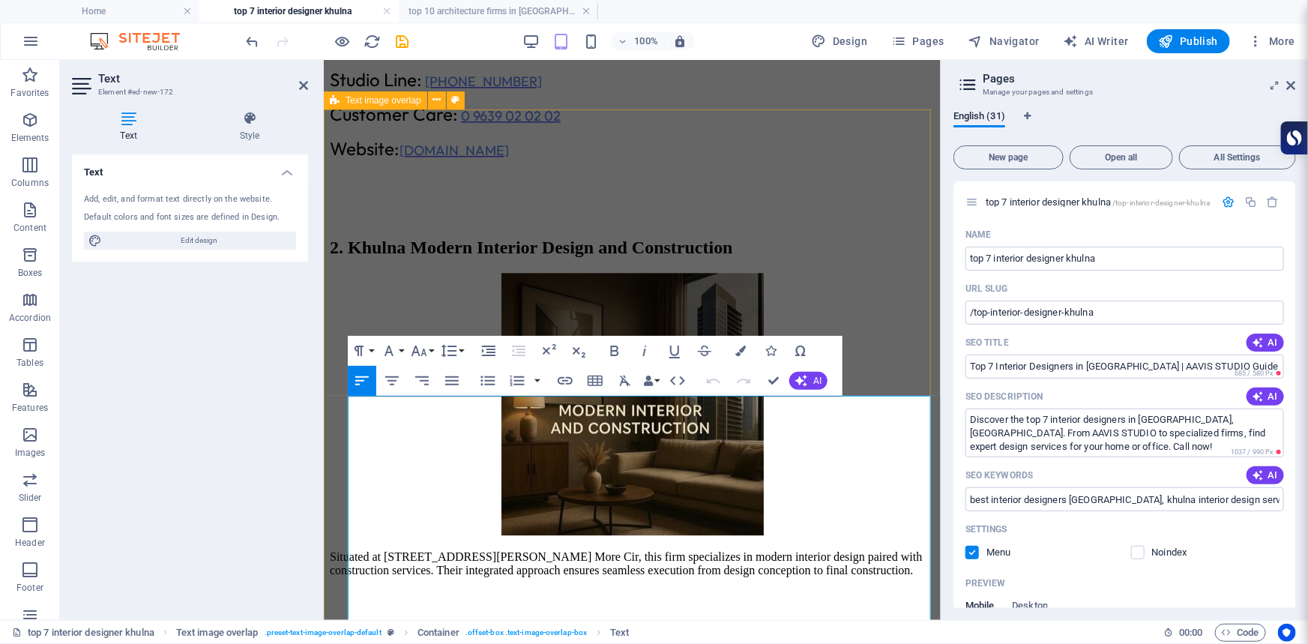
drag, startPoint x: 850, startPoint y: 438, endPoint x: 334, endPoint y: 399, distance: 517.9
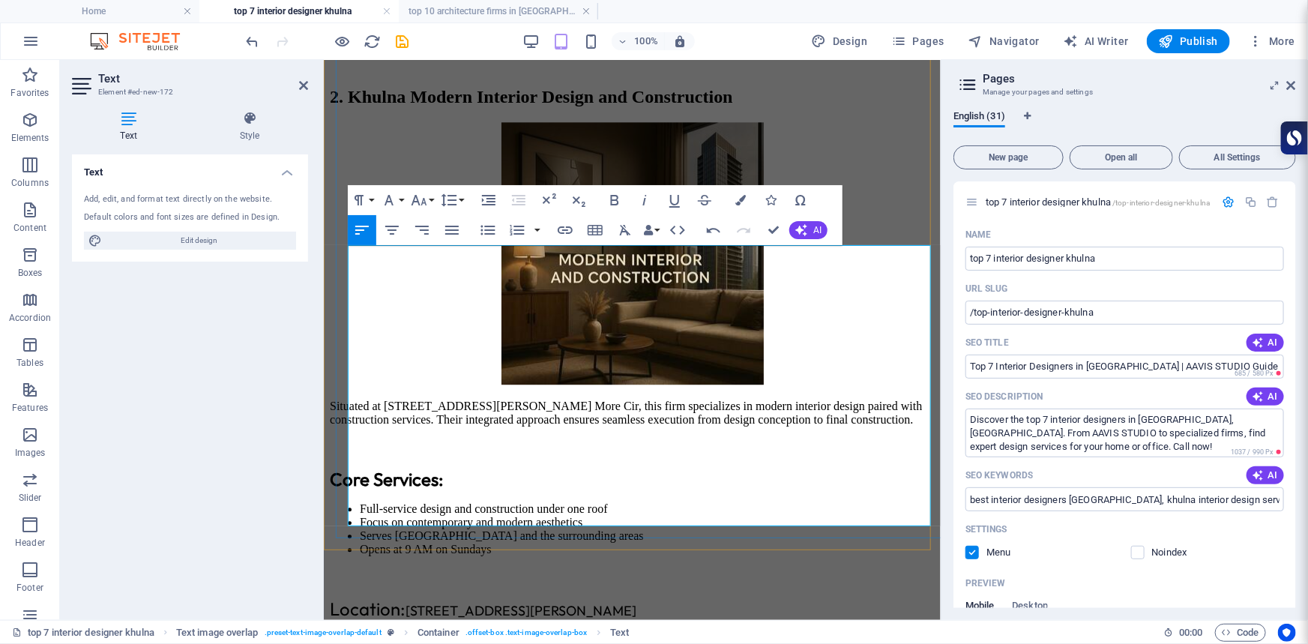
scroll to position [1953, 0]
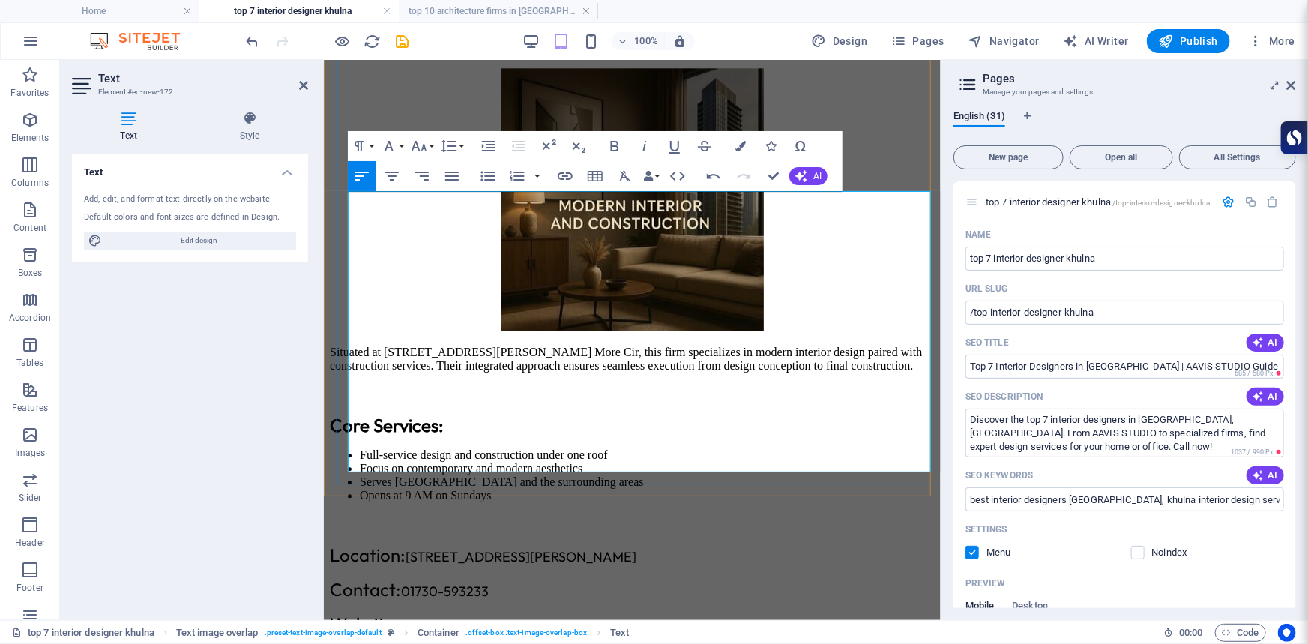
drag, startPoint x: 361, startPoint y: 322, endPoint x: 587, endPoint y: 364, distance: 229.6
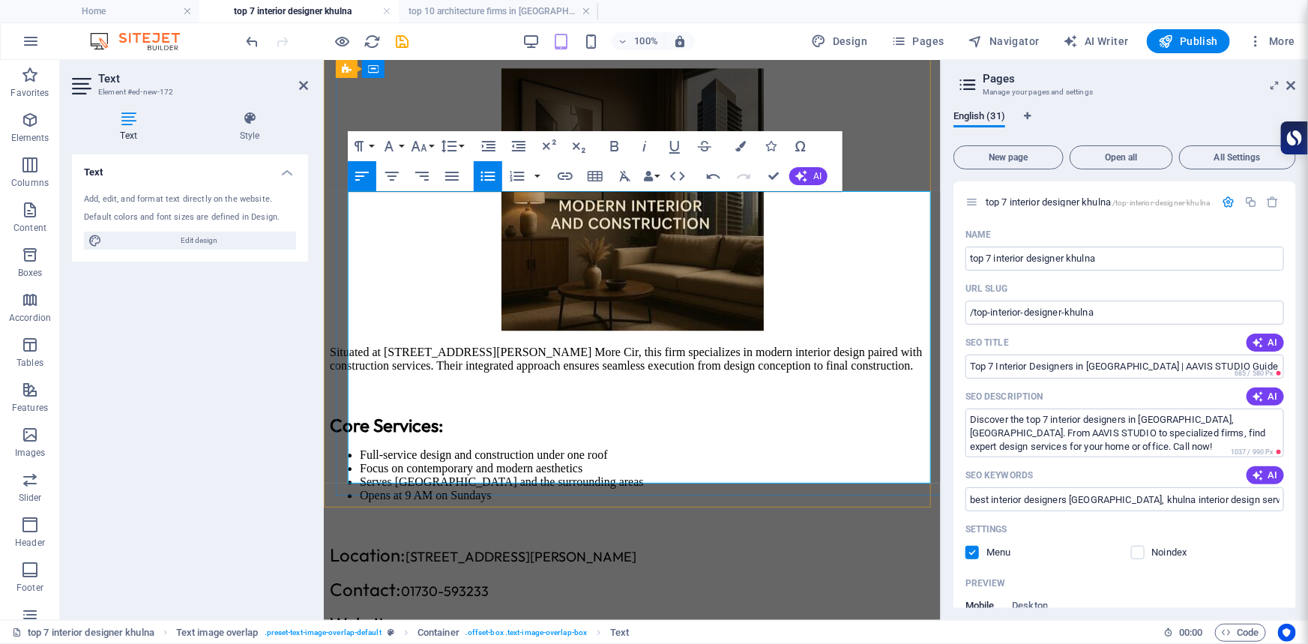
drag, startPoint x: 418, startPoint y: 441, endPoint x: 587, endPoint y: 450, distance: 168.9
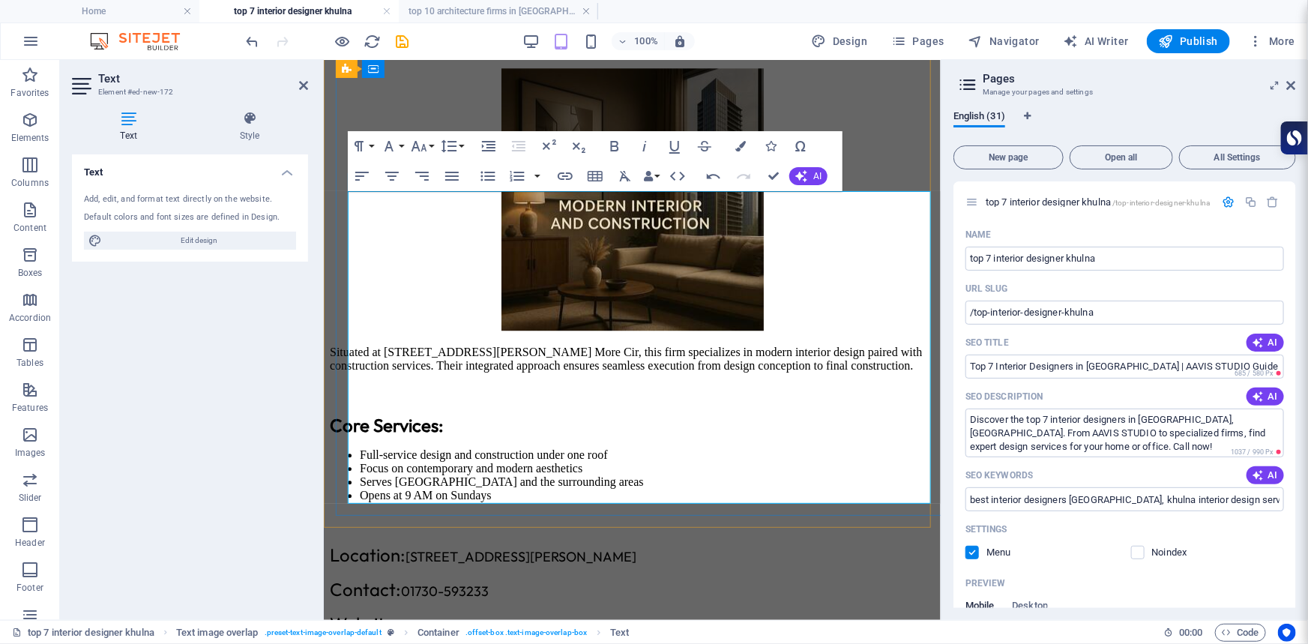
drag, startPoint x: 406, startPoint y: 201, endPoint x: 602, endPoint y: 185, distance: 196.3
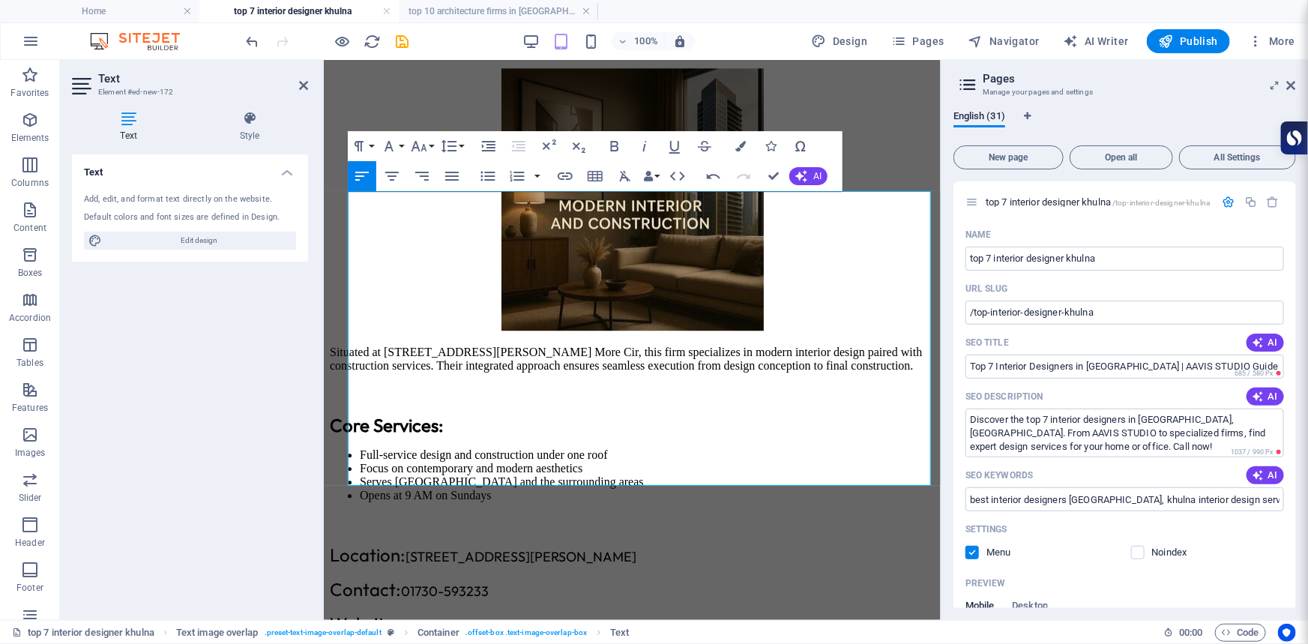
drag, startPoint x: 426, startPoint y: 396, endPoint x: 944, endPoint y: 391, distance: 518.7
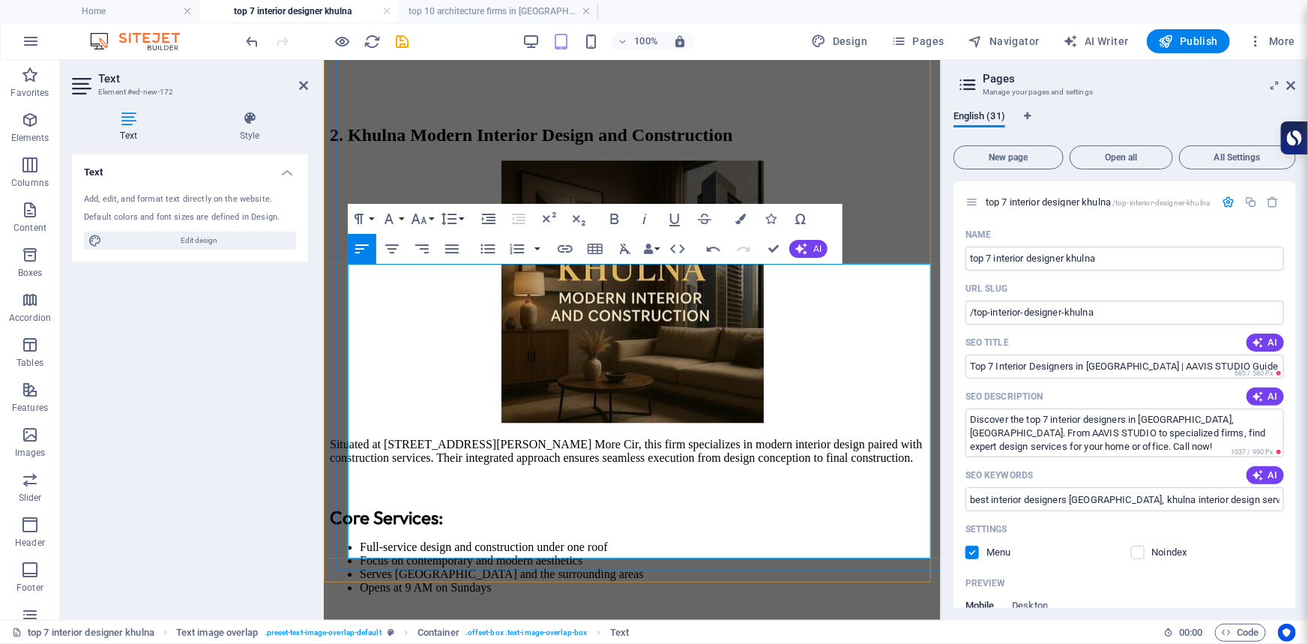
scroll to position [1884, 0]
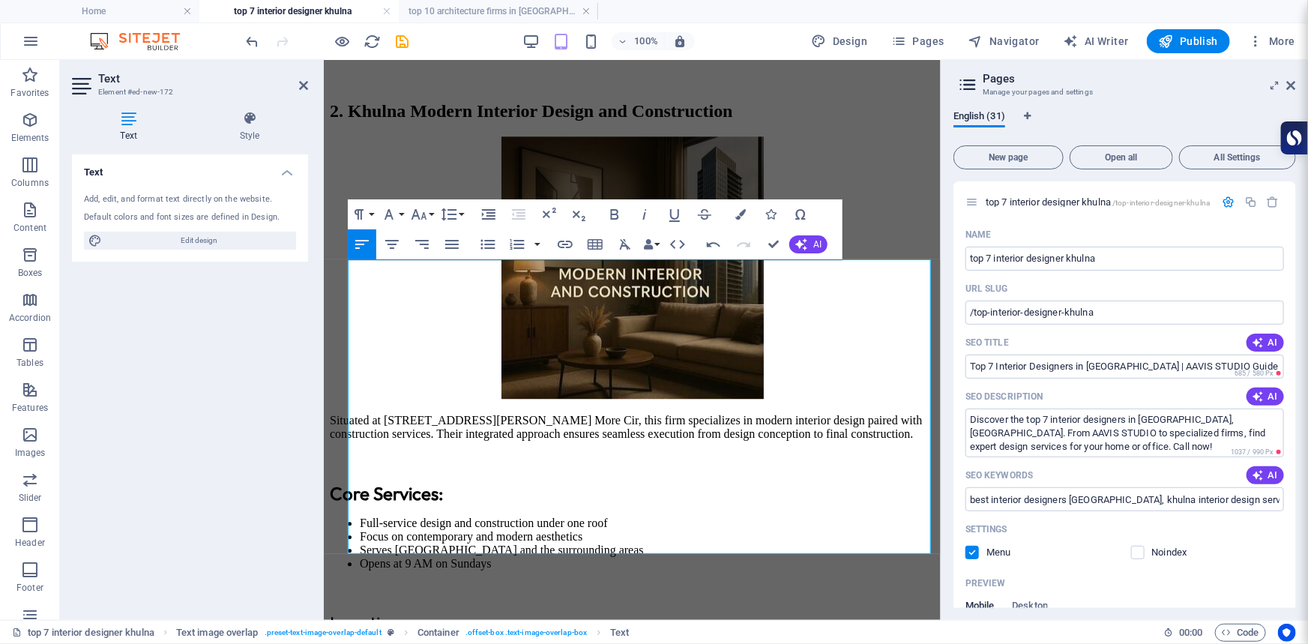
drag, startPoint x: 407, startPoint y: 267, endPoint x: 319, endPoint y: 267, distance: 88.4
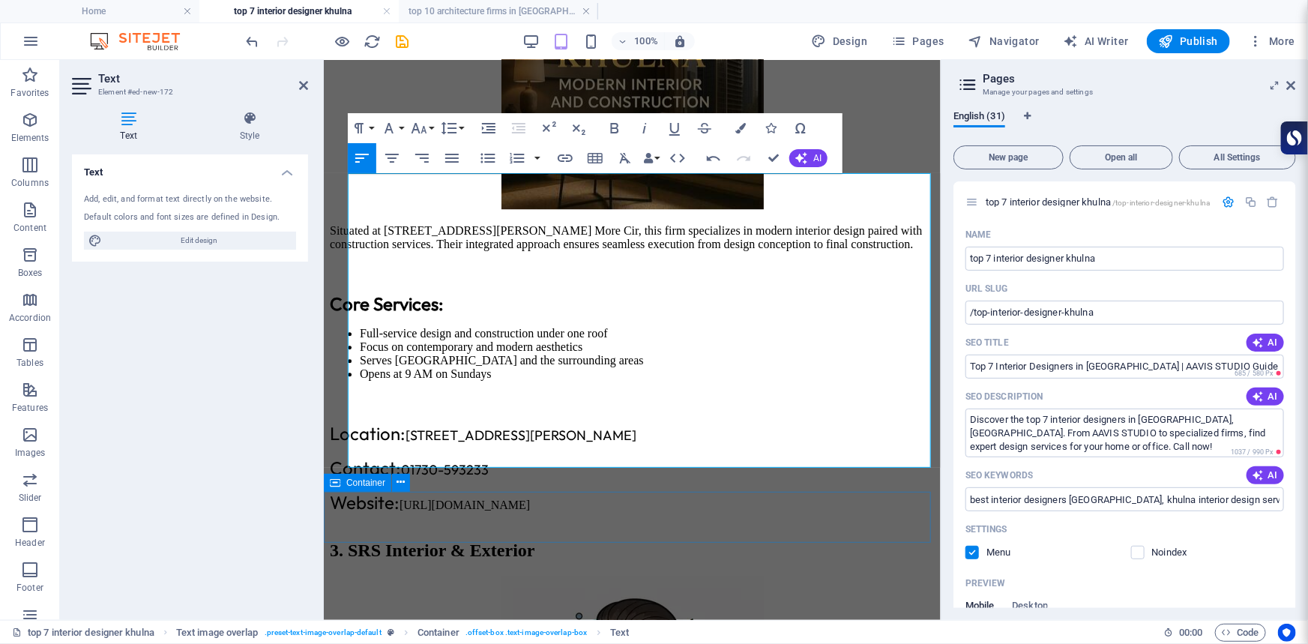
scroll to position [2089, 0]
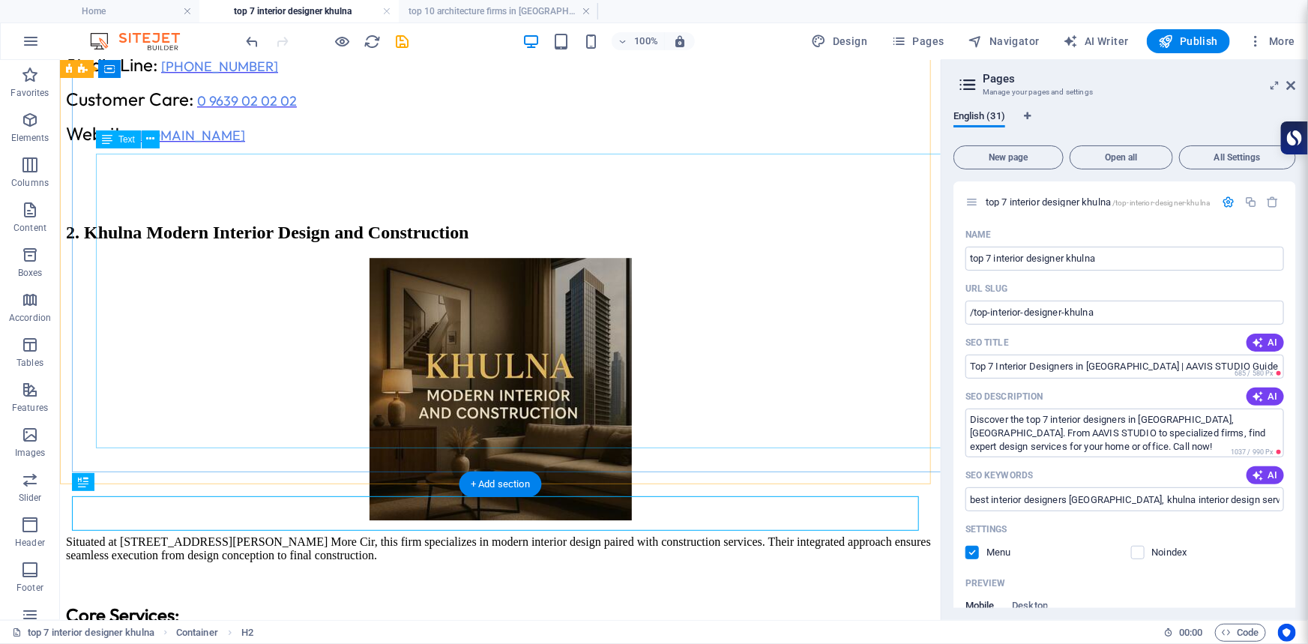
scroll to position [2070, 0]
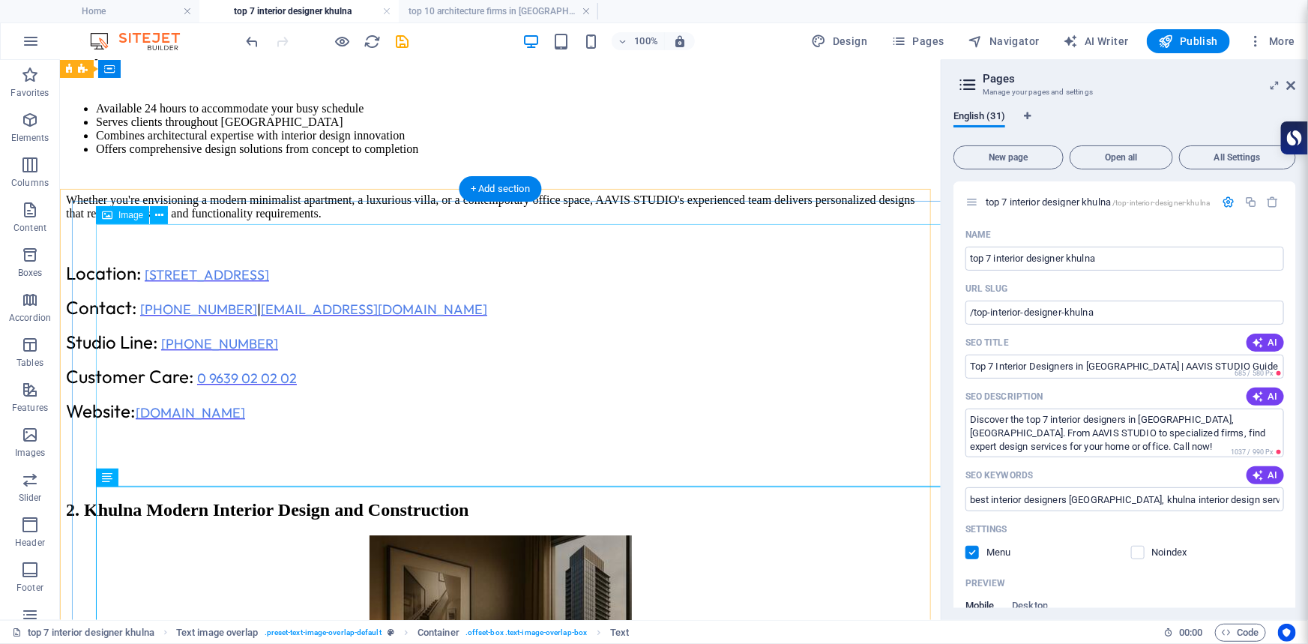
scroll to position [1729, 0]
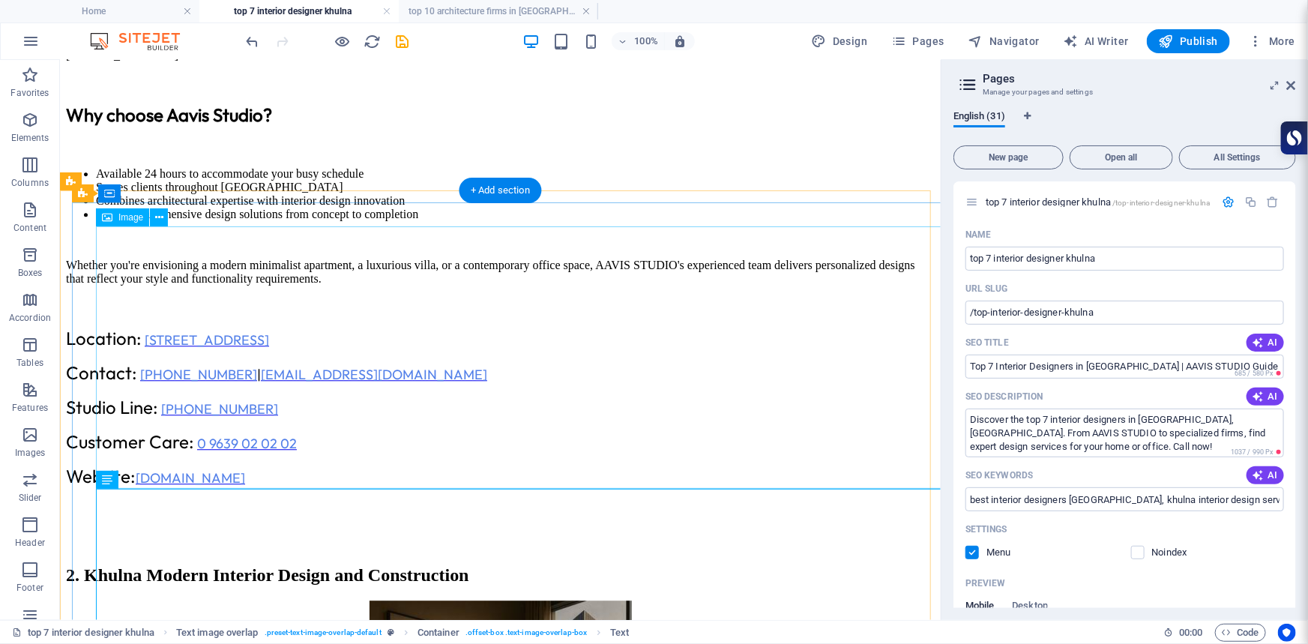
select select "px"
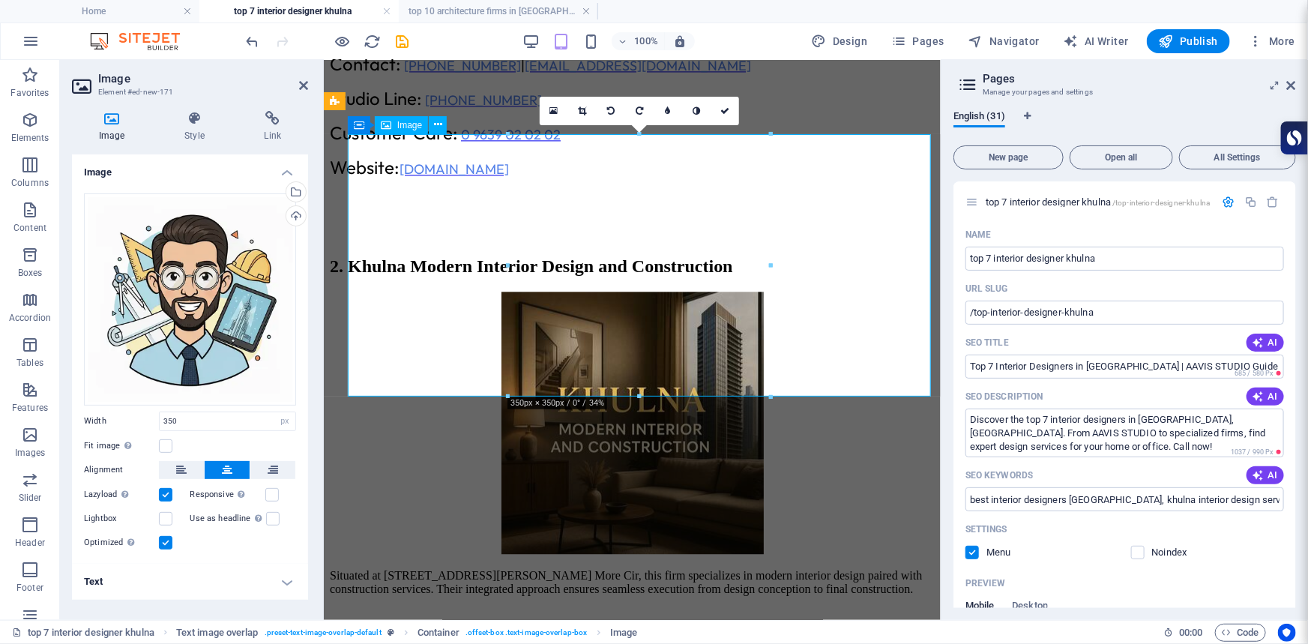
scroll to position [1747, 0]
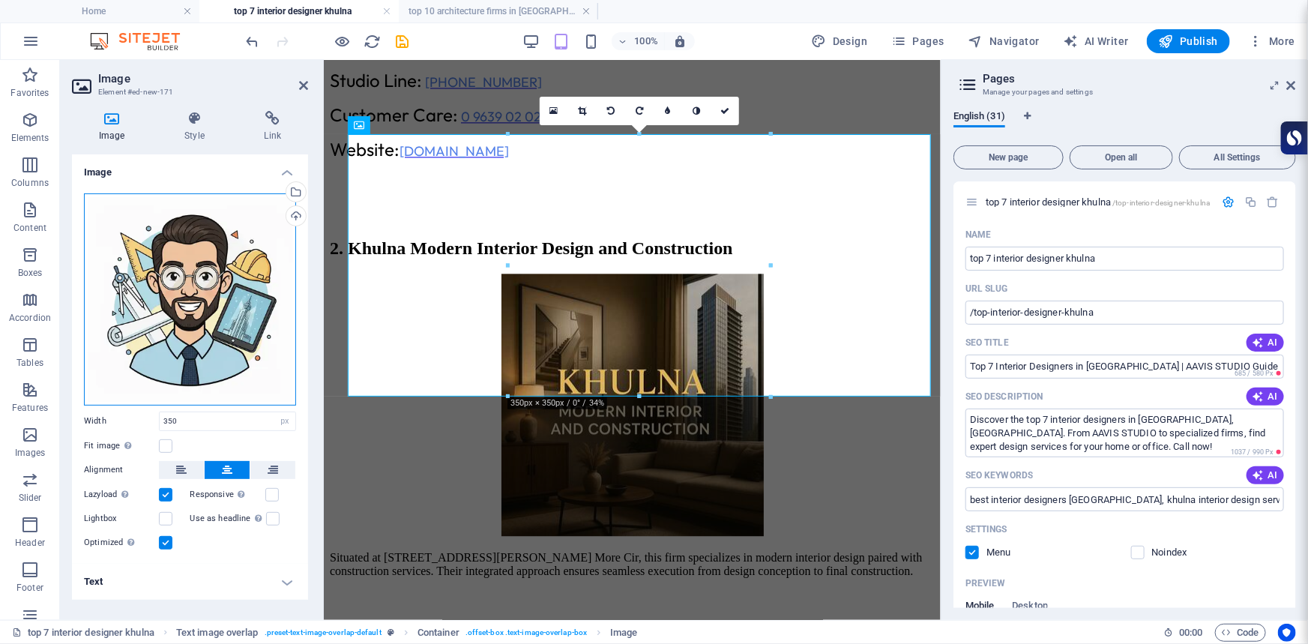
click at [256, 244] on div "Drag files here, click to choose files or select files from Files or our free s…" at bounding box center [190, 299] width 212 height 212
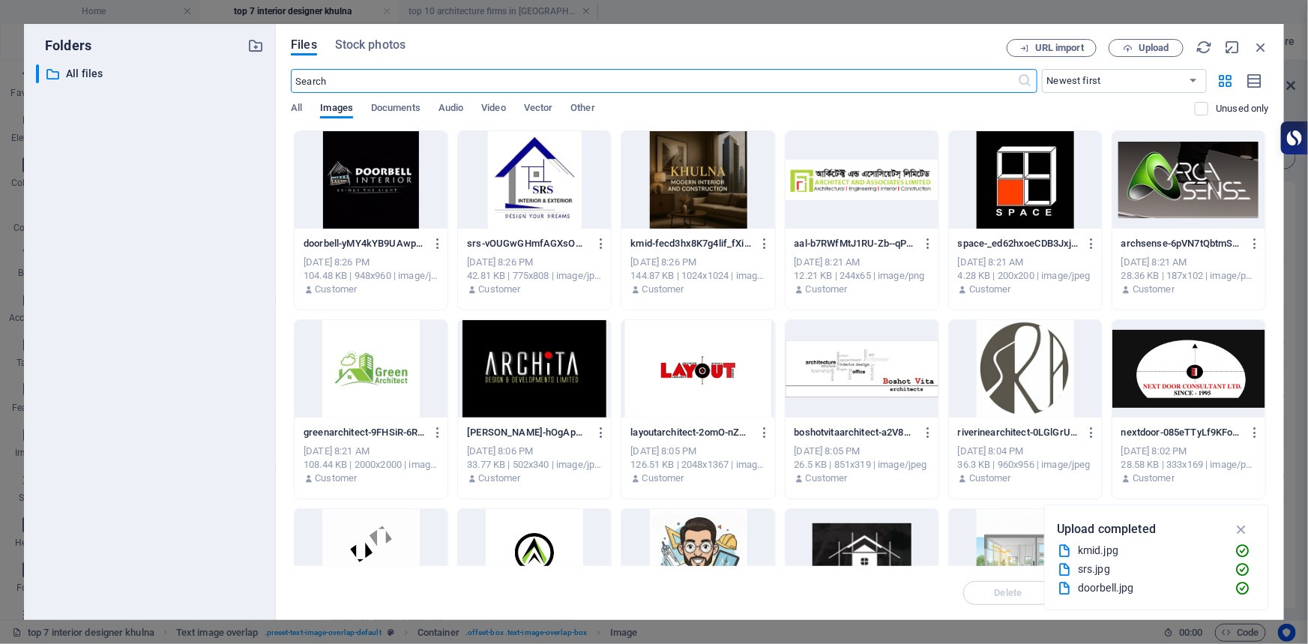
scroll to position [2376, 0]
click at [514, 181] on div at bounding box center [534, 179] width 153 height 97
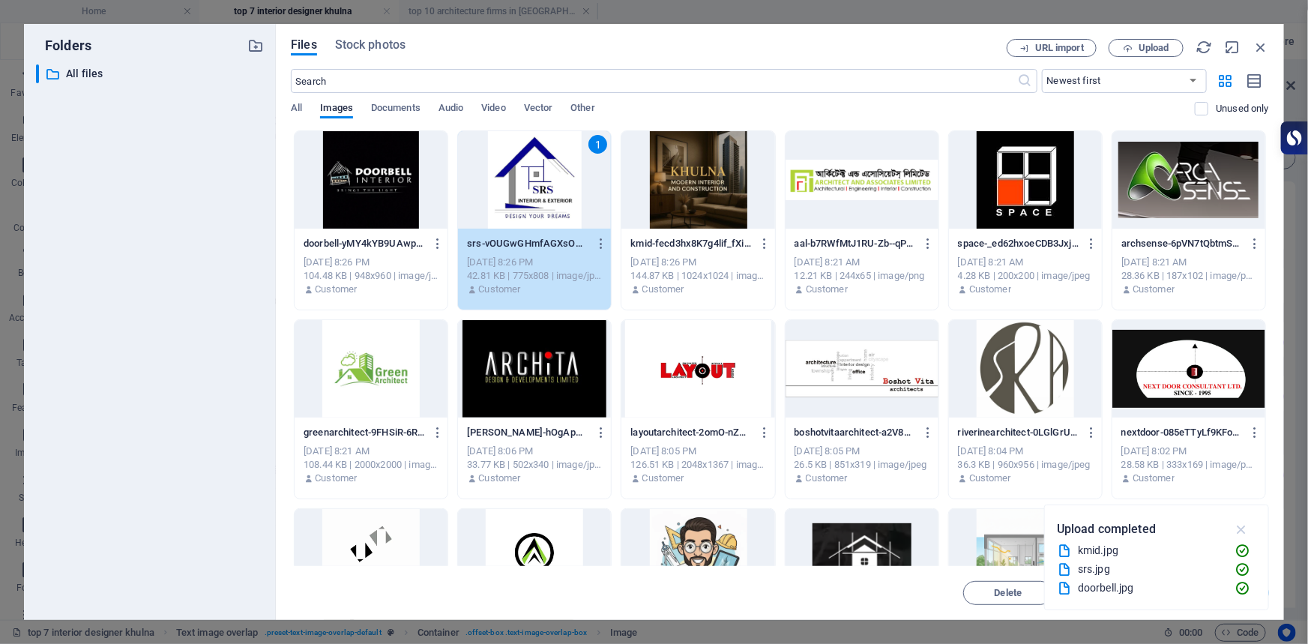
click at [1238, 528] on icon "button" at bounding box center [1241, 529] width 17 height 16
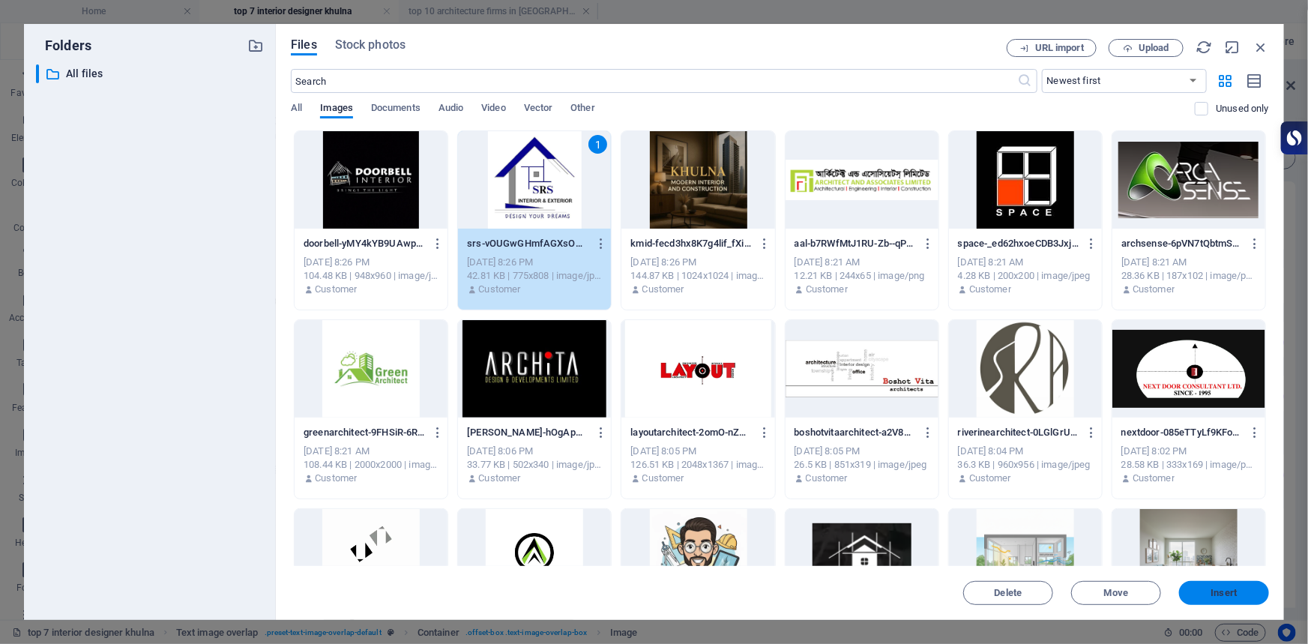
click at [1231, 600] on button "Insert" at bounding box center [1224, 593] width 90 height 24
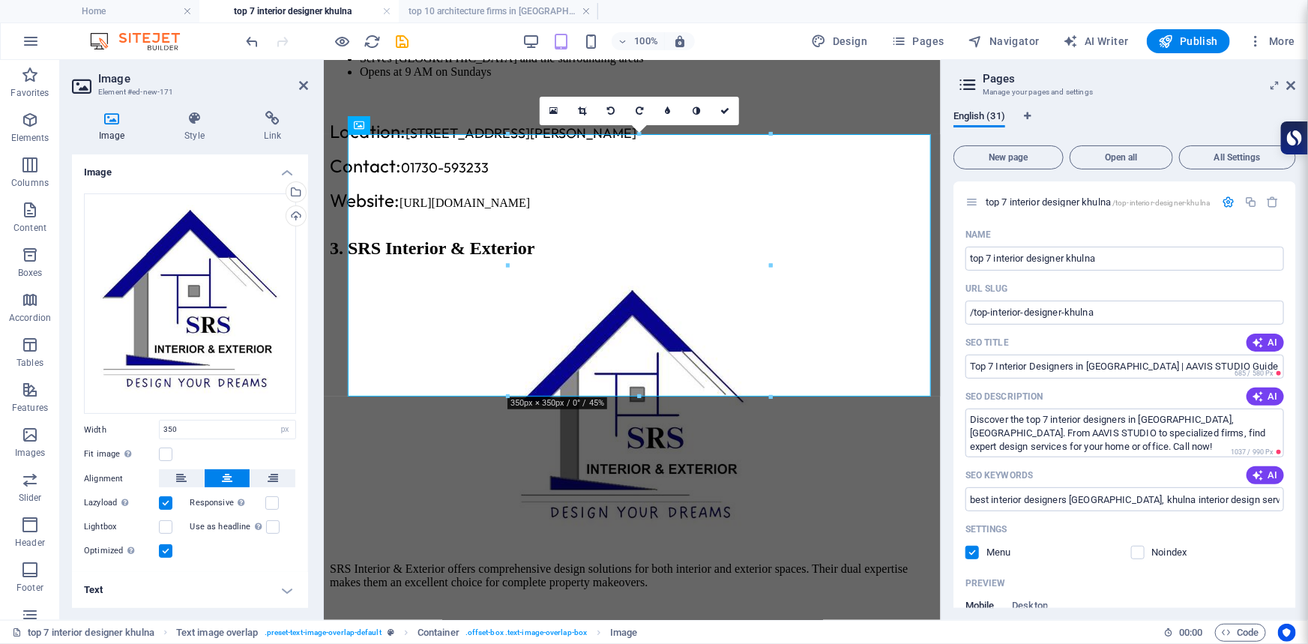
scroll to position [1747, 0]
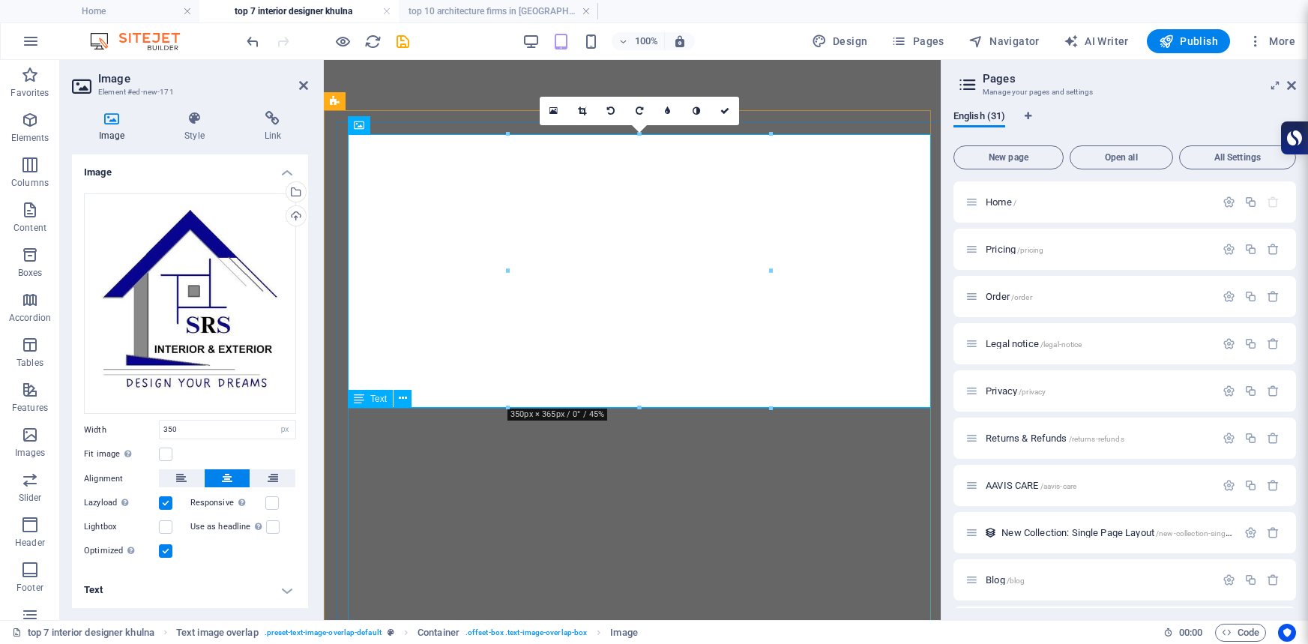
select select "px"
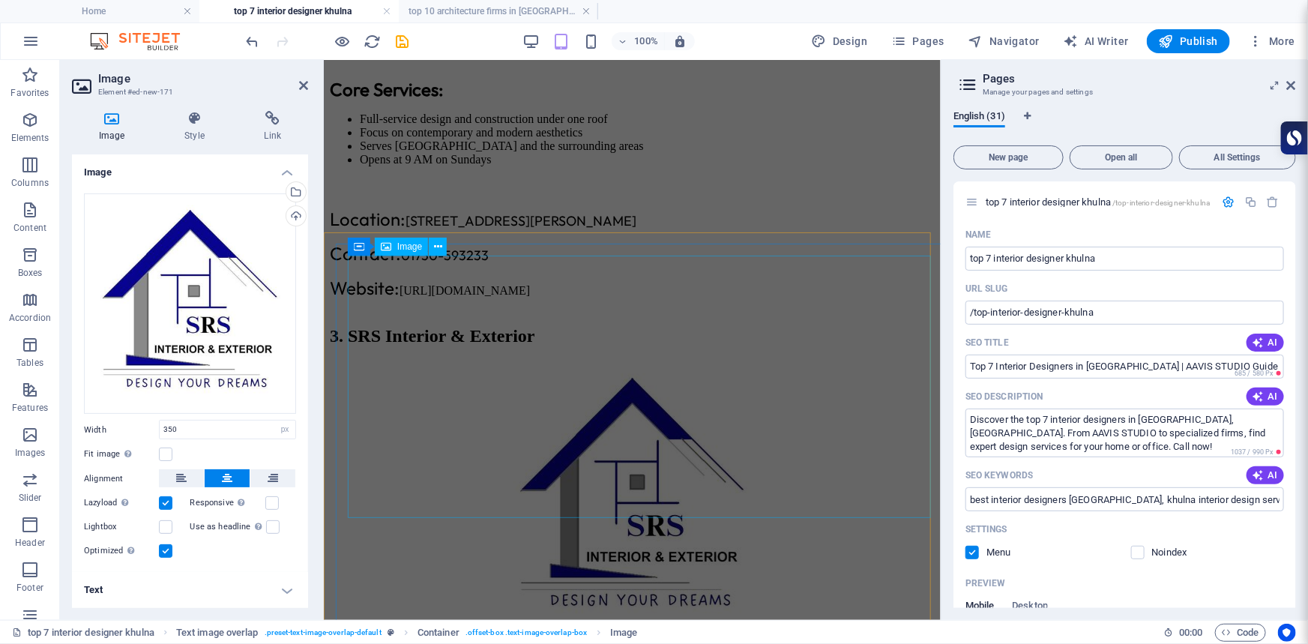
scroll to position [2293, 0]
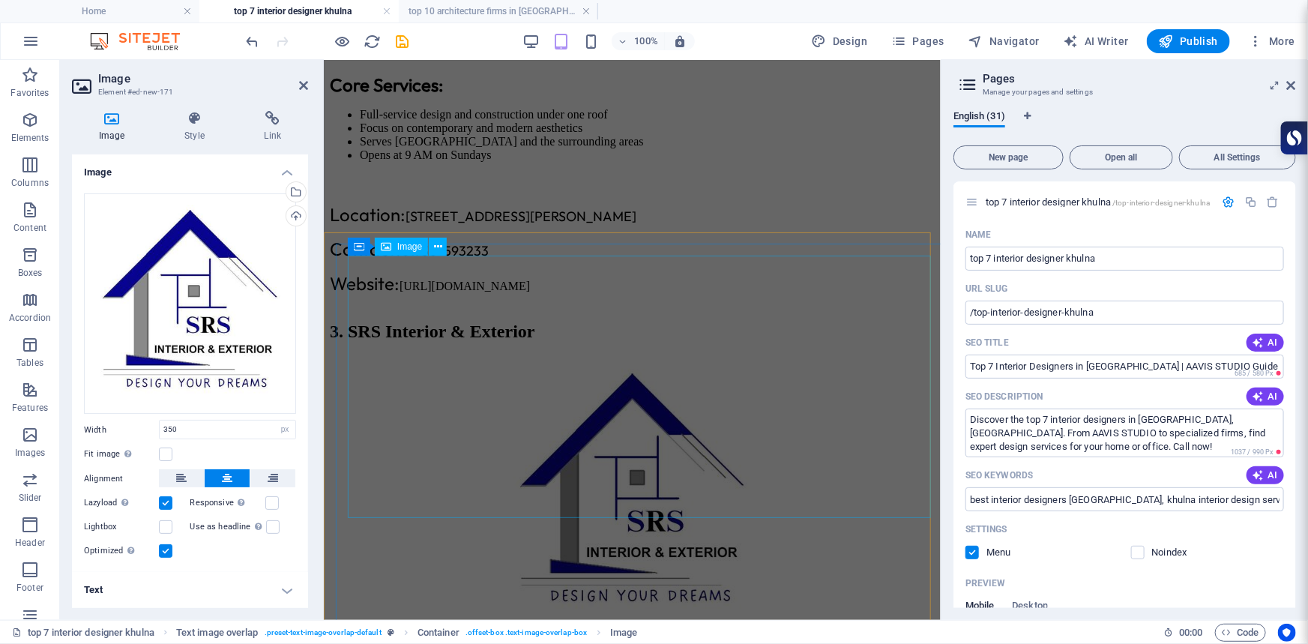
select select "px"
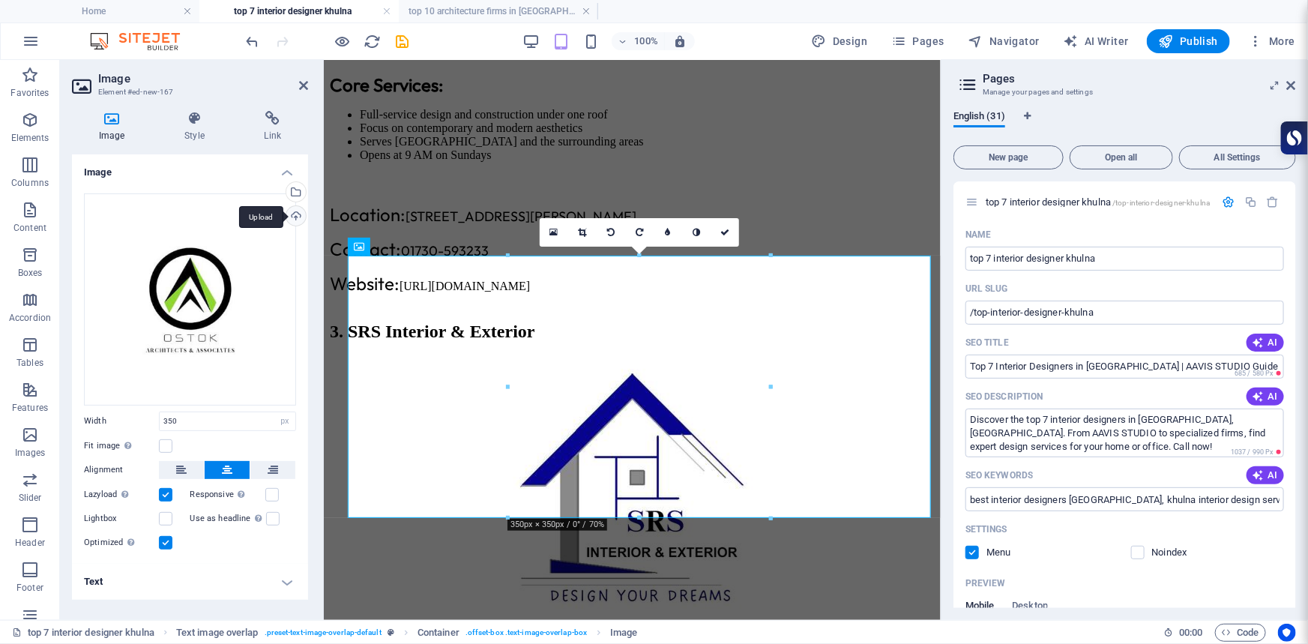
click at [294, 217] on div "Upload" at bounding box center [294, 217] width 22 height 22
click at [299, 191] on div "Select files from the file manager, stock photos, or upload file(s)" at bounding box center [294, 193] width 22 height 22
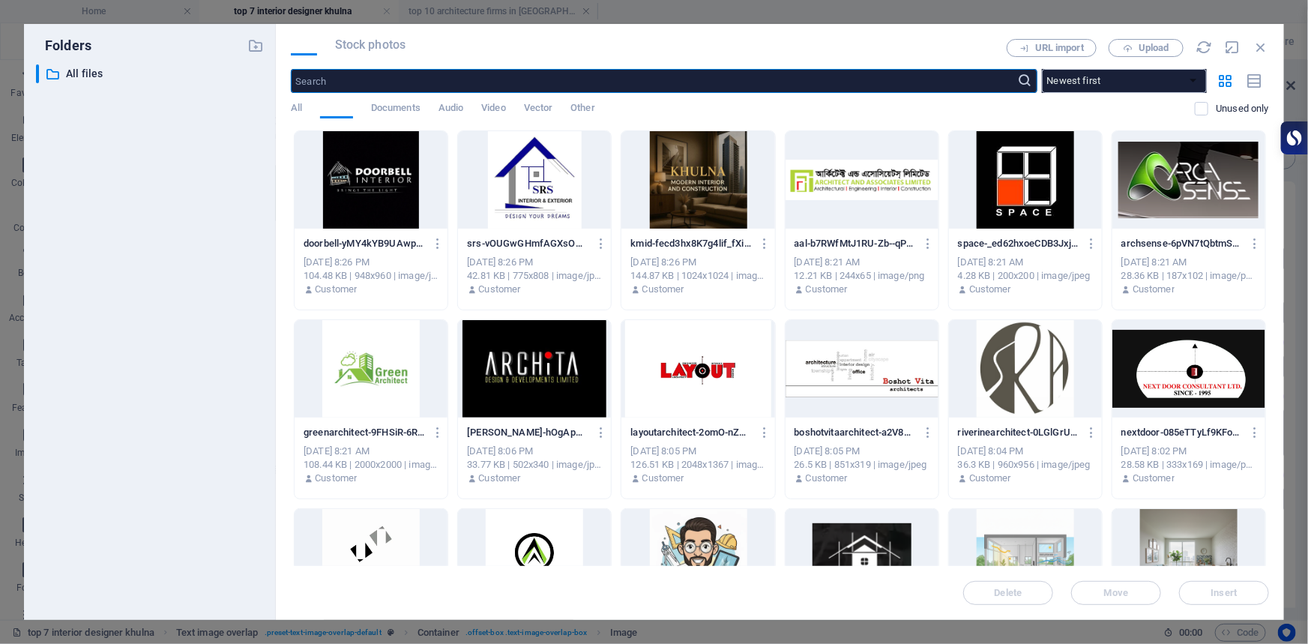
scroll to position [3030, 0]
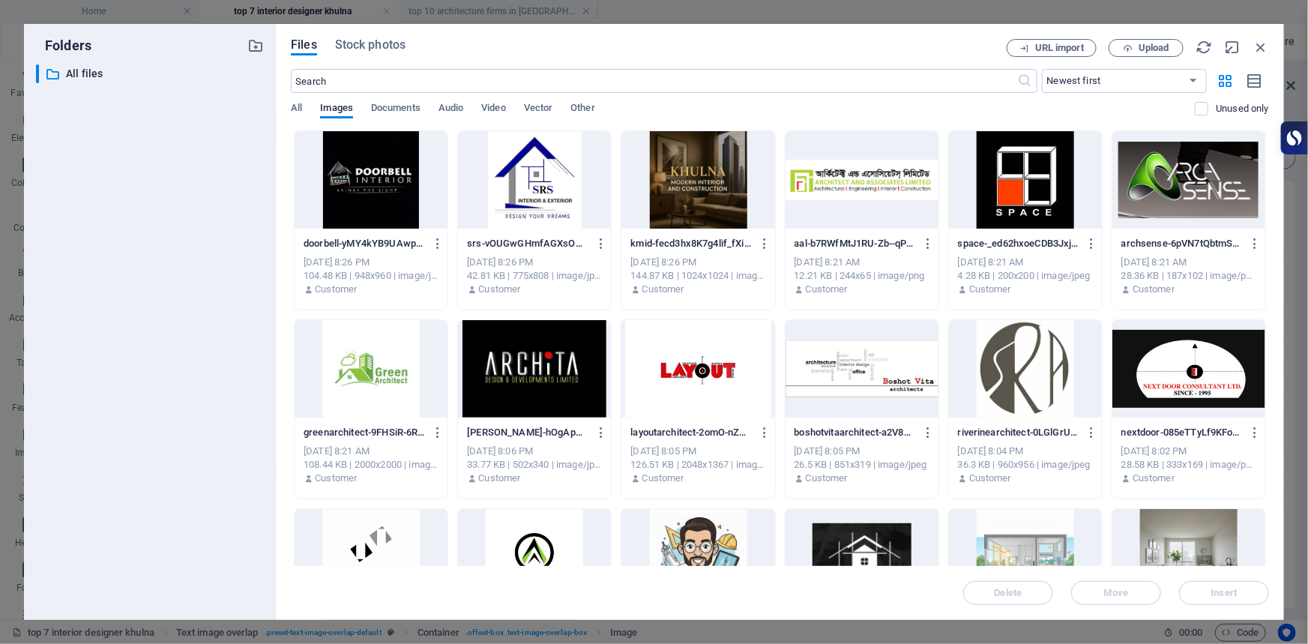
click at [528, 373] on div at bounding box center [534, 368] width 153 height 97
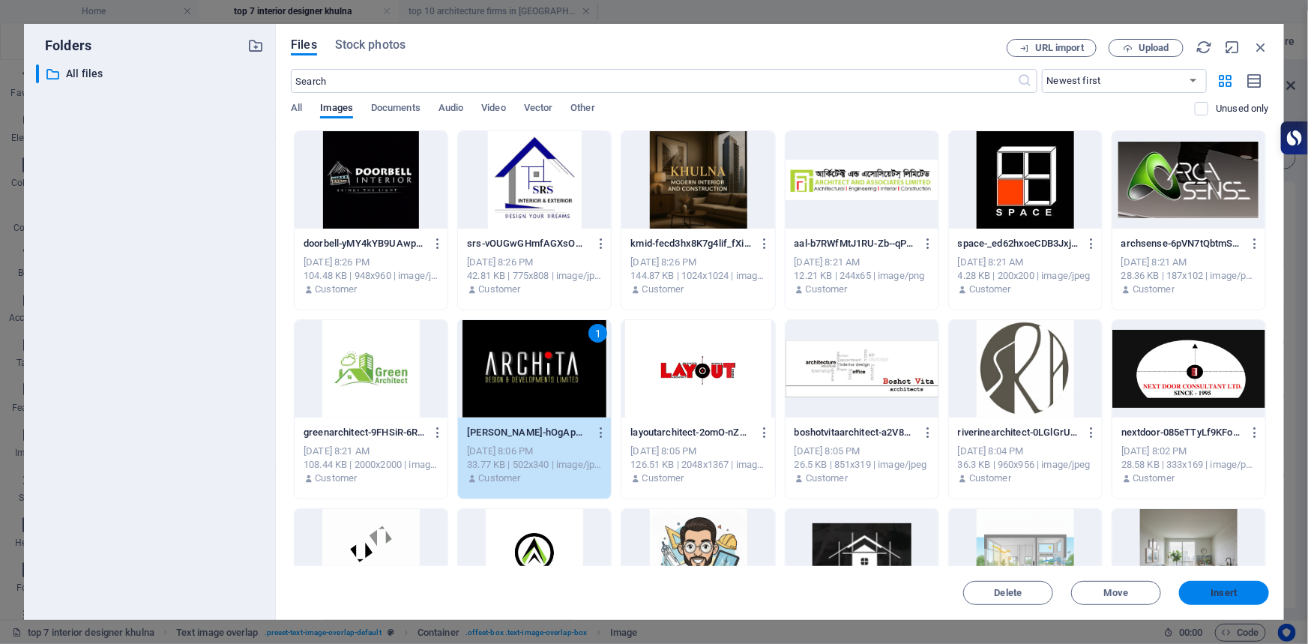
click at [1220, 600] on button "Insert" at bounding box center [1224, 593] width 90 height 24
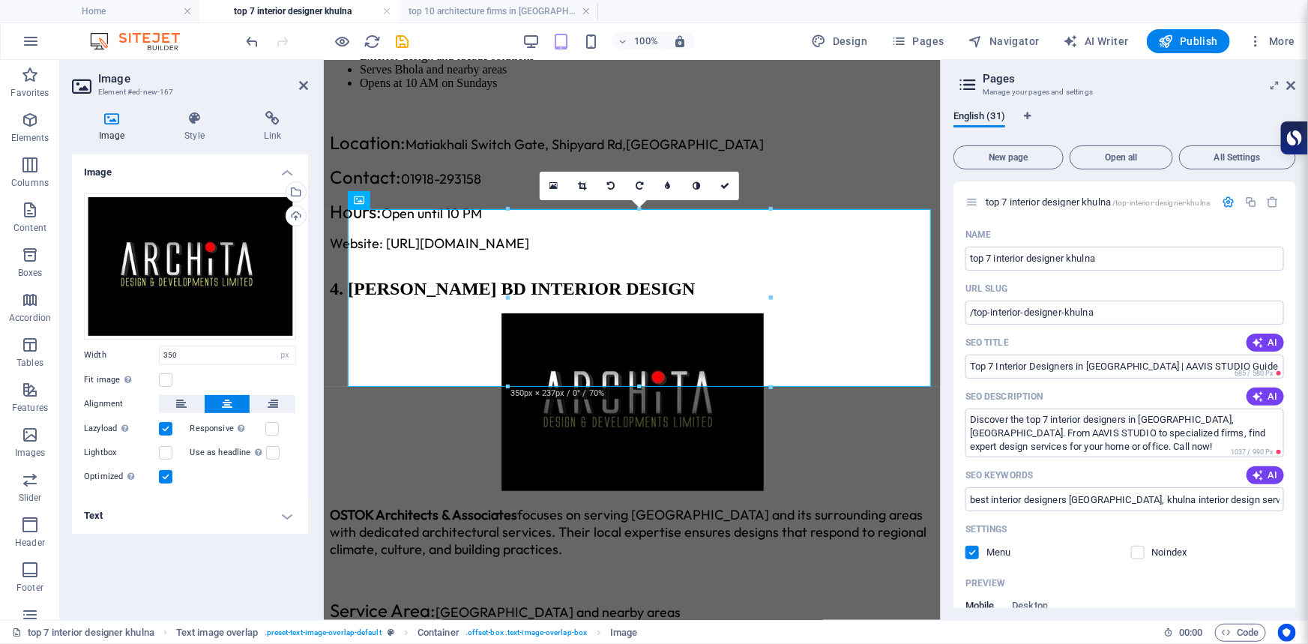
scroll to position [2339, 0]
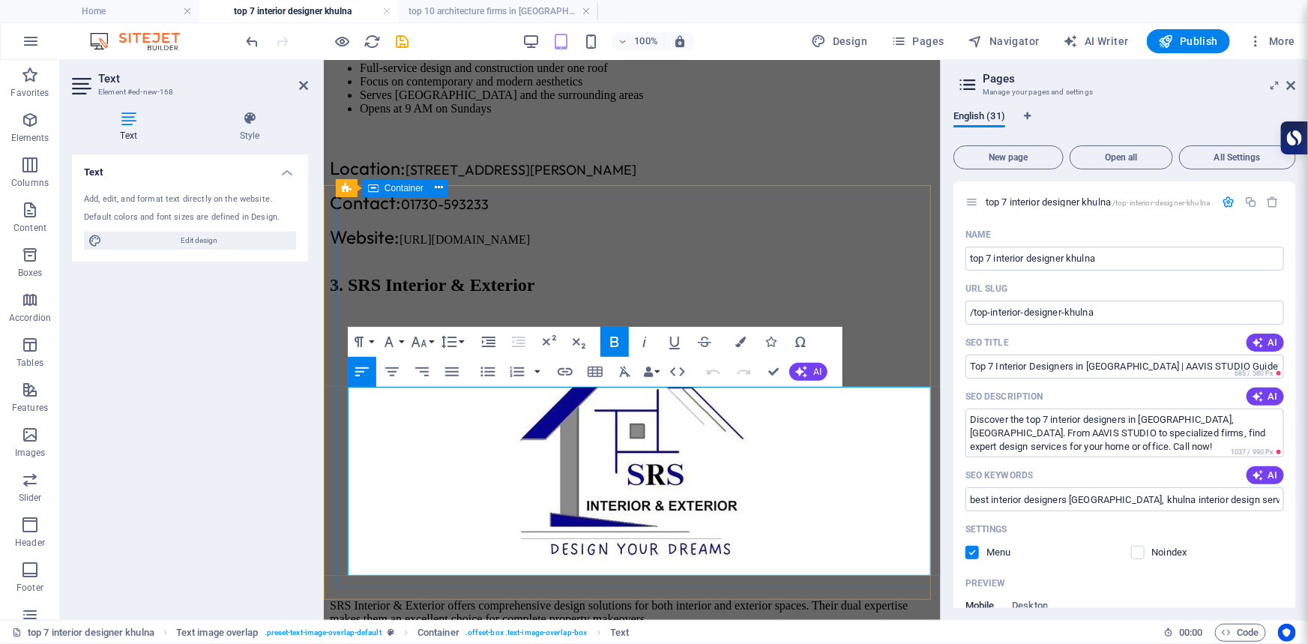
drag, startPoint x: 547, startPoint y: 424, endPoint x: 344, endPoint y: 396, distance: 205.1
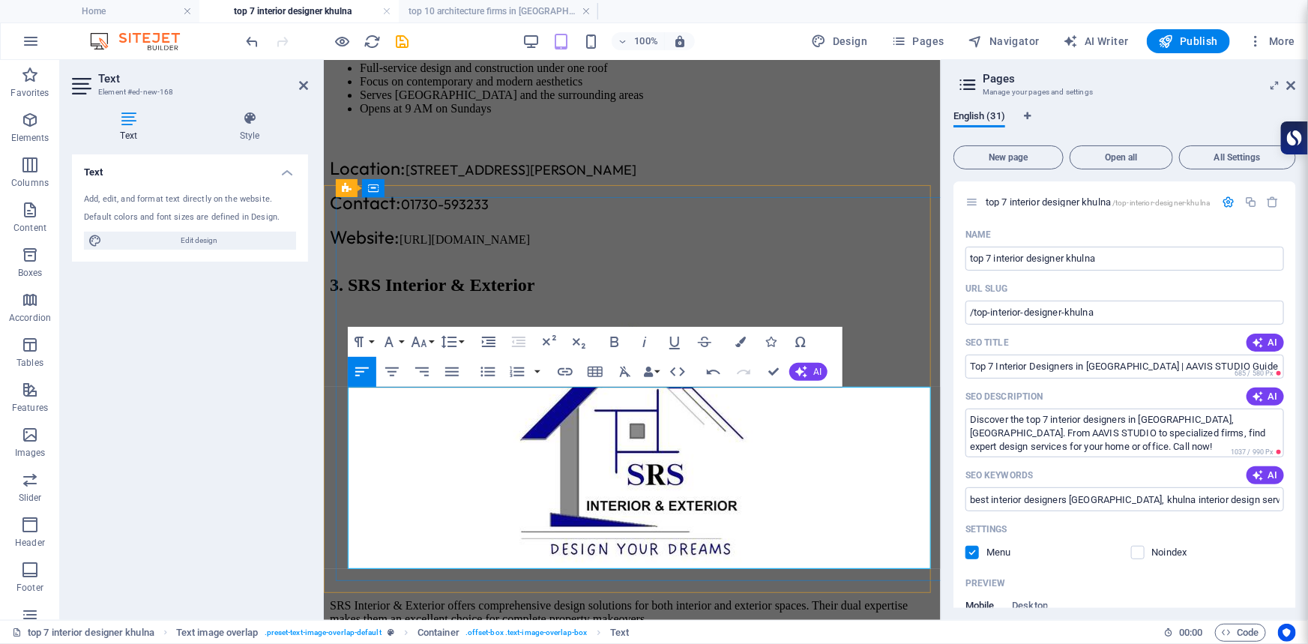
drag, startPoint x: 419, startPoint y: 390, endPoint x: 645, endPoint y: 393, distance: 226.4
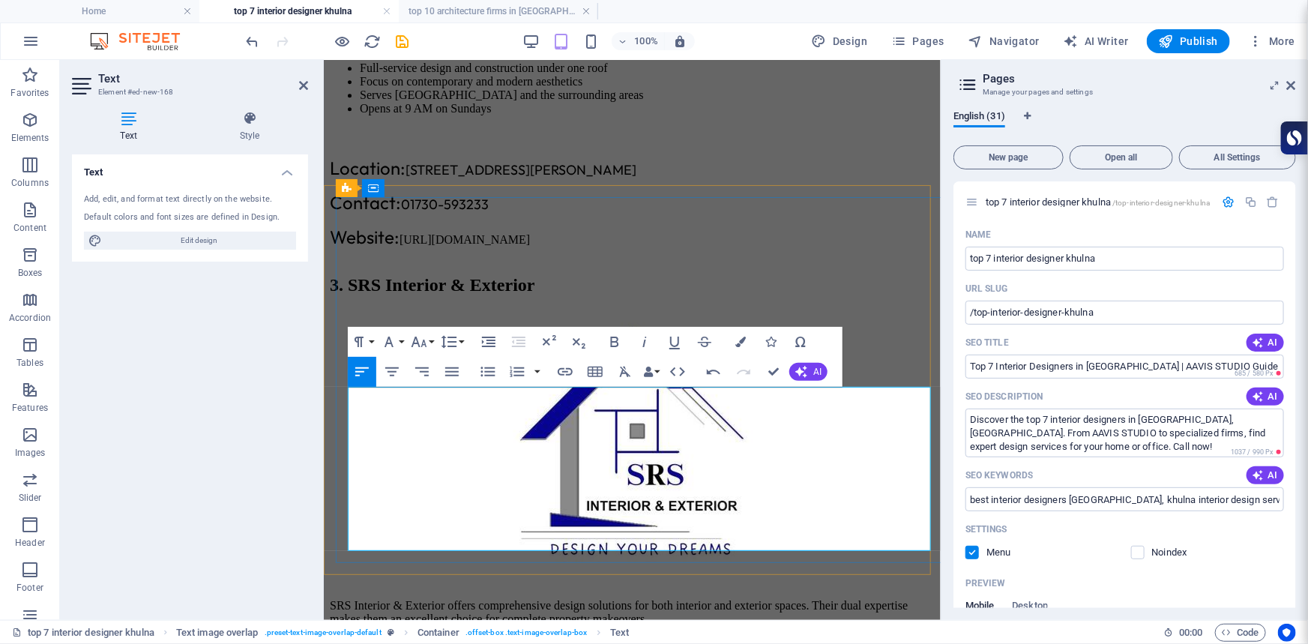
drag, startPoint x: 425, startPoint y: 479, endPoint x: 576, endPoint y: 479, distance: 150.7
drag, startPoint x: 419, startPoint y: 509, endPoint x: 614, endPoint y: 521, distance: 195.3
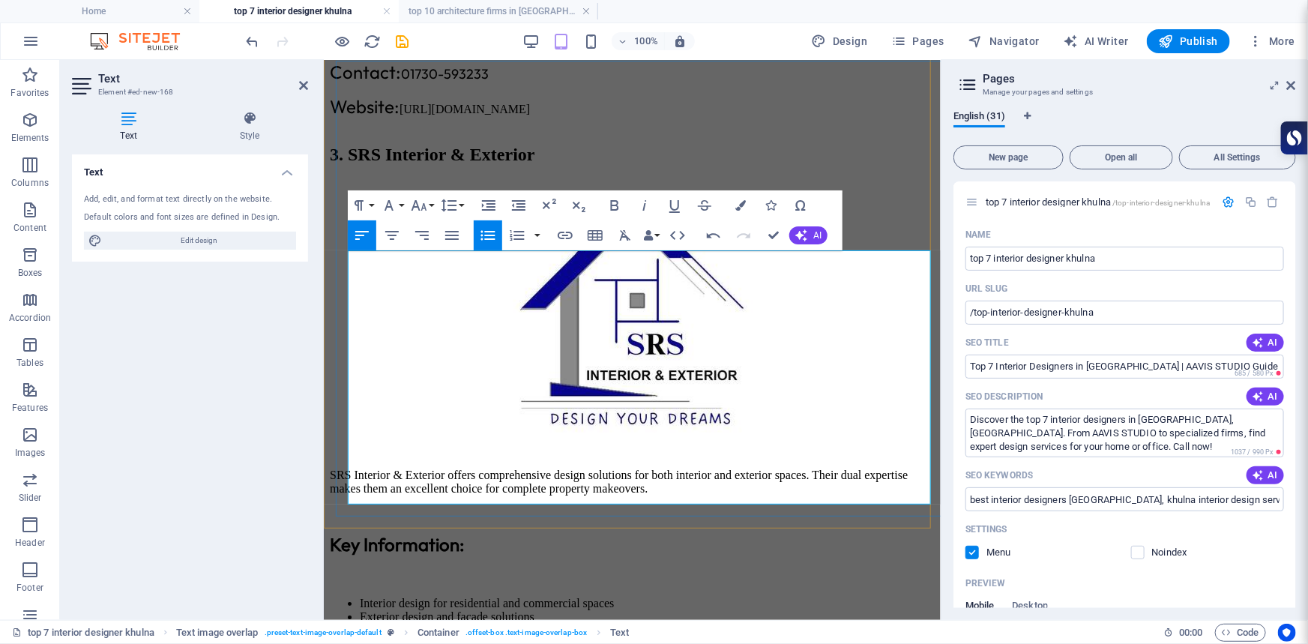
scroll to position [2476, 0]
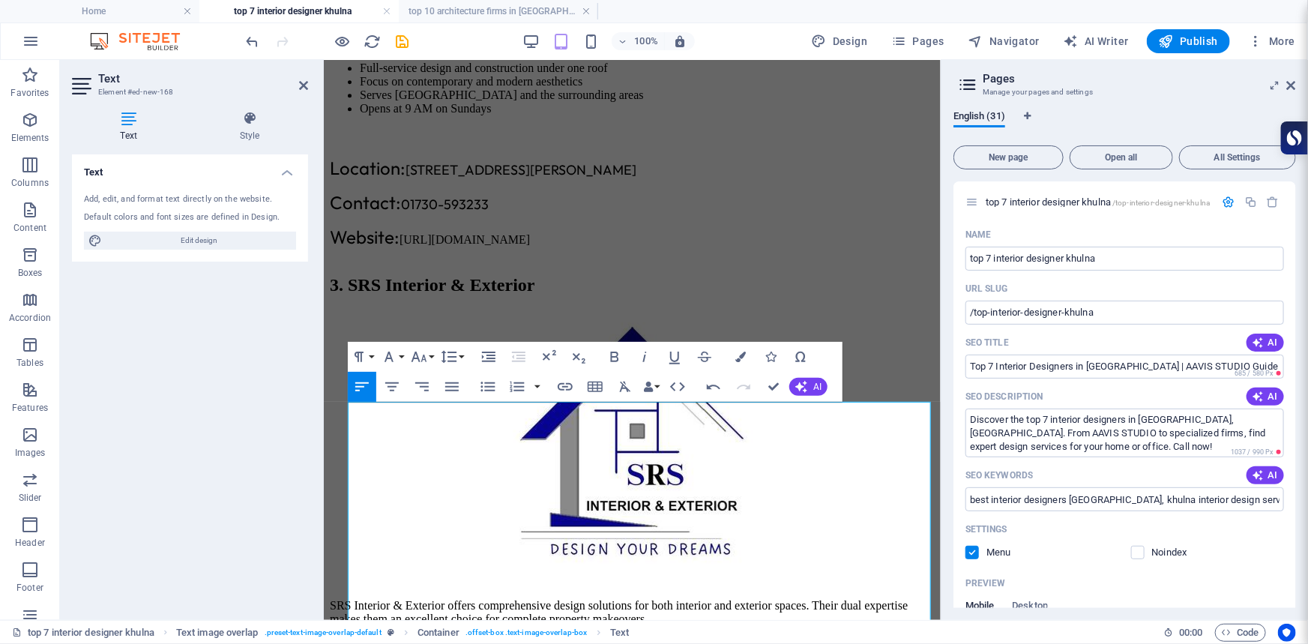
scroll to position [2324, 0]
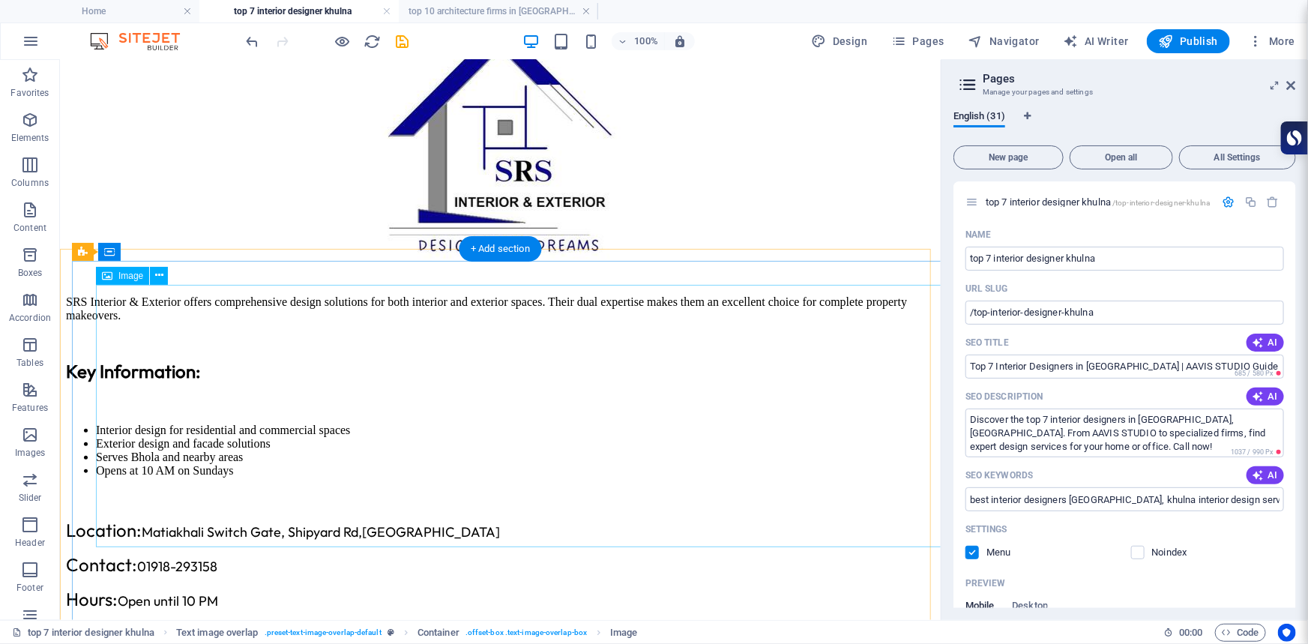
scroll to position [2988, 0]
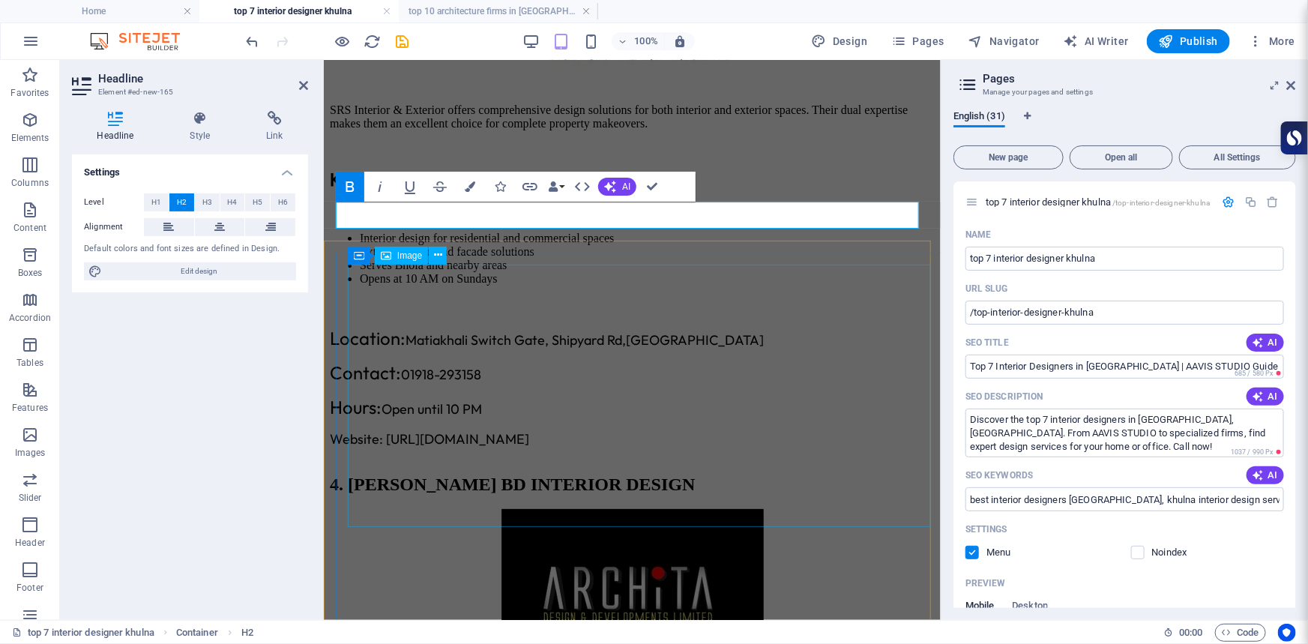
scroll to position [2982, 0]
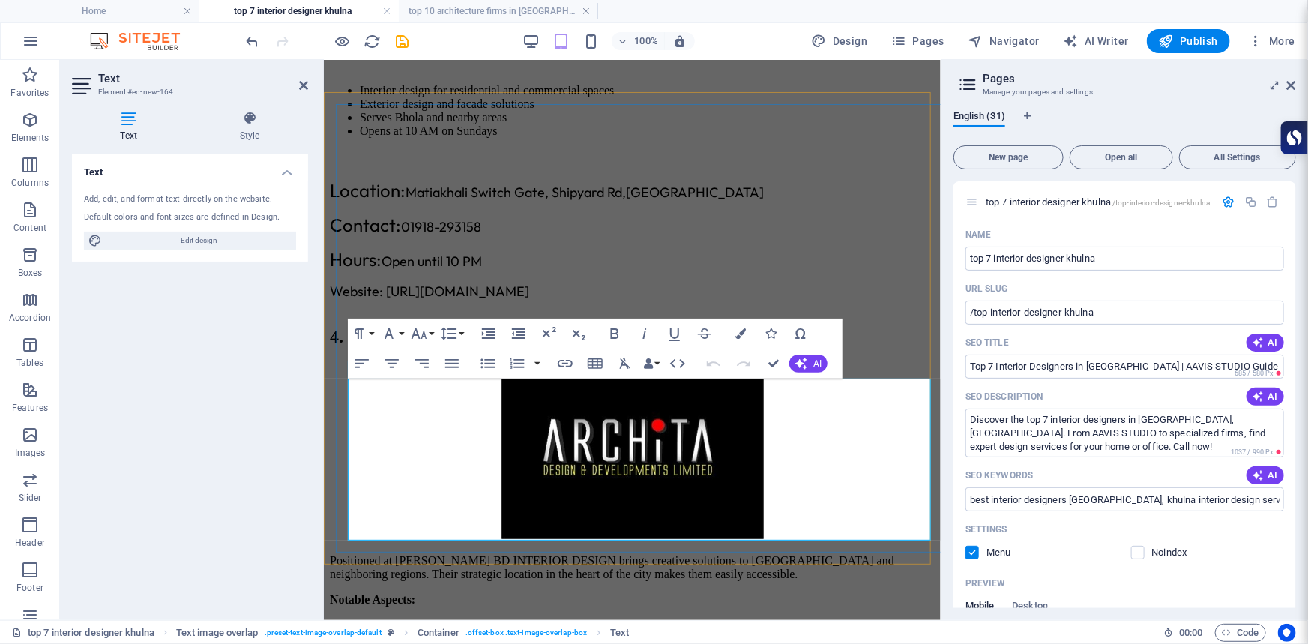
scroll to position [2983, 0]
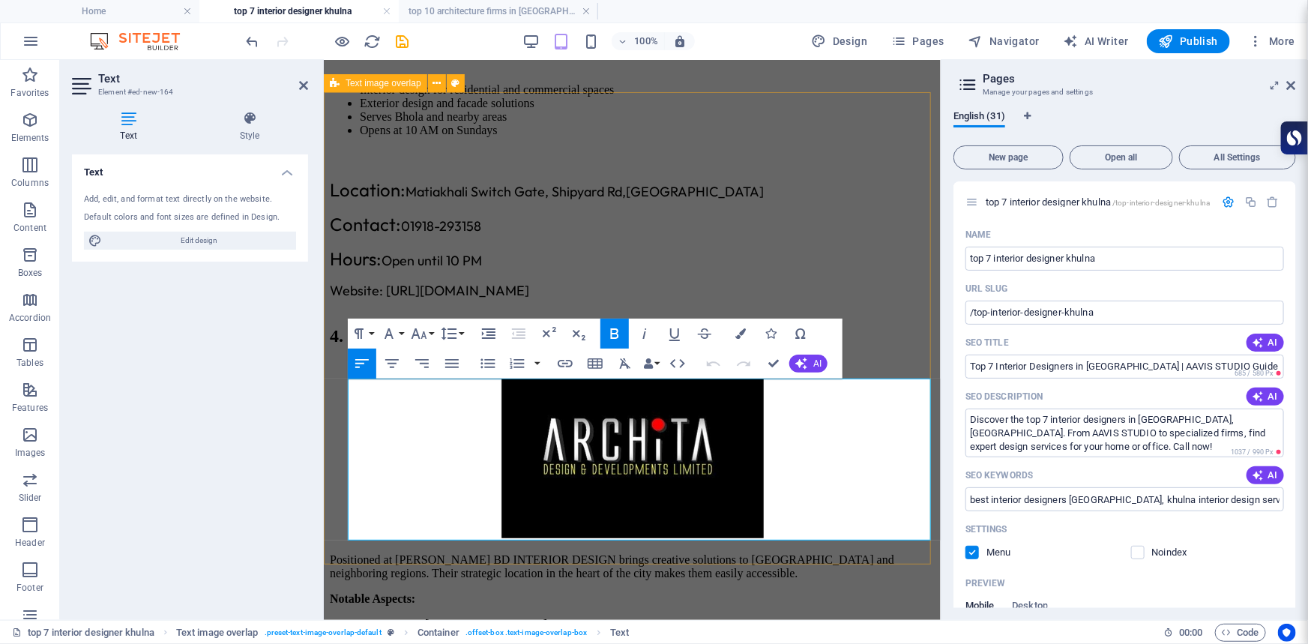
drag, startPoint x: 916, startPoint y: 430, endPoint x: 329, endPoint y: 381, distance: 589.0
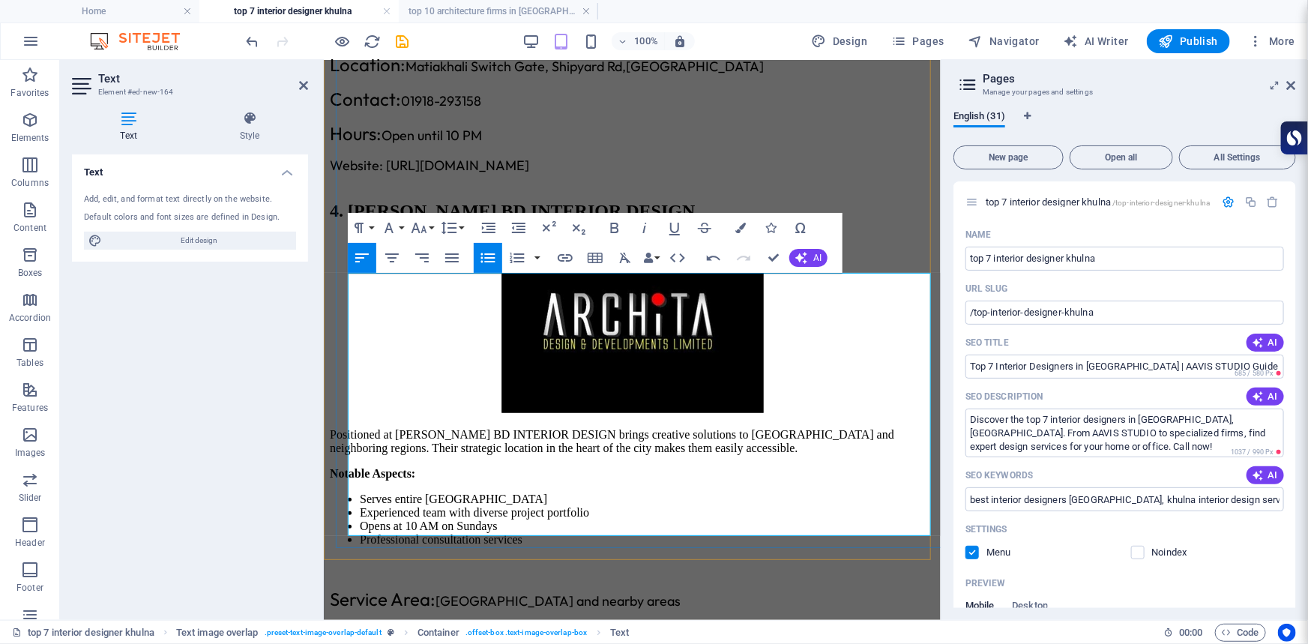
scroll to position [3119, 0]
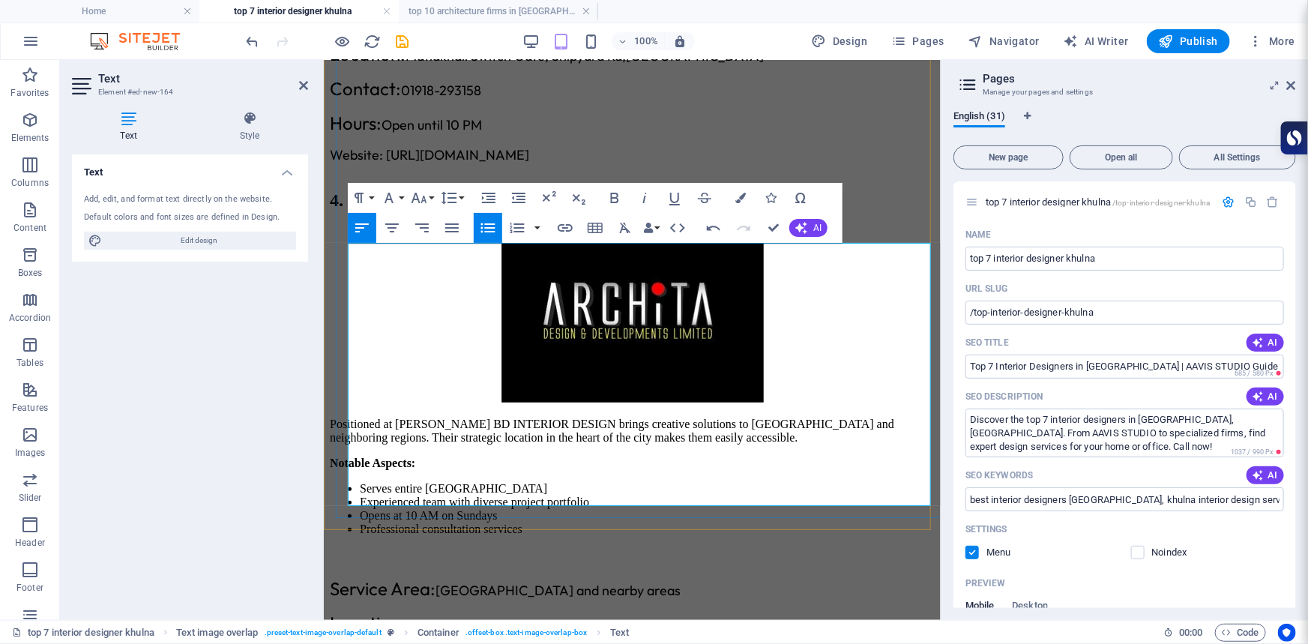
drag, startPoint x: 421, startPoint y: 465, endPoint x: 561, endPoint y: 462, distance: 139.4
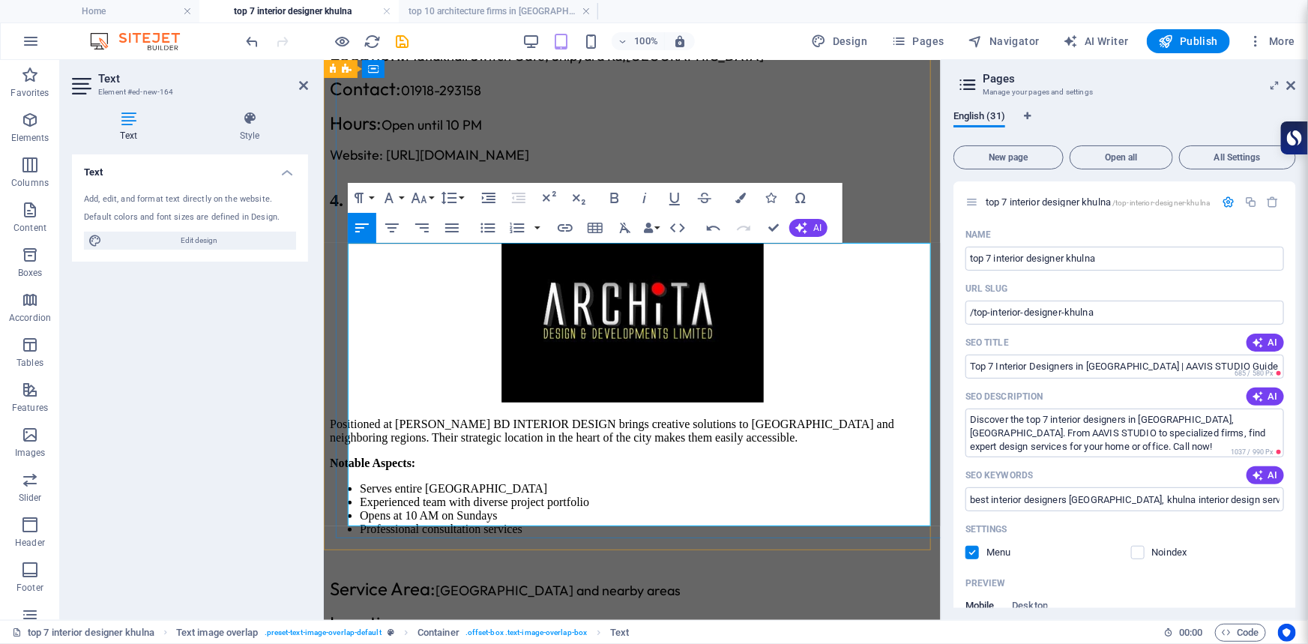
drag, startPoint x: 601, startPoint y: 269, endPoint x: 758, endPoint y: 274, distance: 156.7
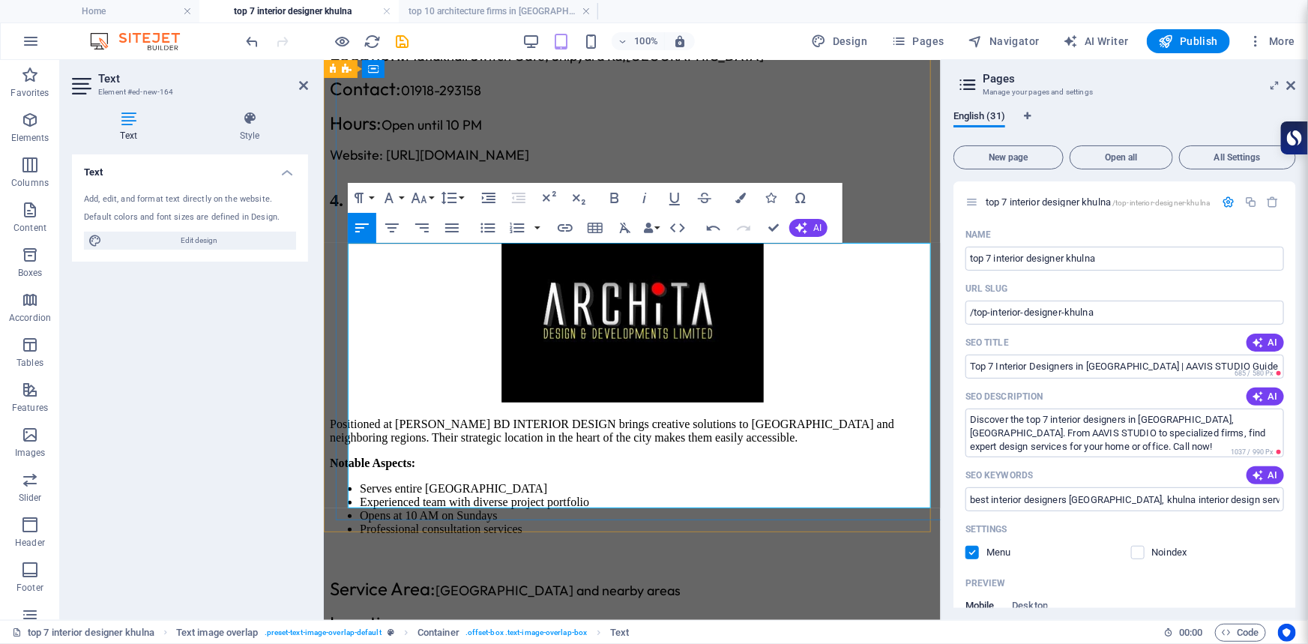
drag, startPoint x: 561, startPoint y: 420, endPoint x: 744, endPoint y: 420, distance: 182.9
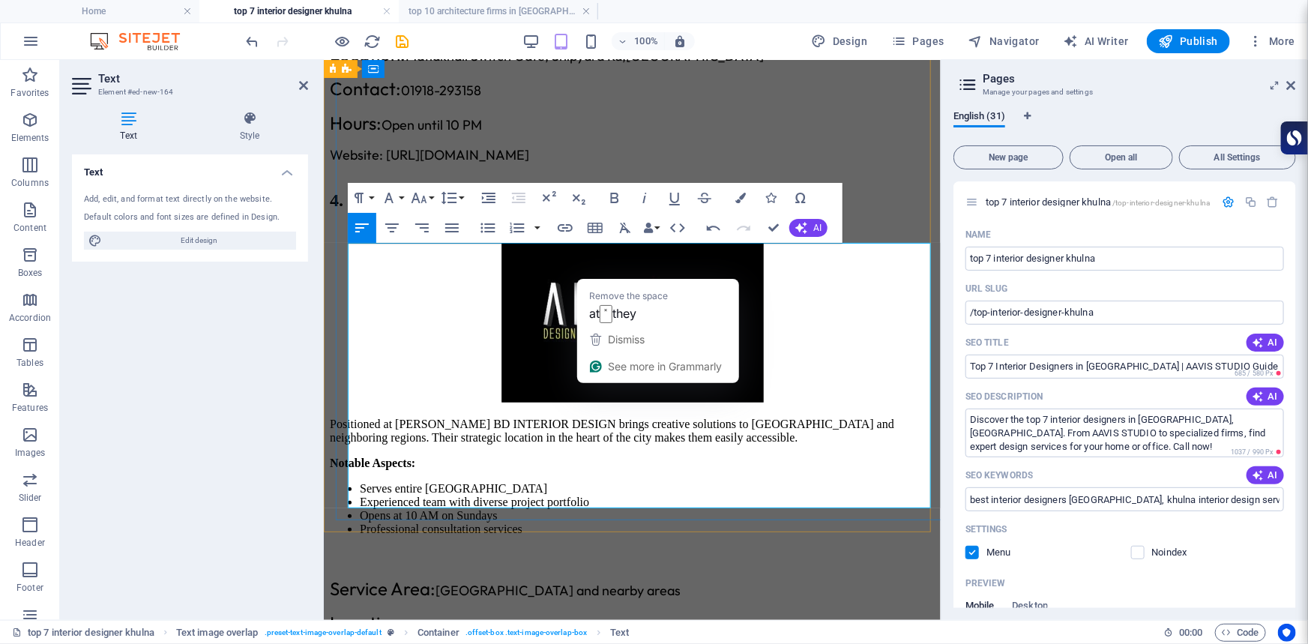
drag, startPoint x: 602, startPoint y: 267, endPoint x: 542, endPoint y: 269, distance: 60.0
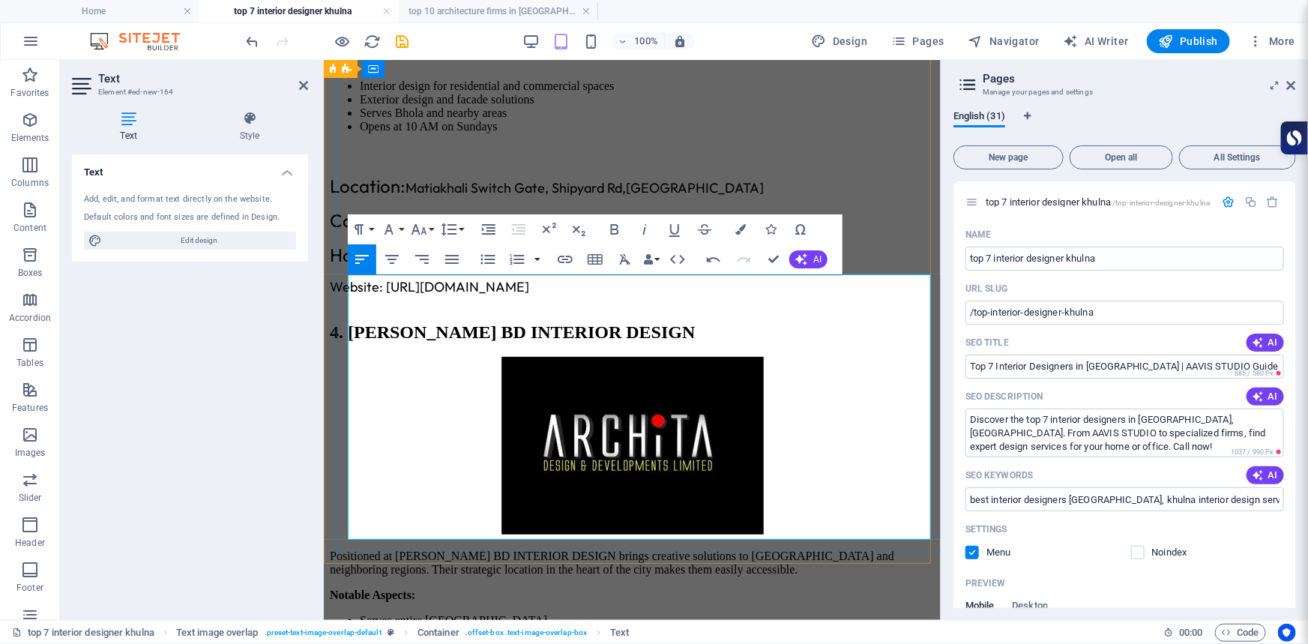
scroll to position [2983, 0]
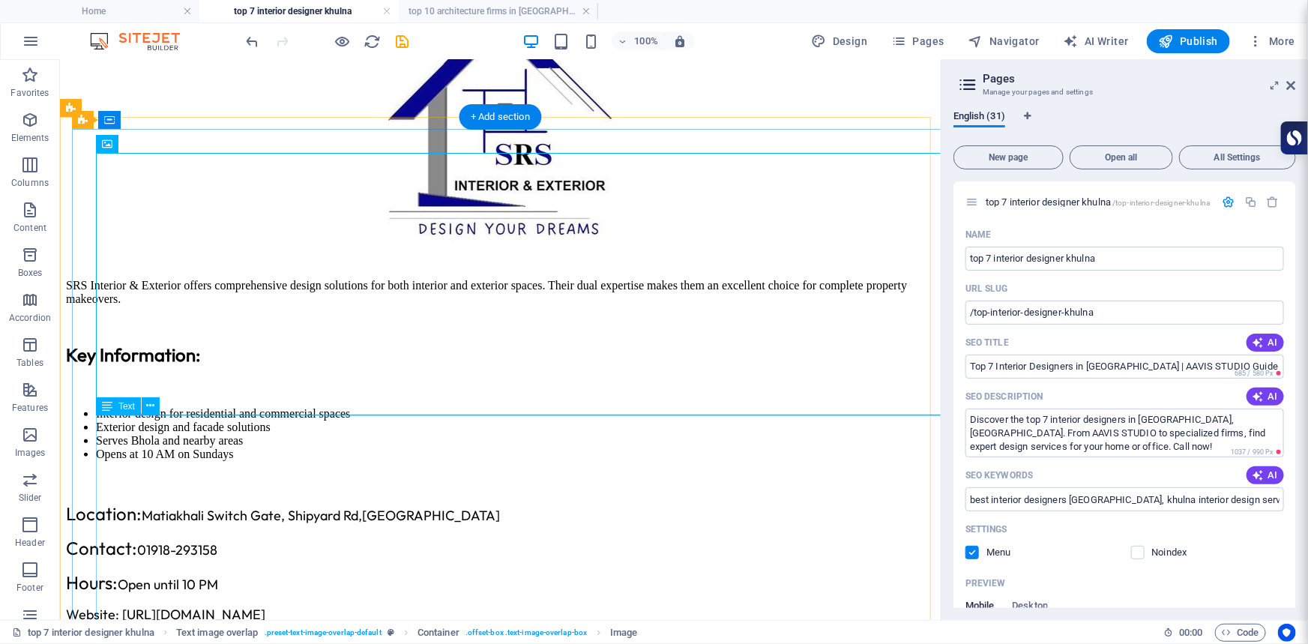
scroll to position [2896, 0]
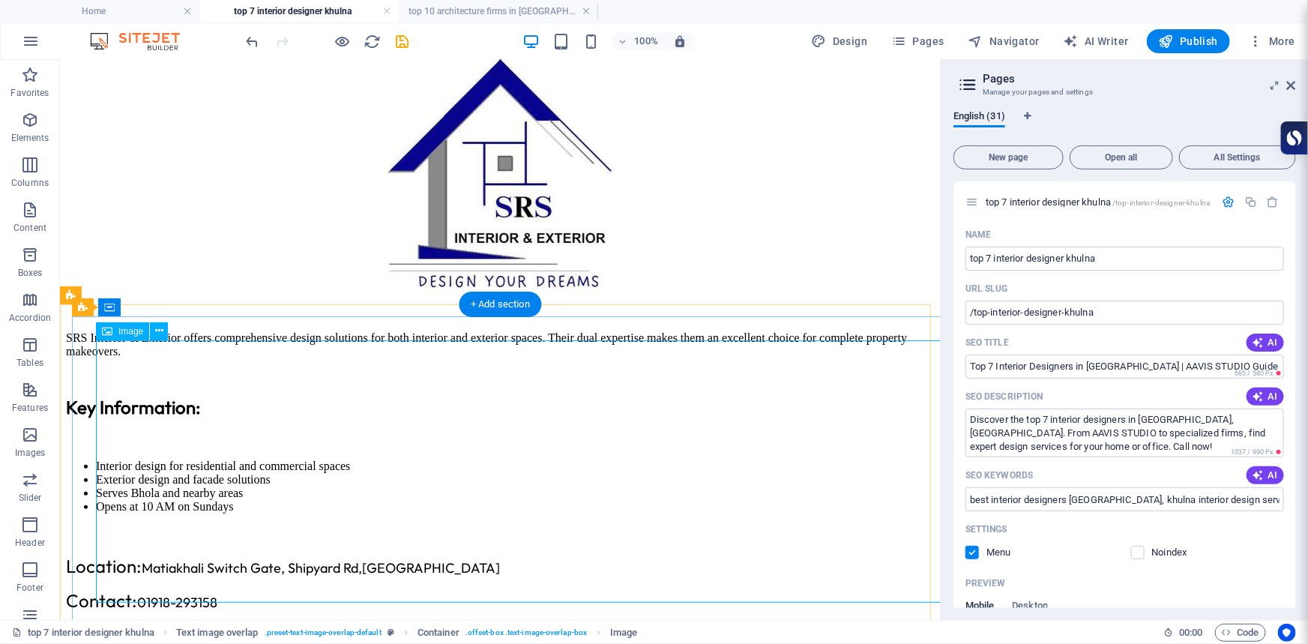
select select "px"
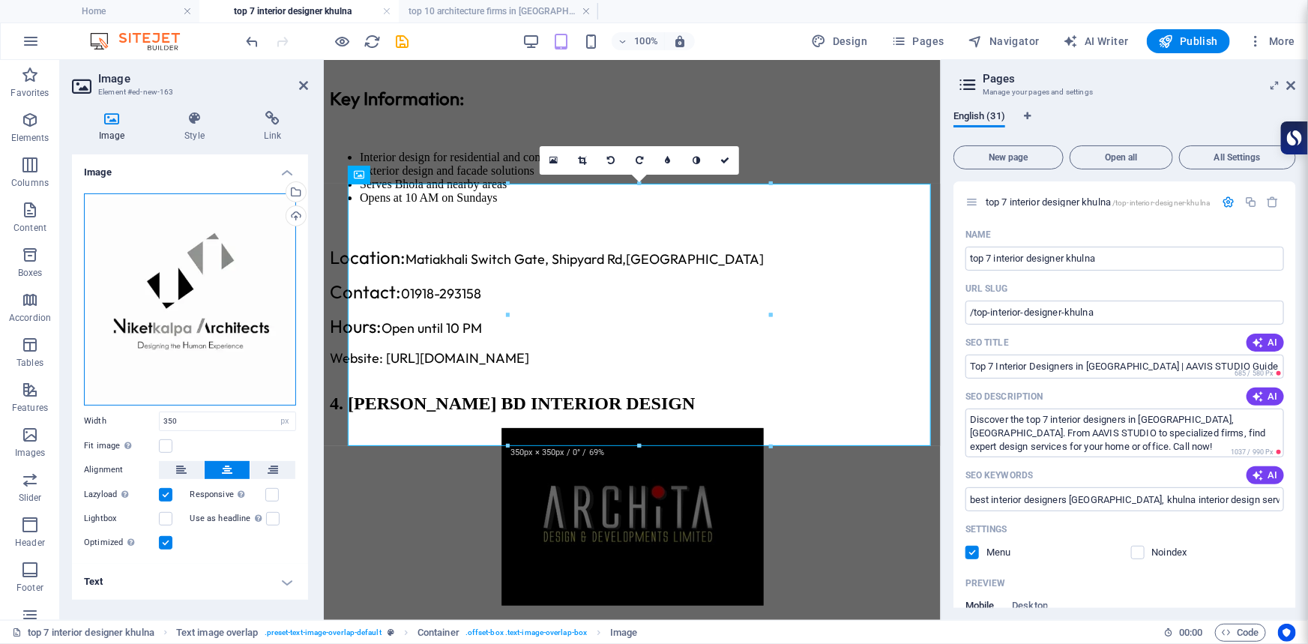
click at [151, 227] on div "Drag files here, click to choose files or select files from Files or our free s…" at bounding box center [190, 299] width 212 height 212
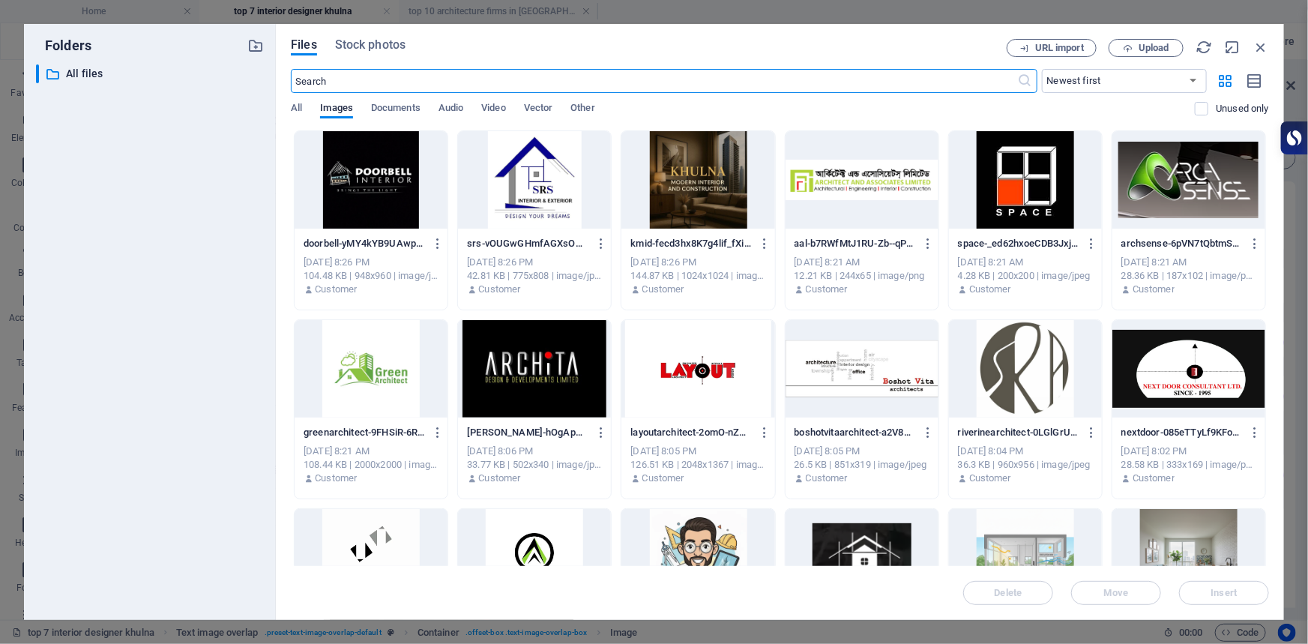
scroll to position [3711, 0]
click at [367, 178] on div at bounding box center [371, 179] width 153 height 97
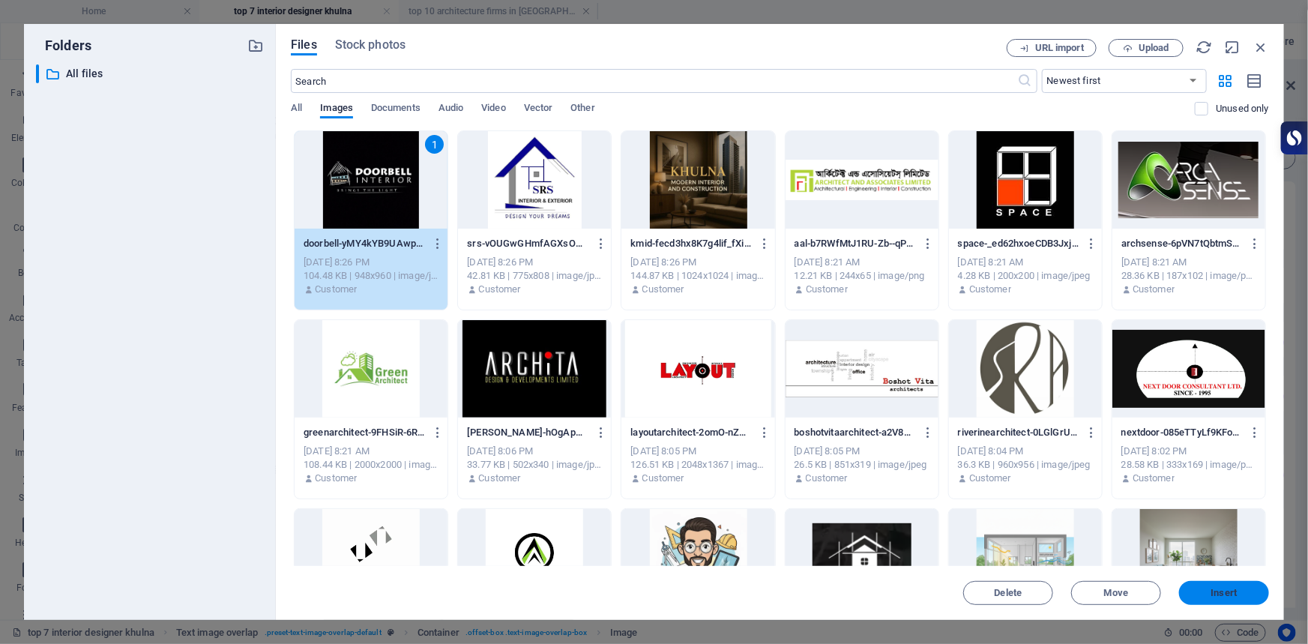
click at [1225, 593] on span "Insert" at bounding box center [1224, 592] width 26 height 9
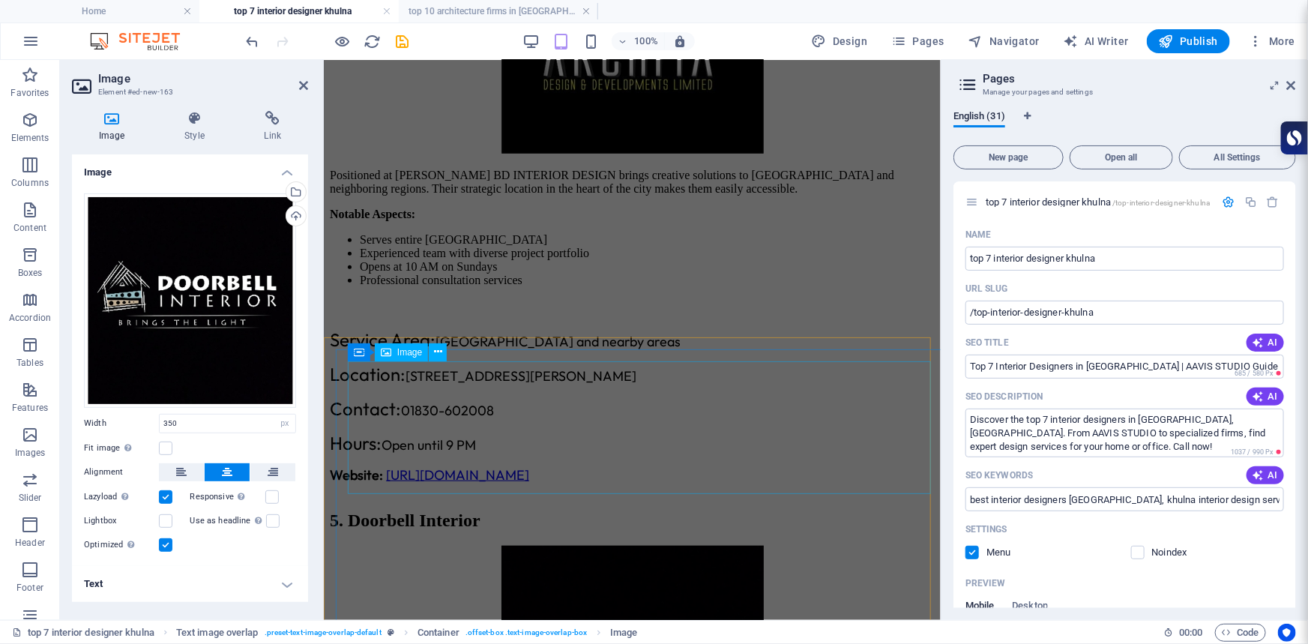
scroll to position [3436, 0]
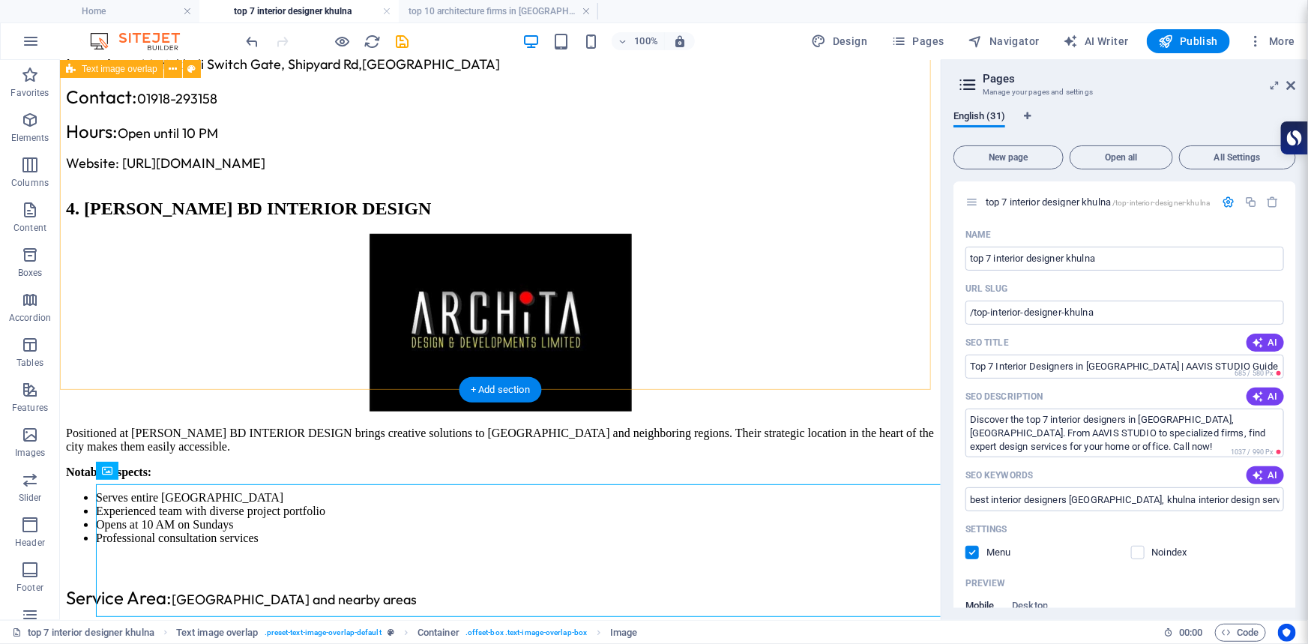
scroll to position [3418, 0]
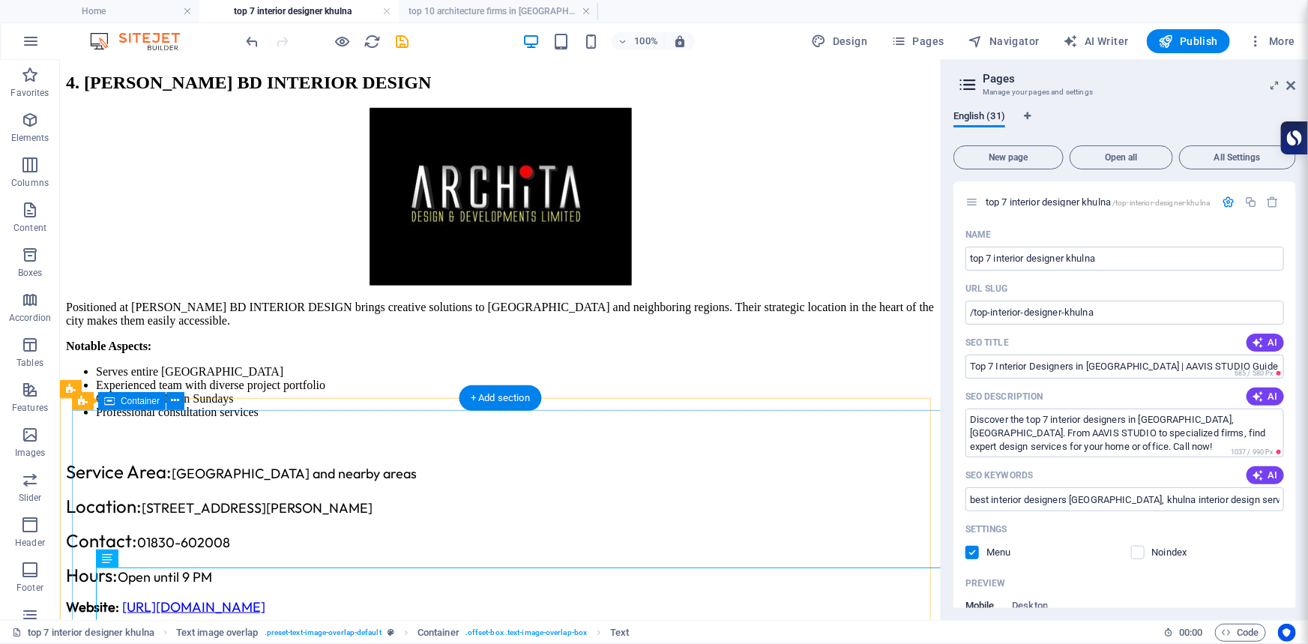
scroll to position [3690, 0]
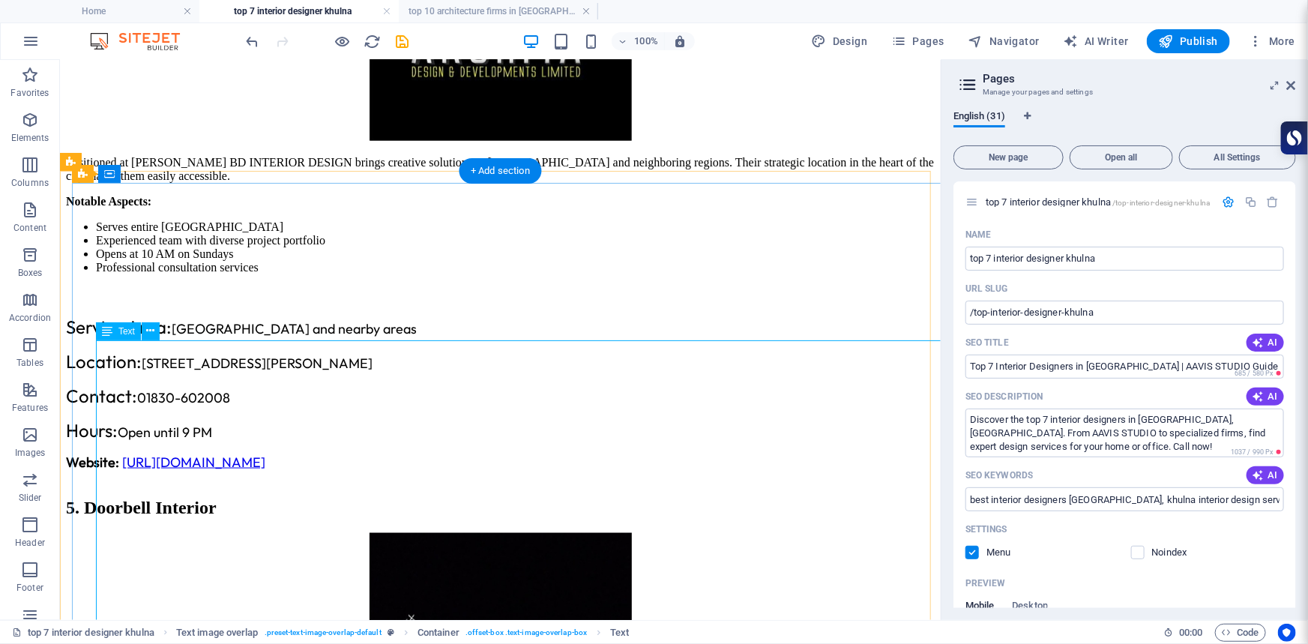
drag, startPoint x: 760, startPoint y: 355, endPoint x: 594, endPoint y: 360, distance: 166.5
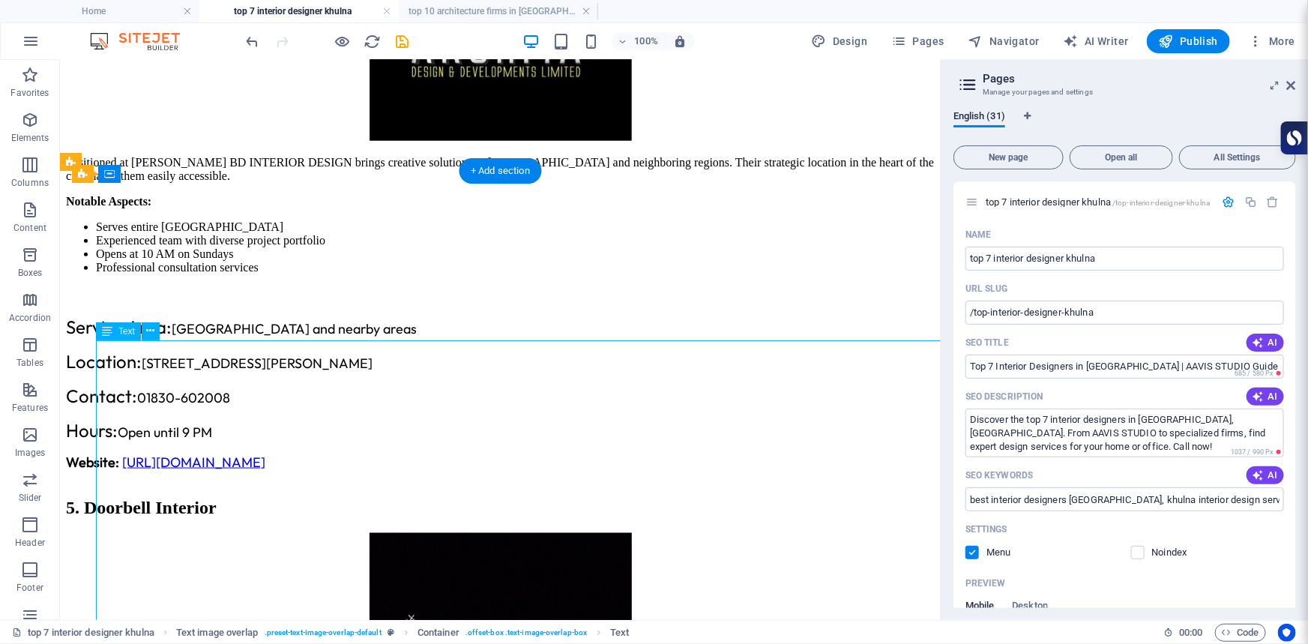
scroll to position [3710, 0]
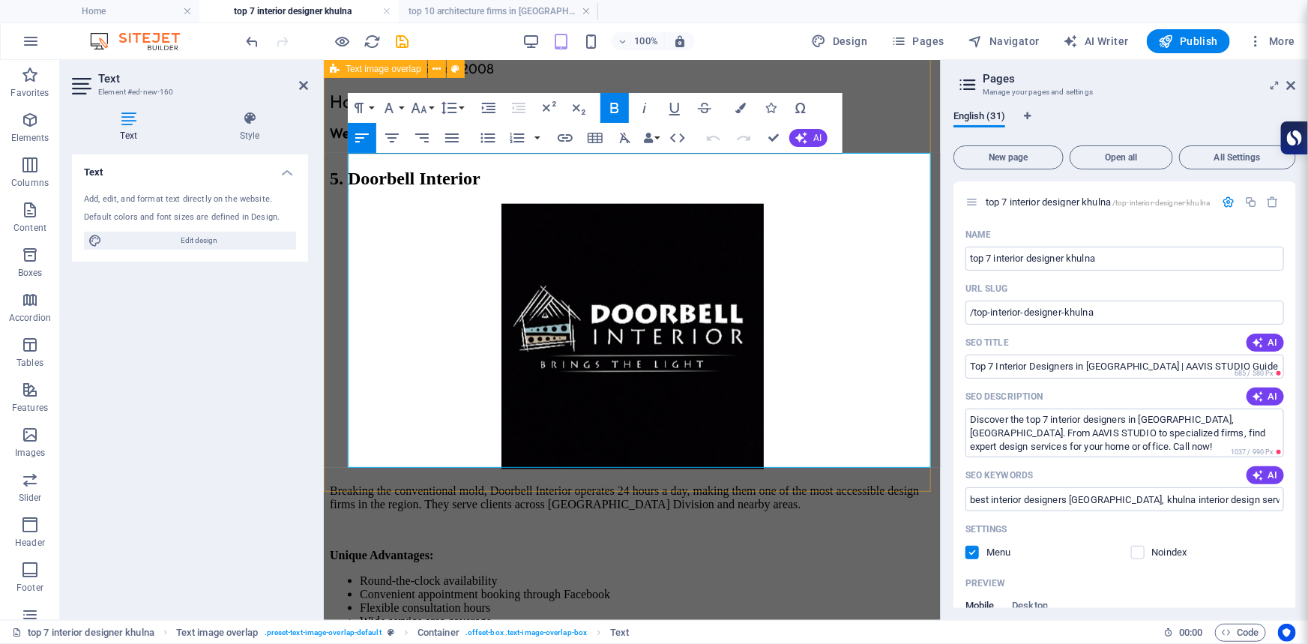
drag, startPoint x: 452, startPoint y: 188, endPoint x: 331, endPoint y: 167, distance: 122.5
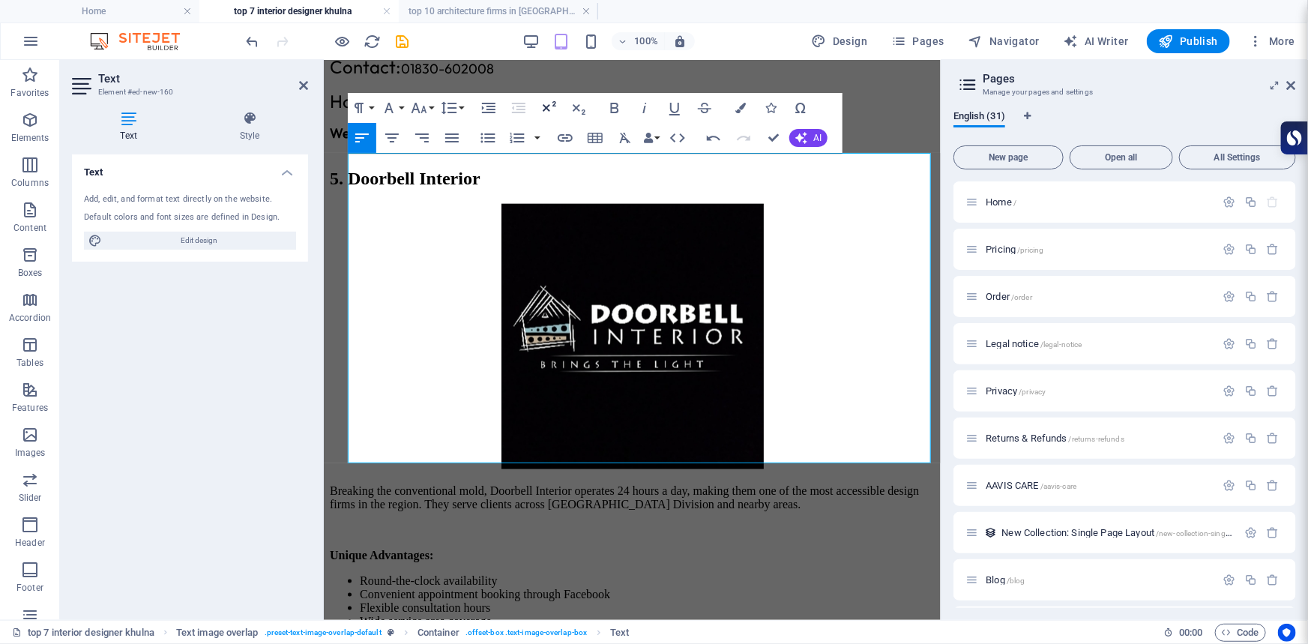
scroll to position [1417, 0]
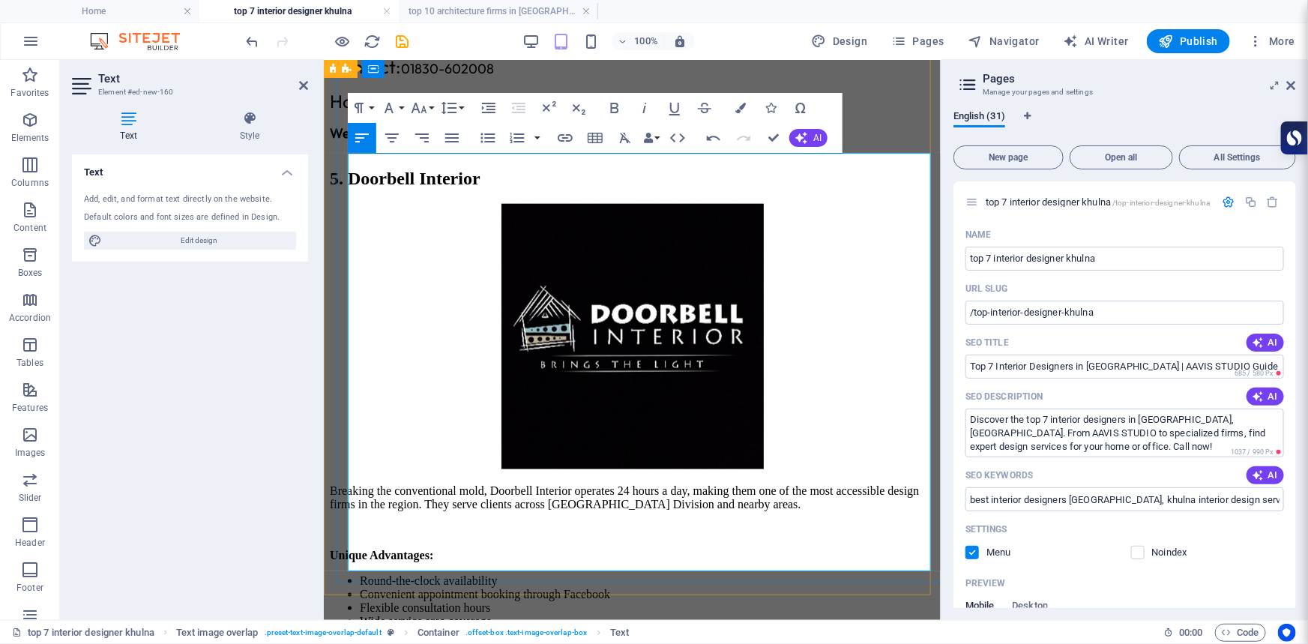
drag, startPoint x: 453, startPoint y: 239, endPoint x: 344, endPoint y: 239, distance: 108.7
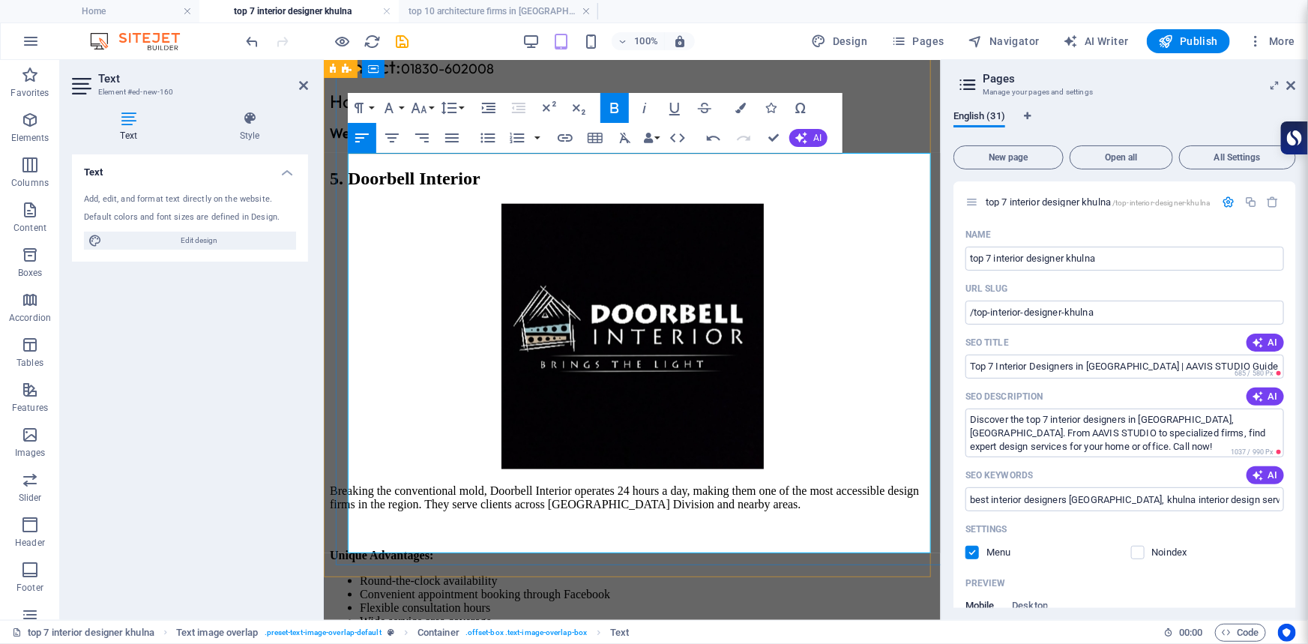
drag, startPoint x: 624, startPoint y: 416, endPoint x: 350, endPoint y: 352, distance: 281.8
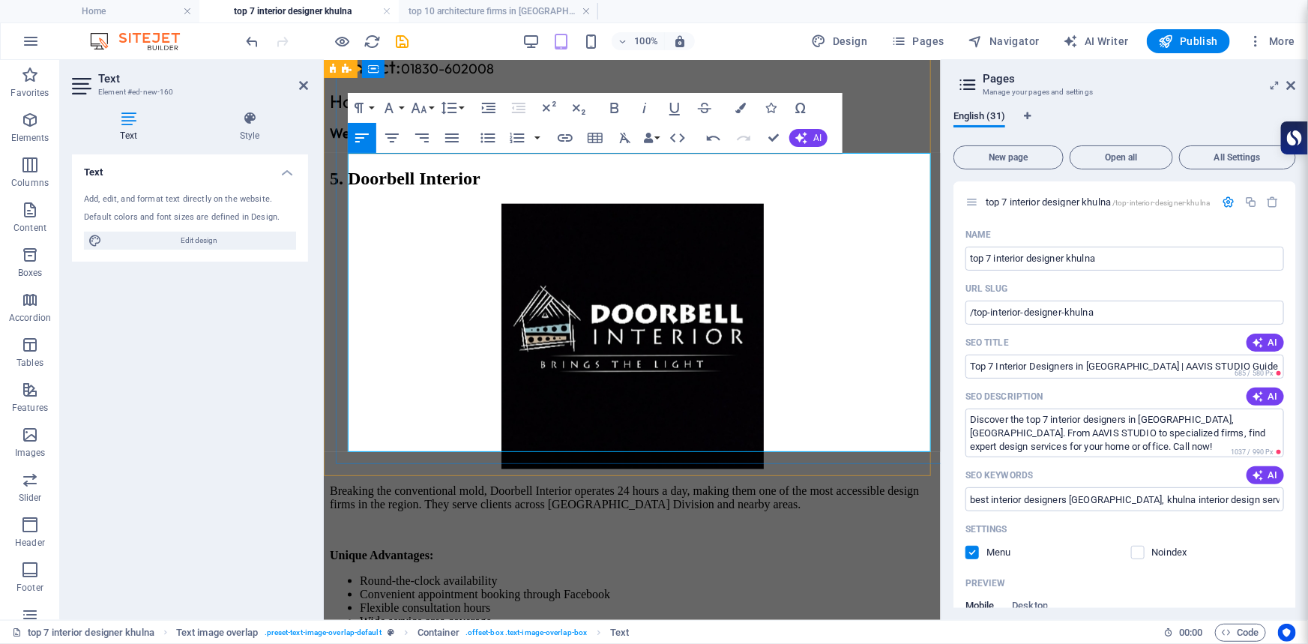
drag, startPoint x: 400, startPoint y: 311, endPoint x: 530, endPoint y: 316, distance: 129.7
drag, startPoint x: 396, startPoint y: 313, endPoint x: 528, endPoint y: 313, distance: 131.9
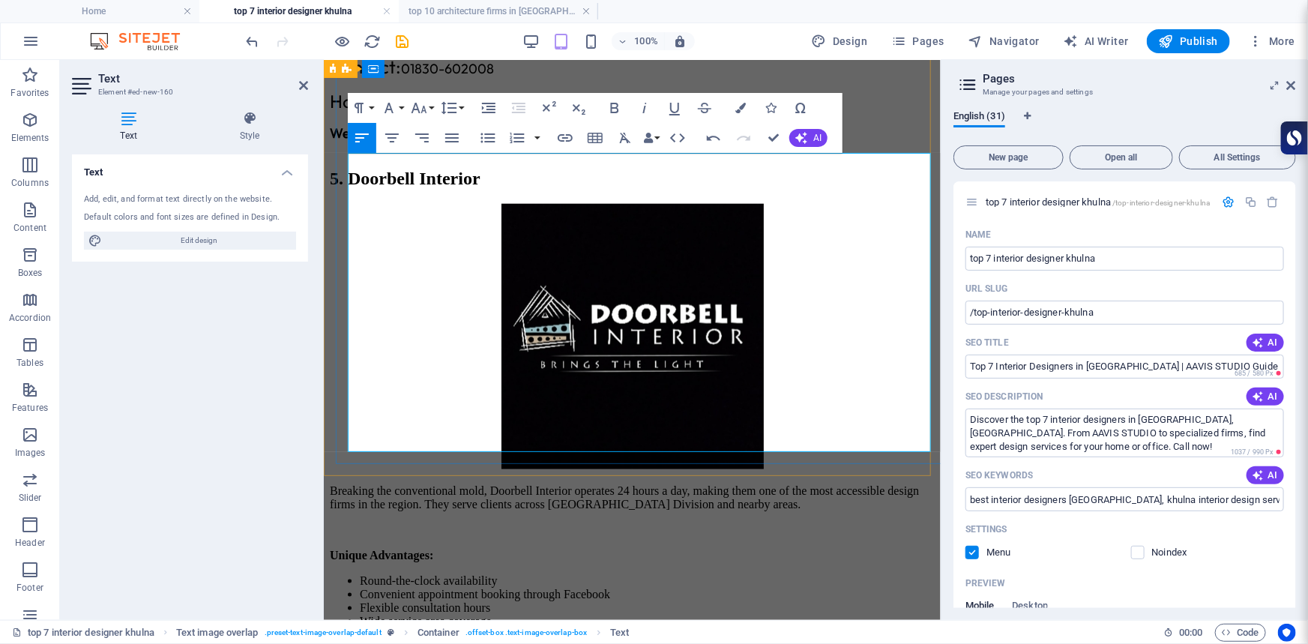
drag, startPoint x: 419, startPoint y: 381, endPoint x: 529, endPoint y: 381, distance: 110.2
drag, startPoint x: 398, startPoint y: 318, endPoint x: 339, endPoint y: 318, distance: 59.2
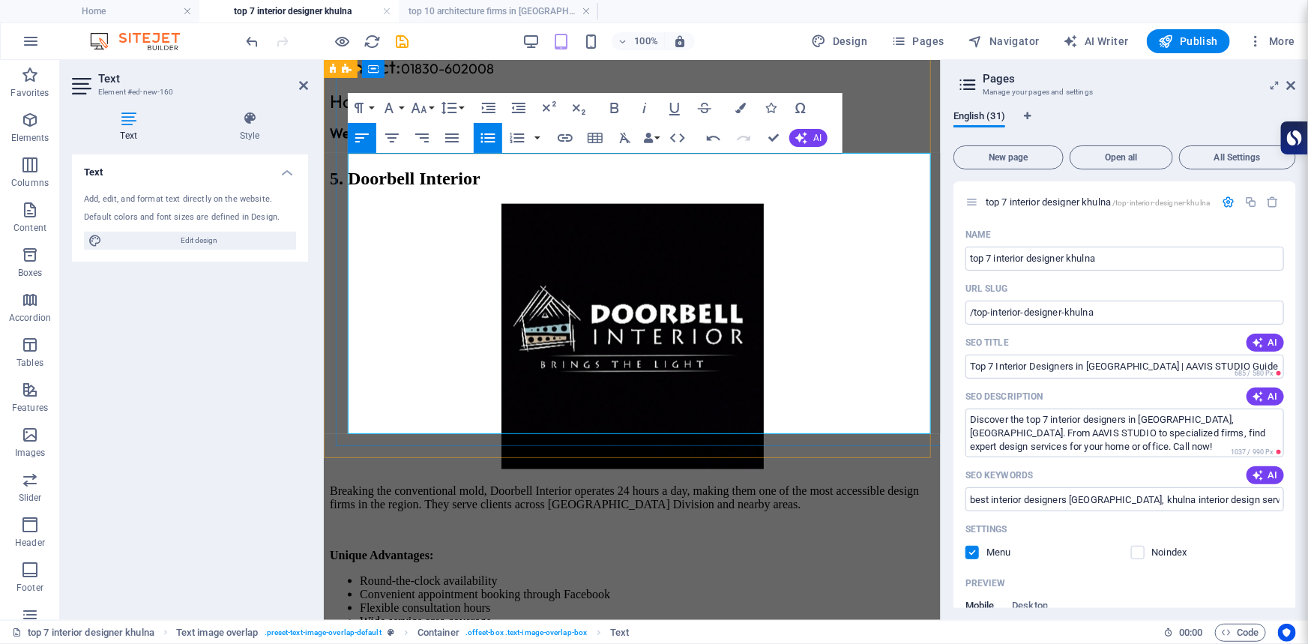
drag, startPoint x: 508, startPoint y: 361, endPoint x: 646, endPoint y: 375, distance: 138.6
drag, startPoint x: 422, startPoint y: 339, endPoint x: 753, endPoint y: 337, distance: 331.3
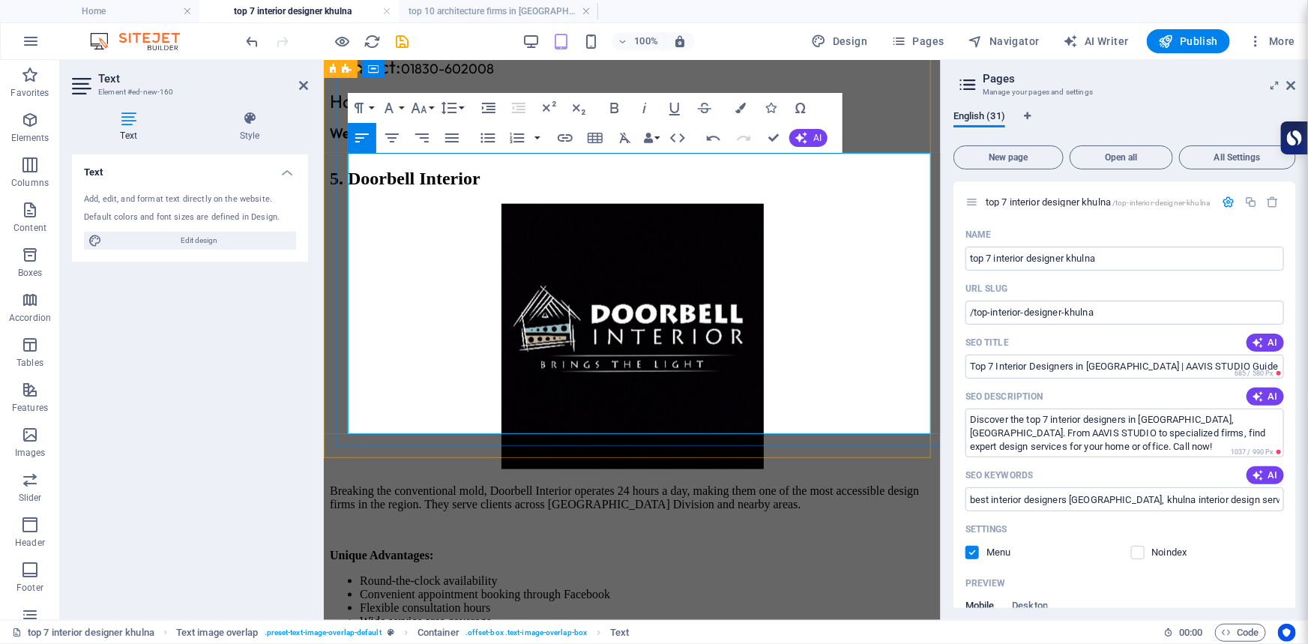
drag, startPoint x: 585, startPoint y: 426, endPoint x: 341, endPoint y: 399, distance: 245.1
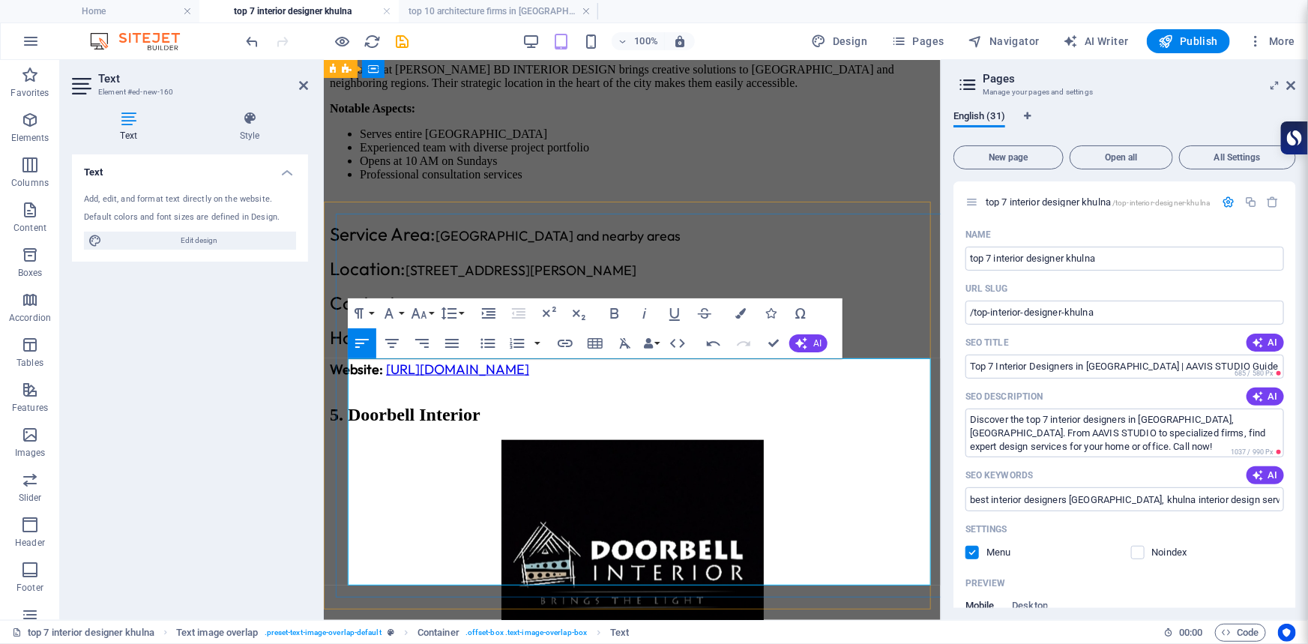
scroll to position [3437, 0]
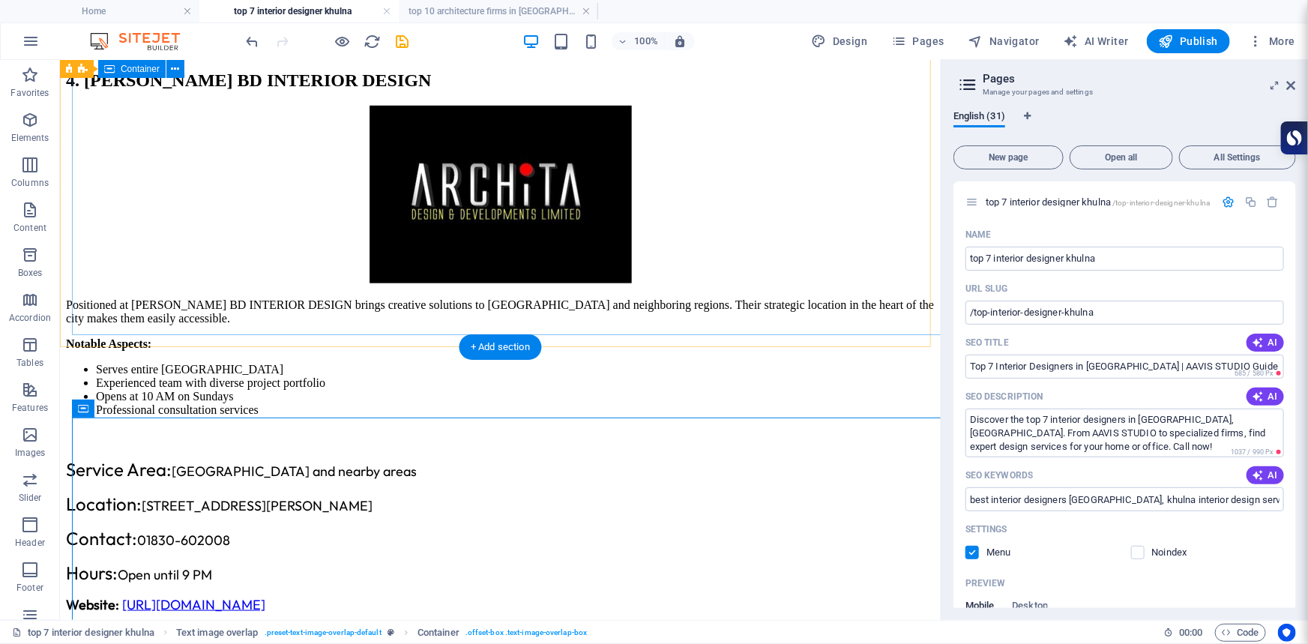
scroll to position [3554, 0]
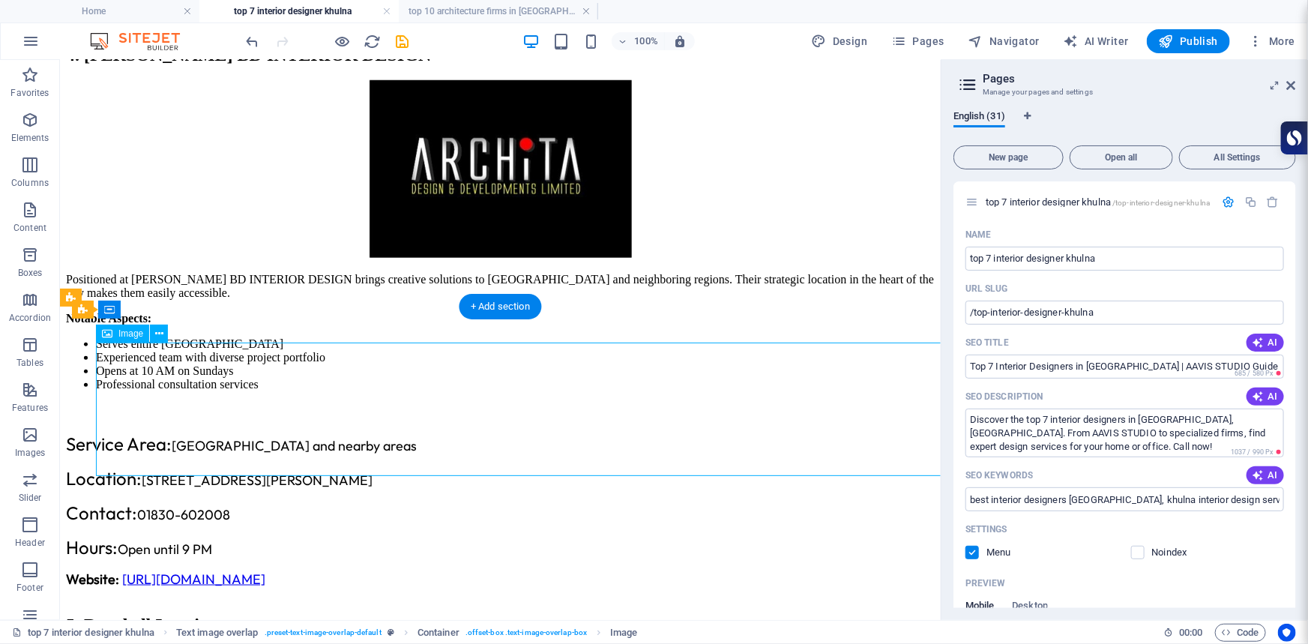
select select "px"
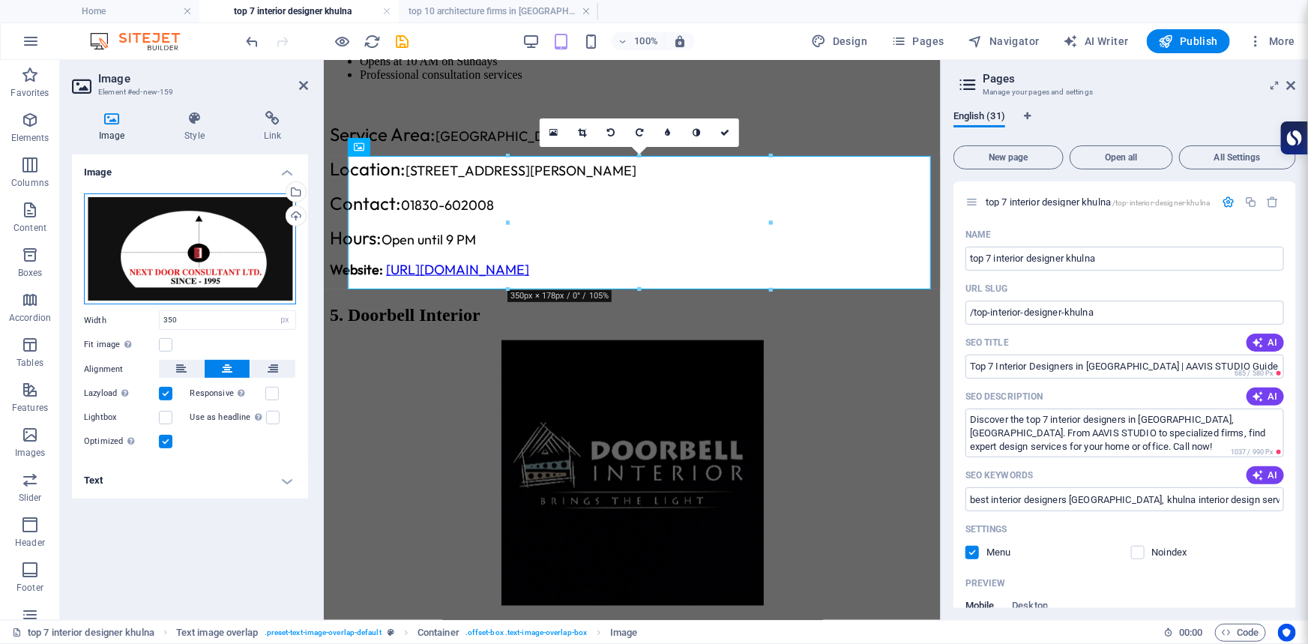
click at [195, 241] on div "Drag files here, click to choose files or select files from Files or our free s…" at bounding box center [190, 249] width 212 height 112
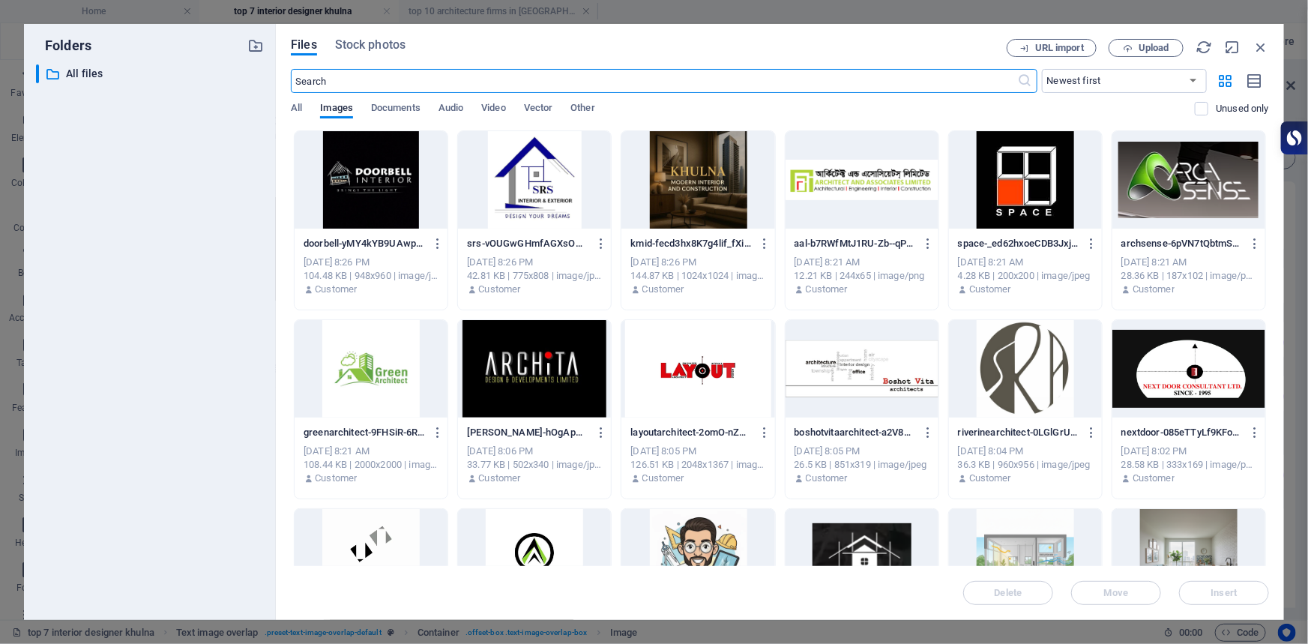
scroll to position [4379, 0]
click at [154, 406] on div "​ All files All files" at bounding box center [150, 335] width 228 height 543
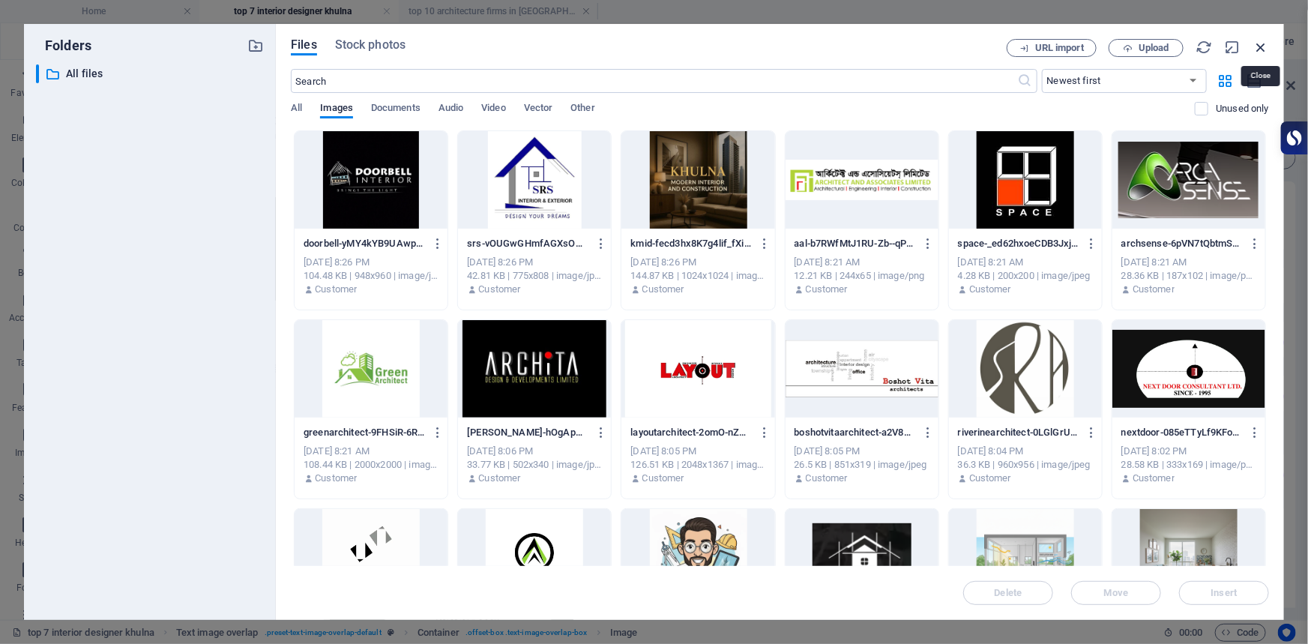
click at [1258, 49] on icon "button" at bounding box center [1260, 47] width 16 height 16
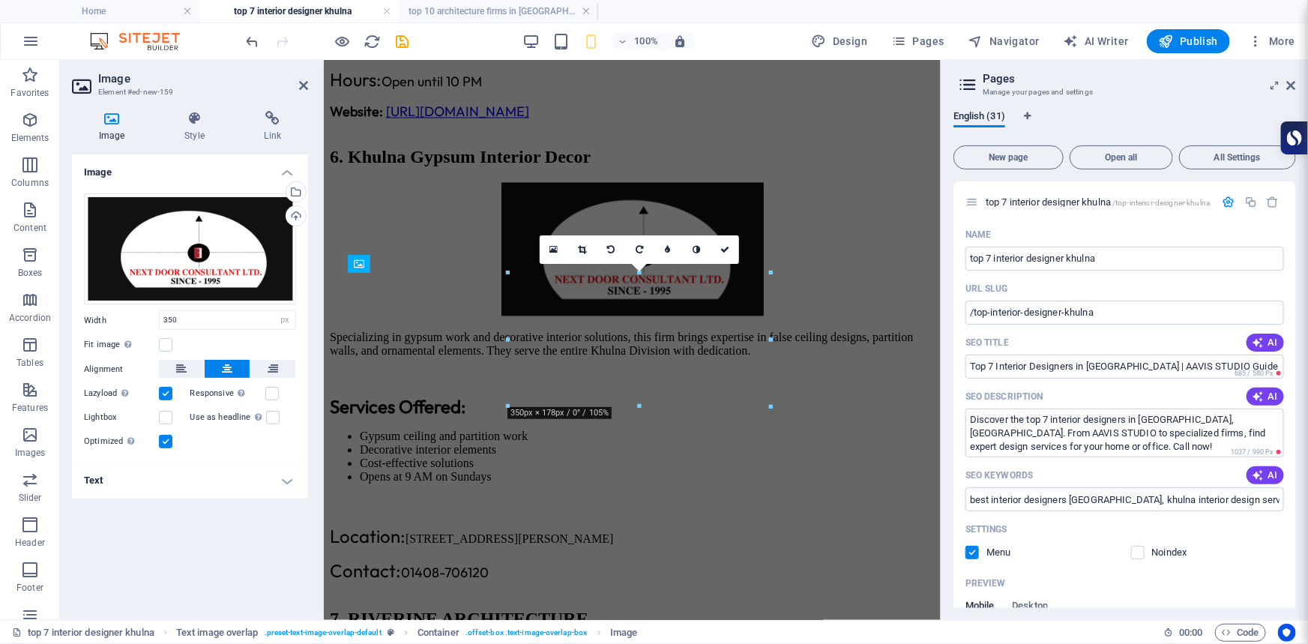
scroll to position [3455, 0]
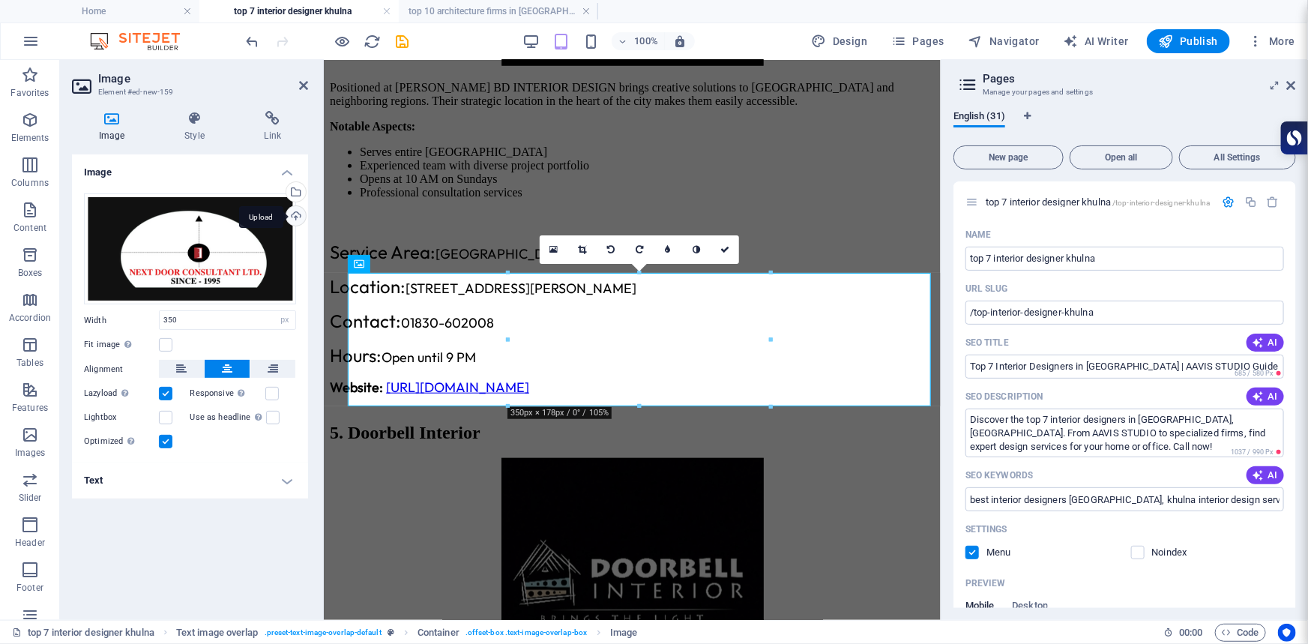
click at [289, 212] on div "Upload" at bounding box center [294, 217] width 22 height 22
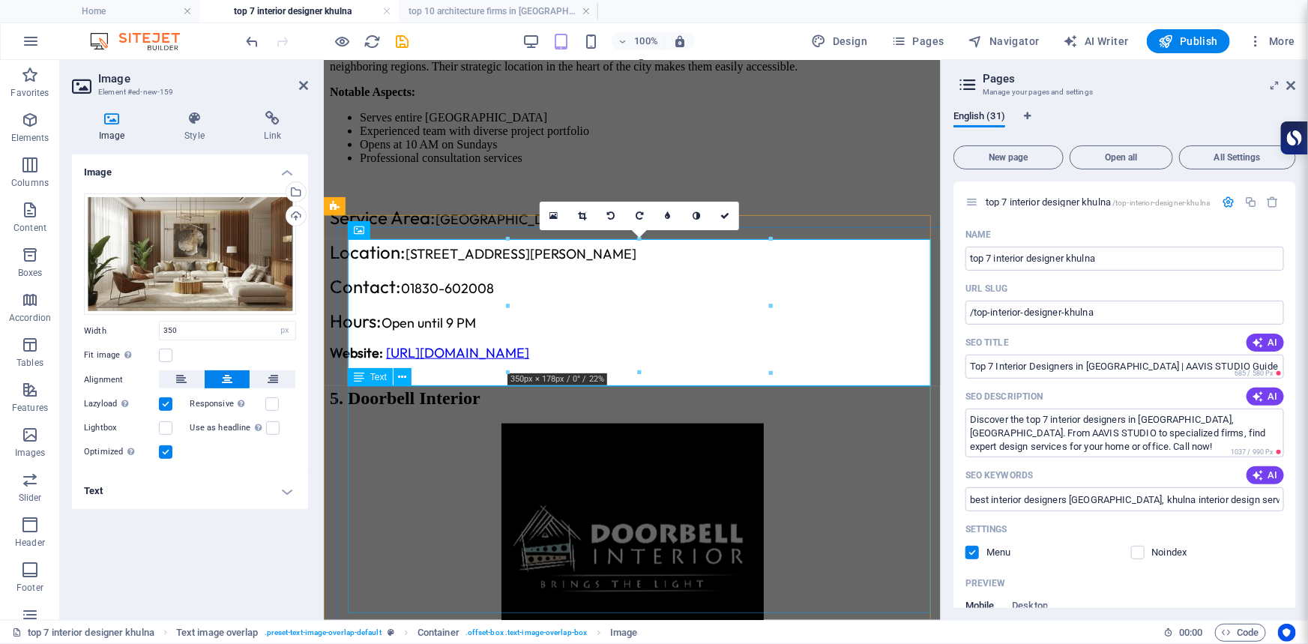
scroll to position [3524, 0]
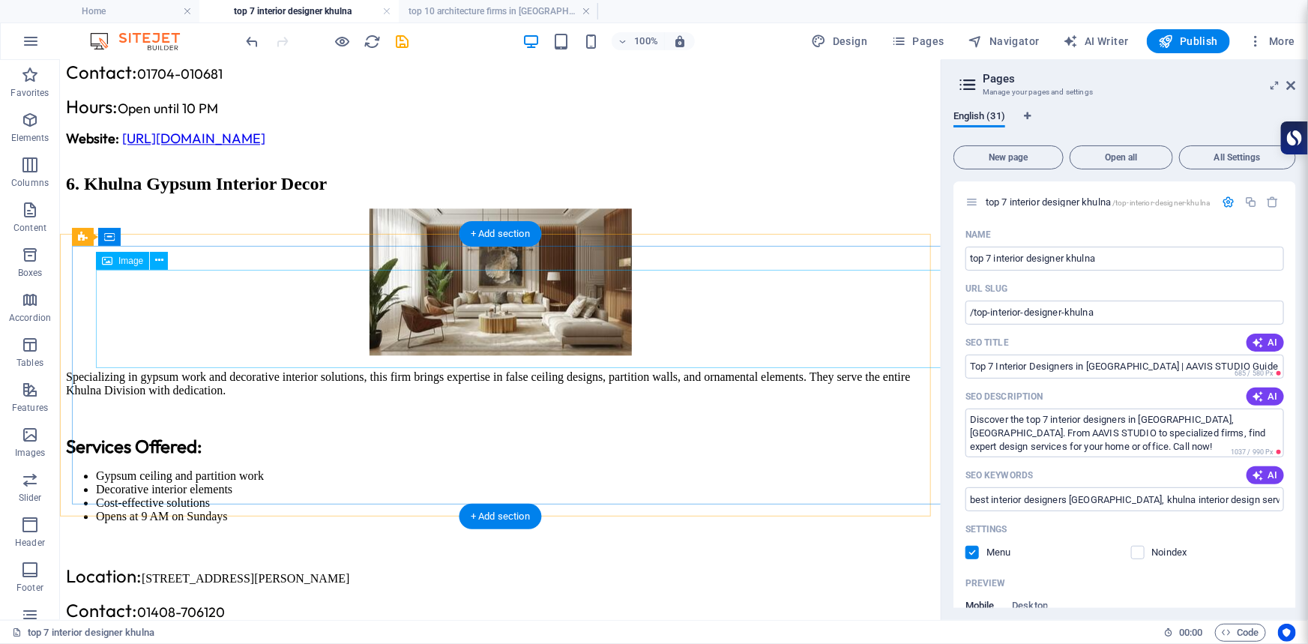
scroll to position [4663, 0]
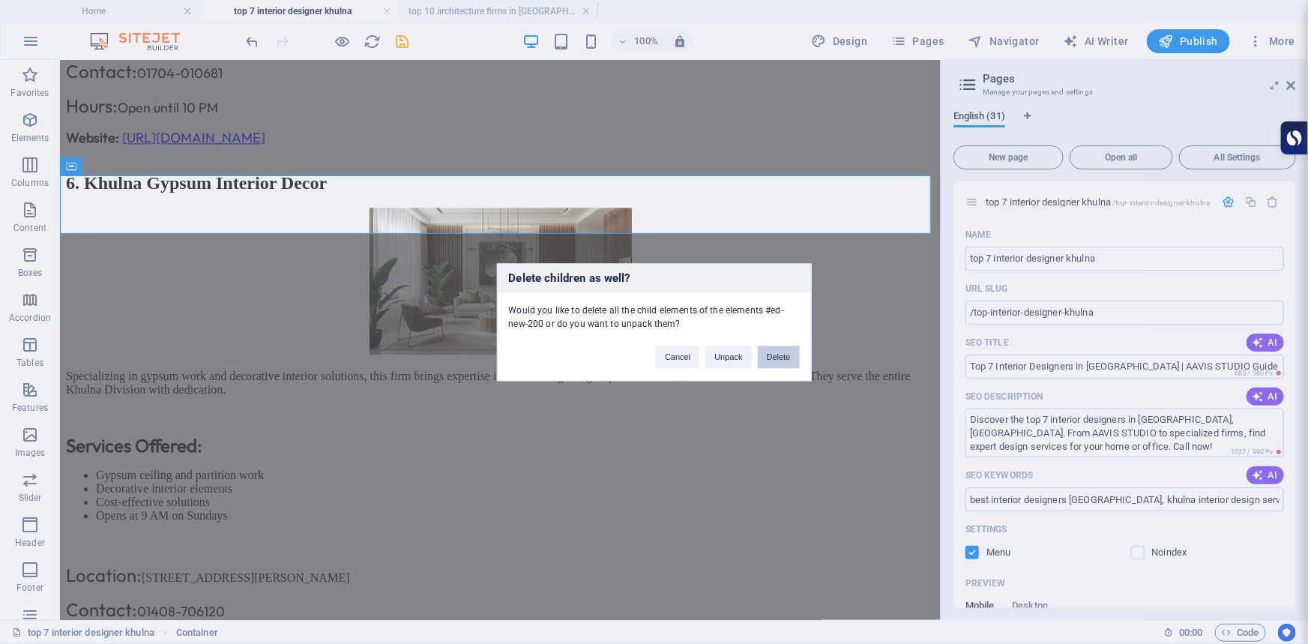
drag, startPoint x: 785, startPoint y: 358, endPoint x: 504, endPoint y: 247, distance: 302.2
click at [785, 358] on button "Delete" at bounding box center [779, 357] width 42 height 22
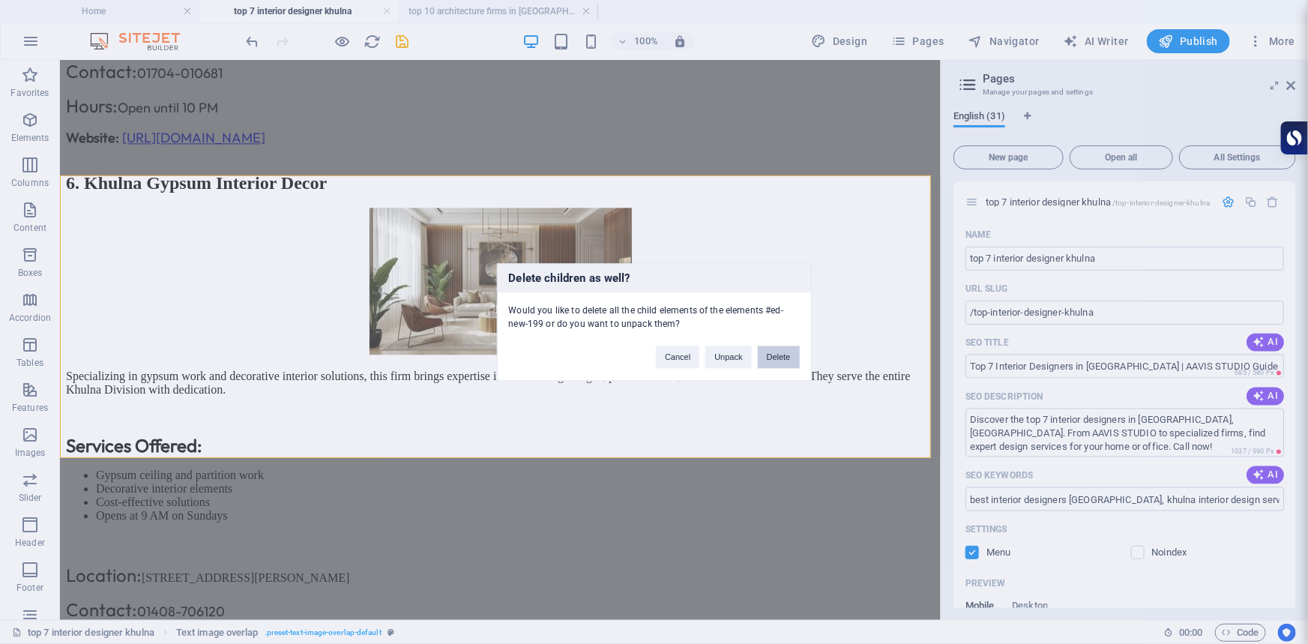
click at [788, 355] on button "Delete" at bounding box center [779, 357] width 42 height 22
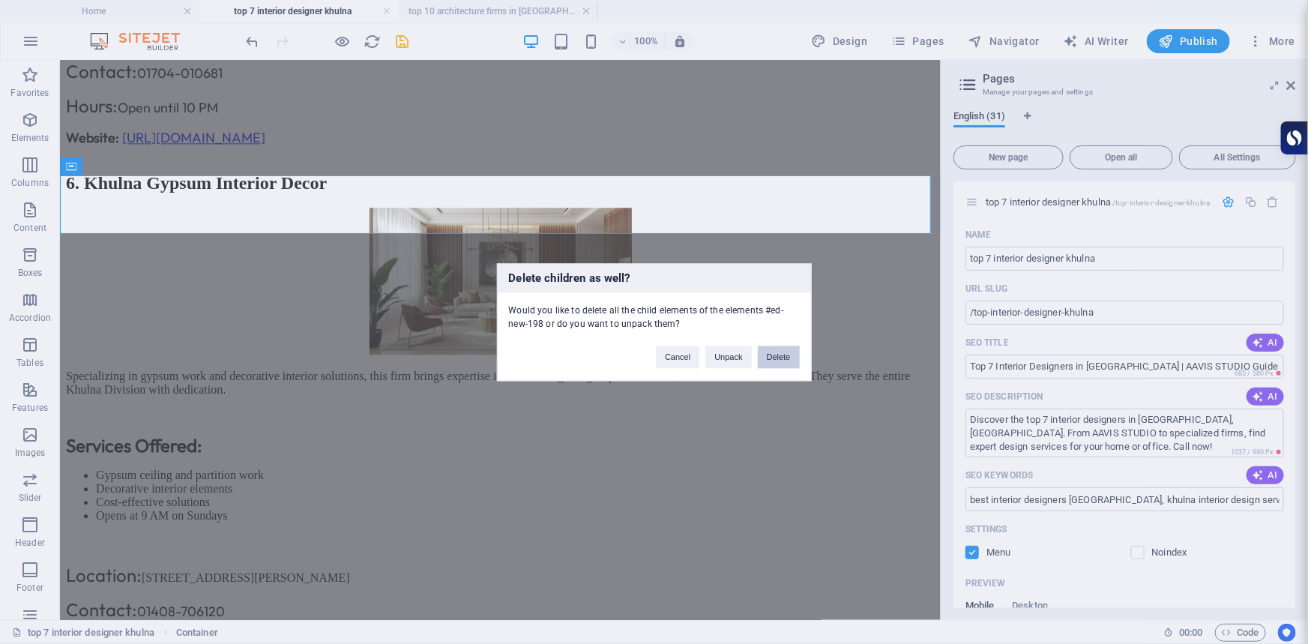
click at [781, 360] on button "Delete" at bounding box center [779, 357] width 42 height 22
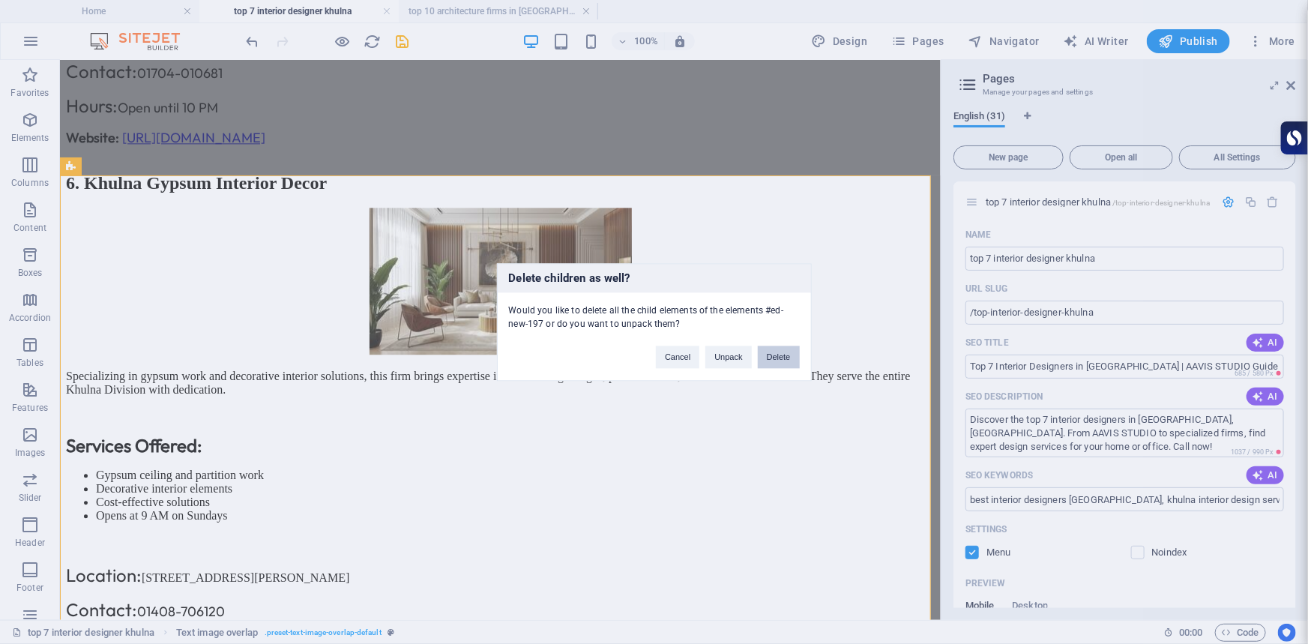
click at [775, 353] on button "Delete" at bounding box center [779, 357] width 42 height 22
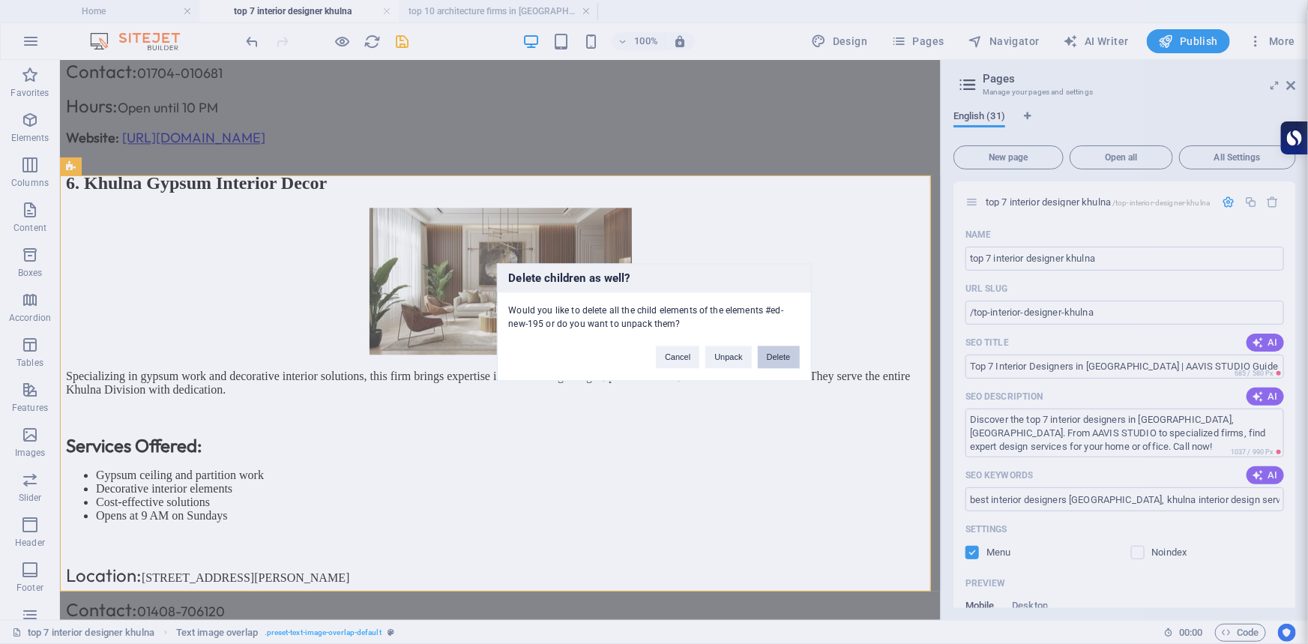
click at [789, 353] on button "Delete" at bounding box center [779, 357] width 42 height 22
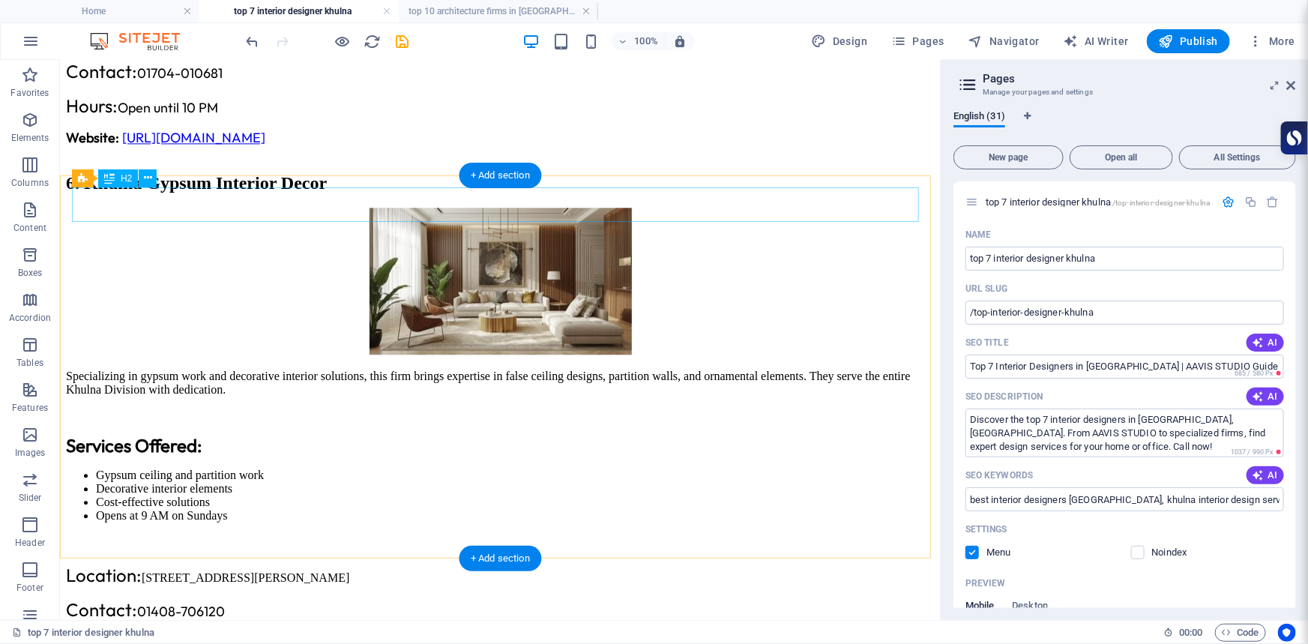
drag, startPoint x: 271, startPoint y: 205, endPoint x: 345, endPoint y: 266, distance: 95.3
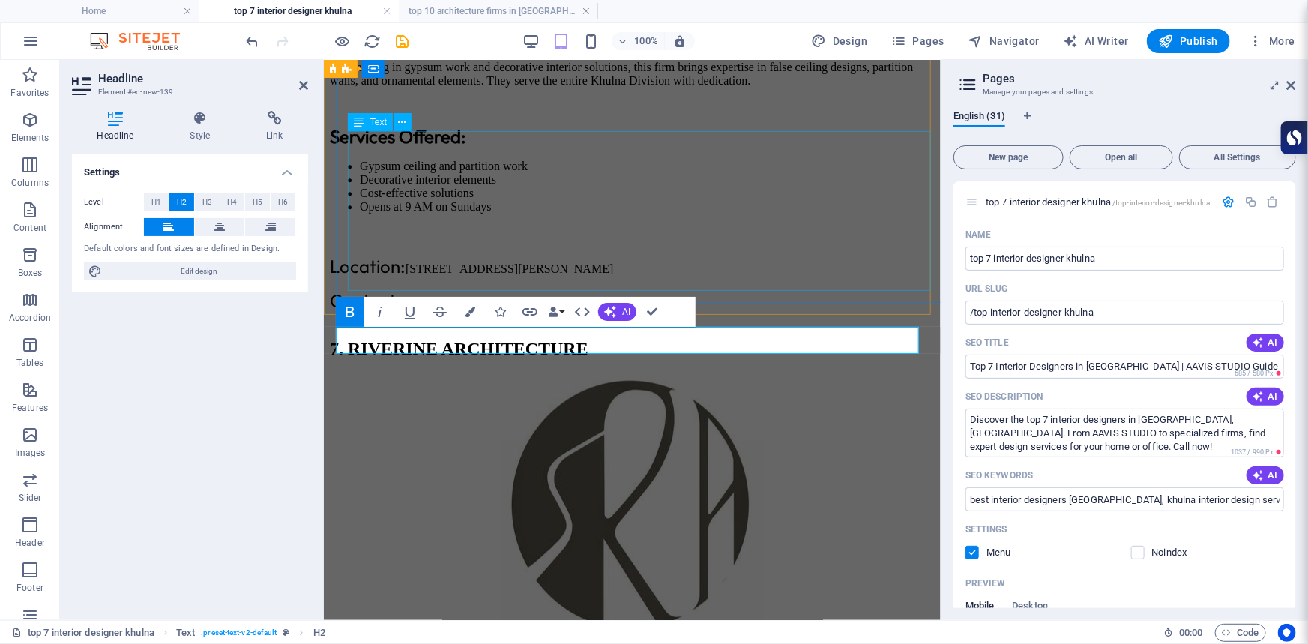
scroll to position [4332, 0]
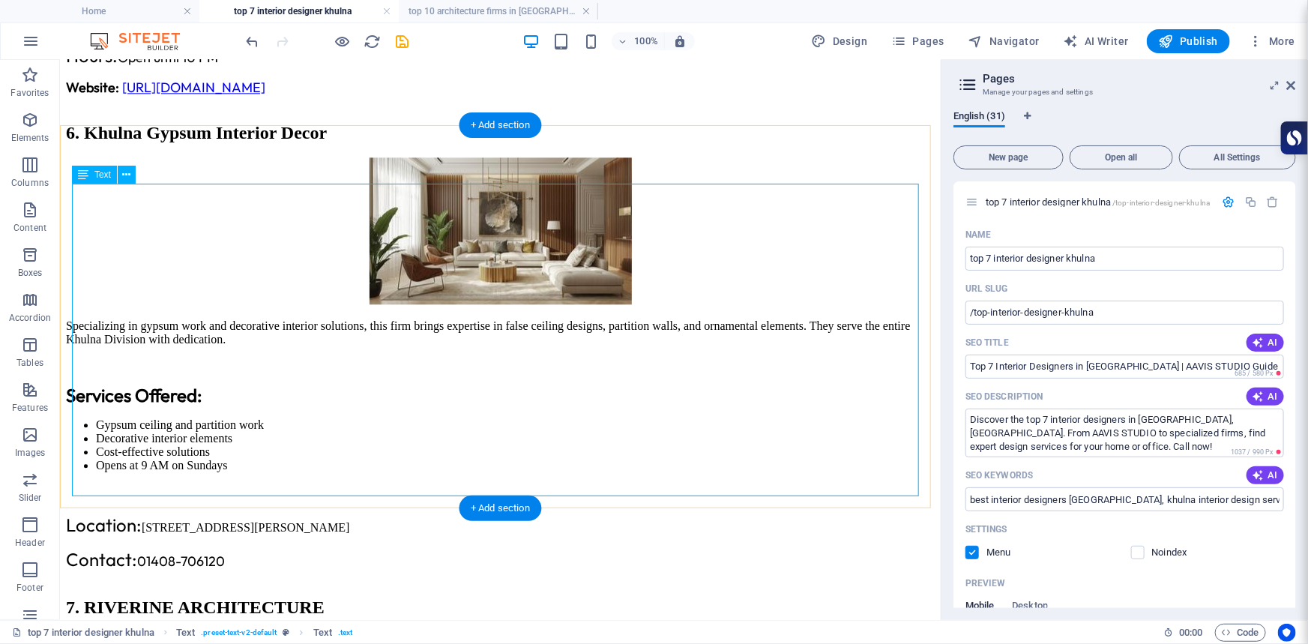
scroll to position [4722, 0]
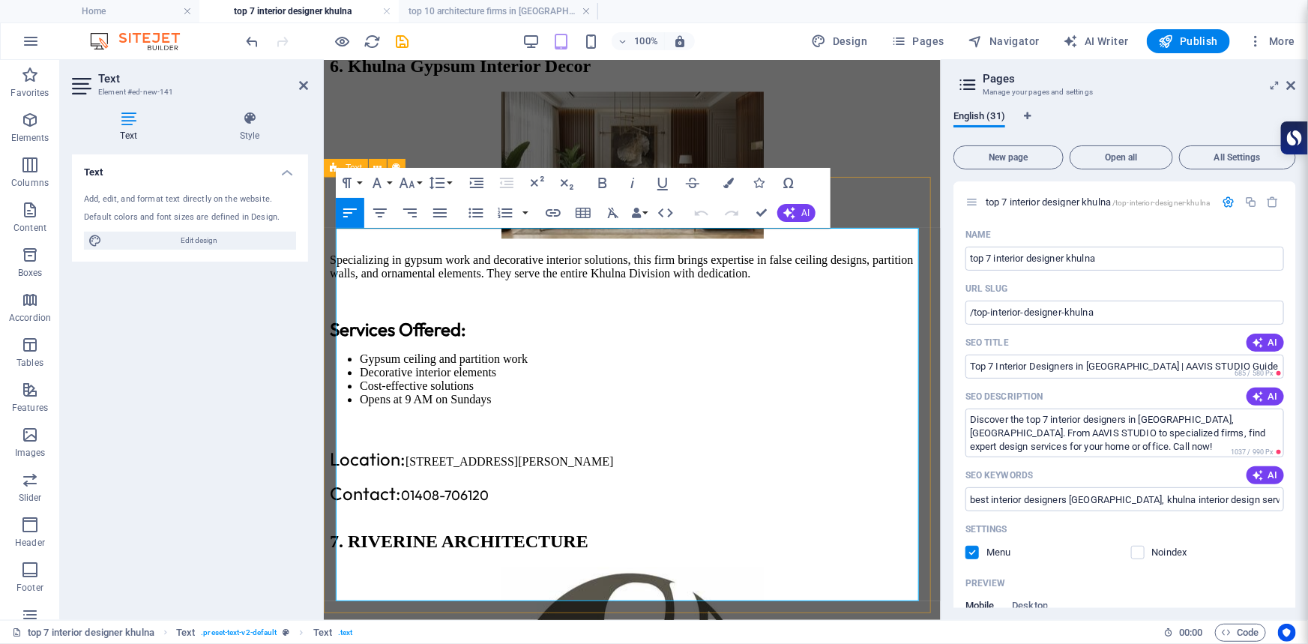
drag, startPoint x: 615, startPoint y: 501, endPoint x: 333, endPoint y: 238, distance: 386.1
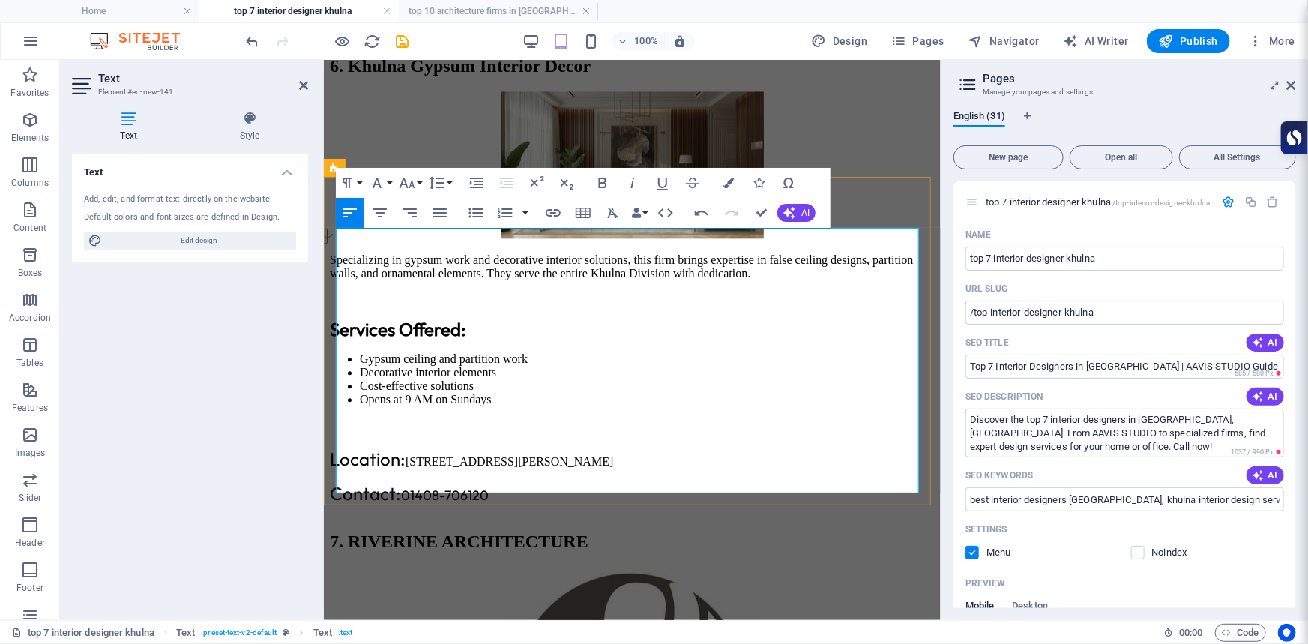
drag, startPoint x: 719, startPoint y: 361, endPoint x: 864, endPoint y: 360, distance: 145.4
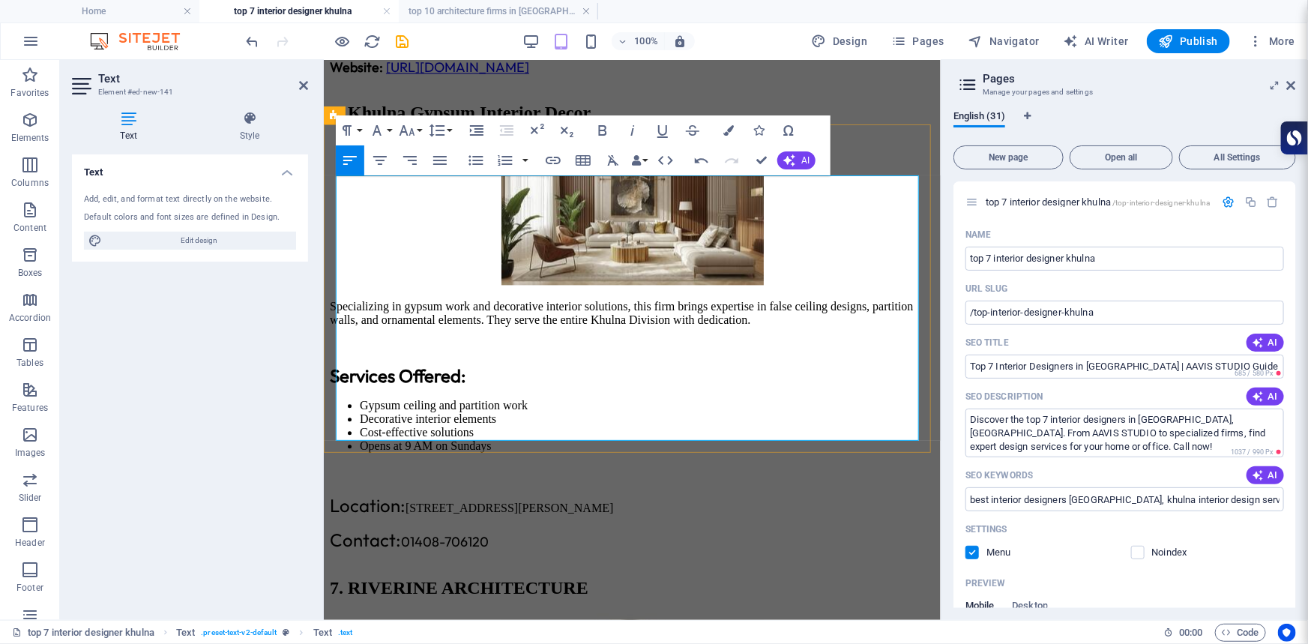
scroll to position [4539, 0]
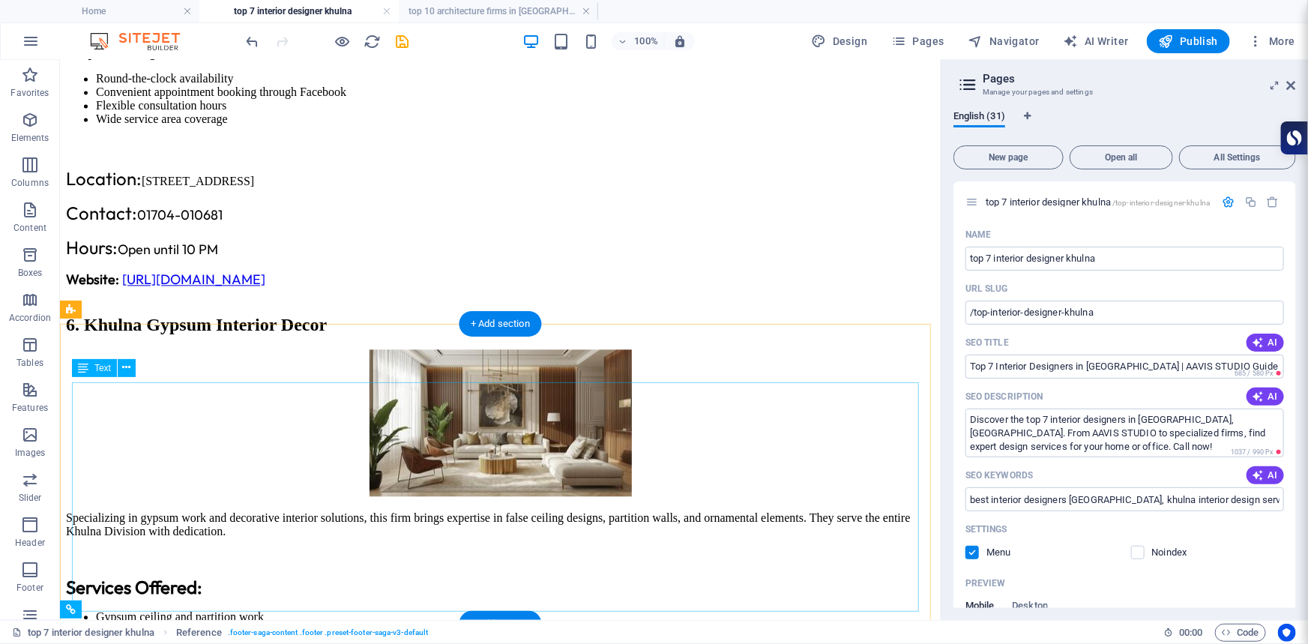
scroll to position [4520, 0]
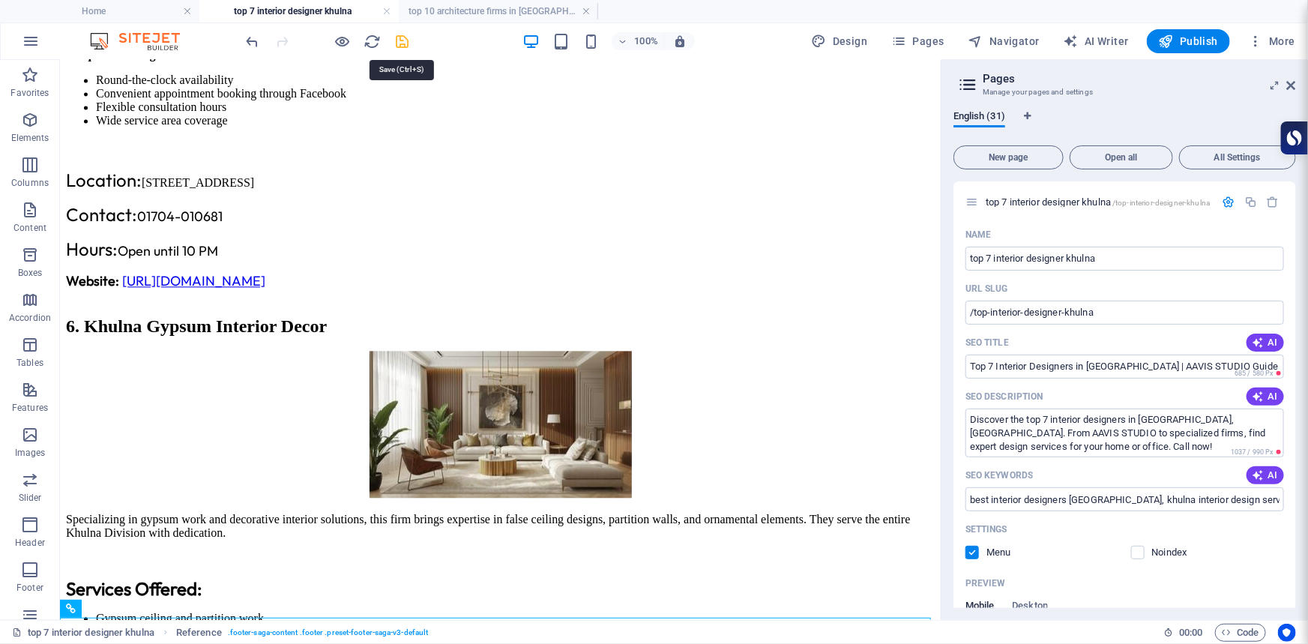
click at [402, 41] on icon "save" at bounding box center [402, 41] width 17 height 17
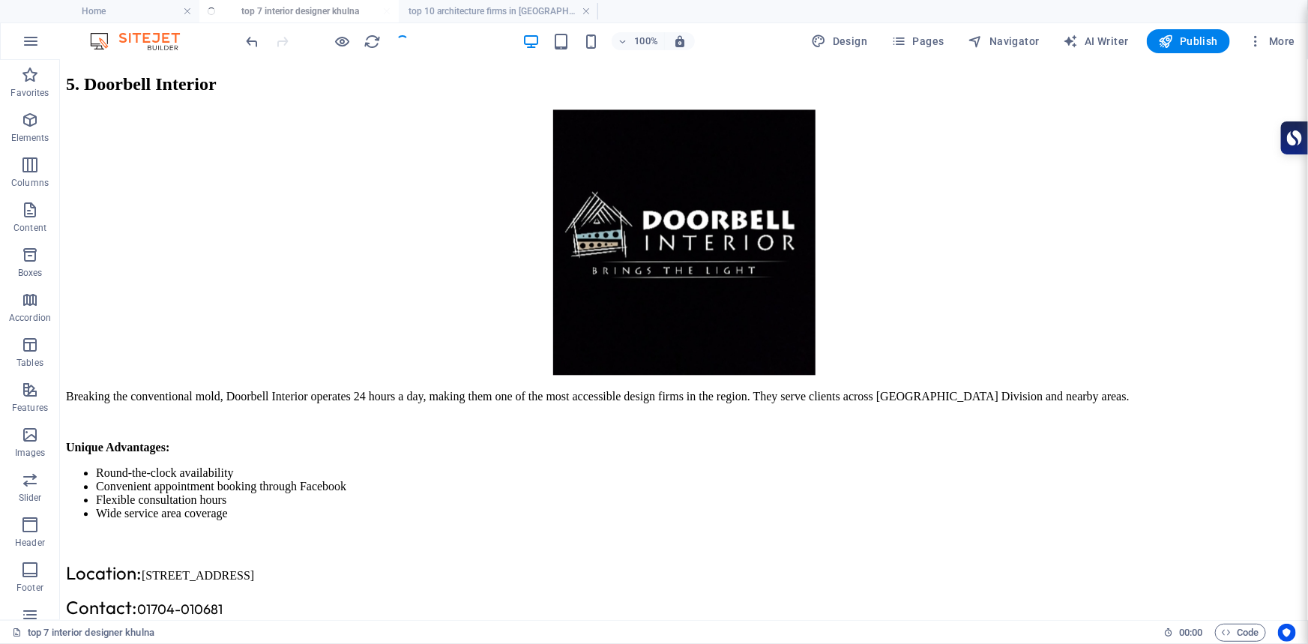
scroll to position [4268, 0]
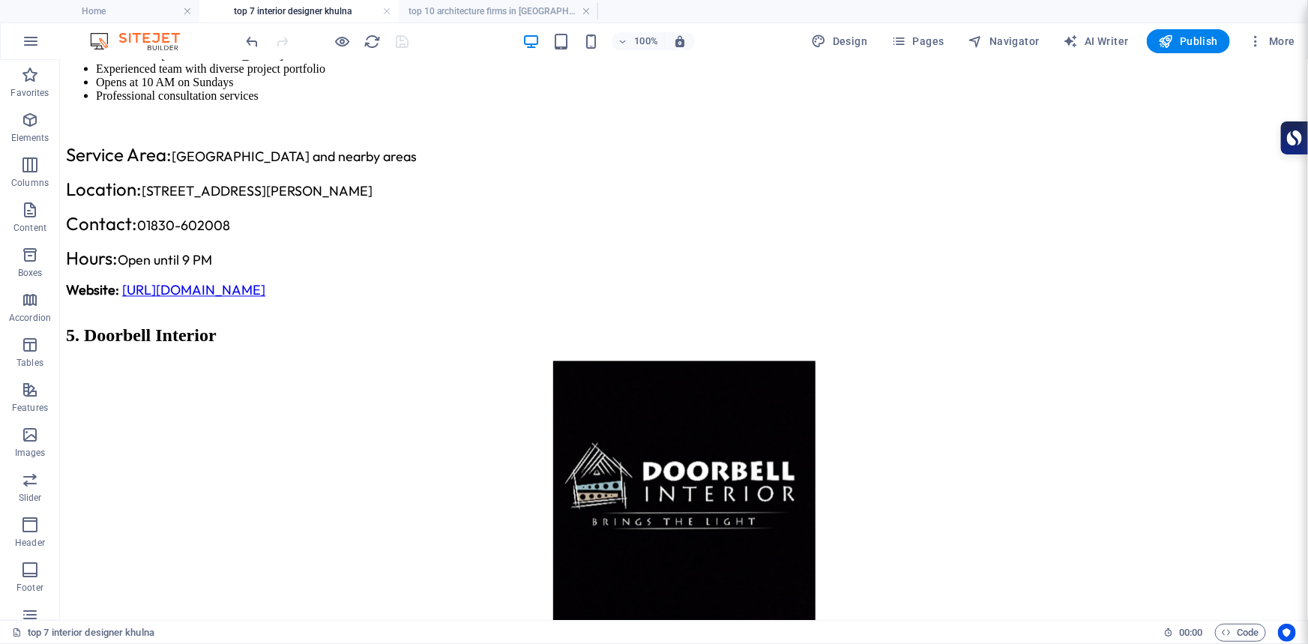
click at [402, 43] on div at bounding box center [328, 41] width 168 height 24
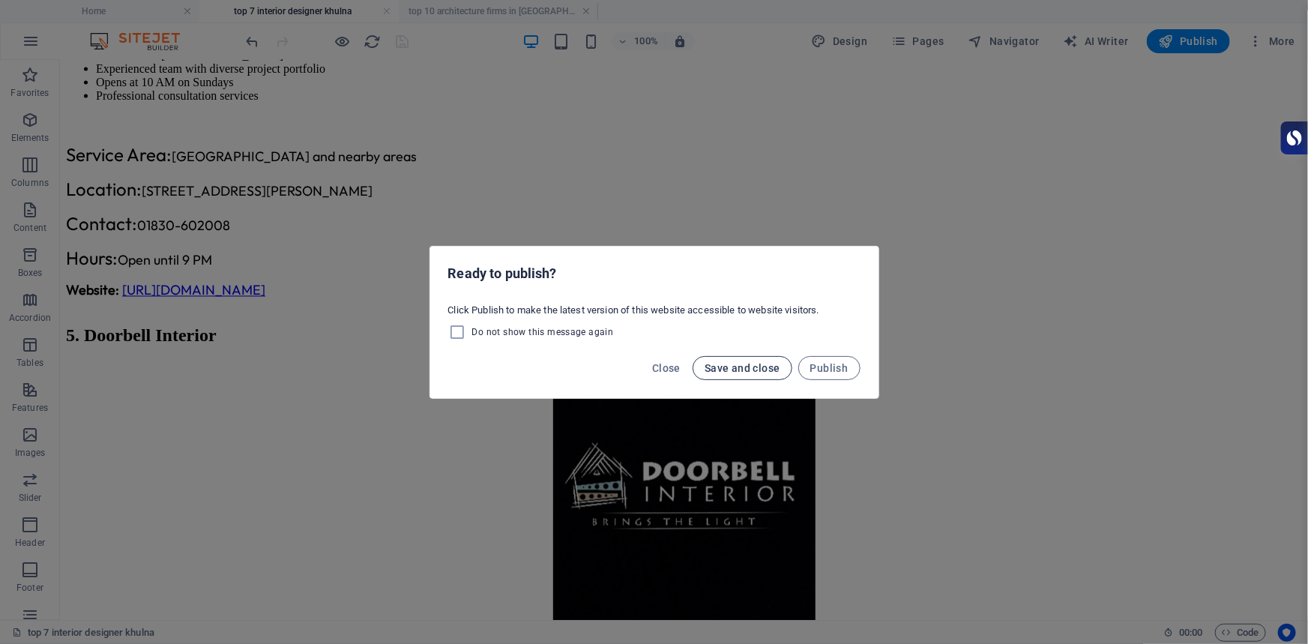
click at [757, 362] on span "Save and close" at bounding box center [743, 368] width 76 height 12
